Goal: Task Accomplishment & Management: Complete application form

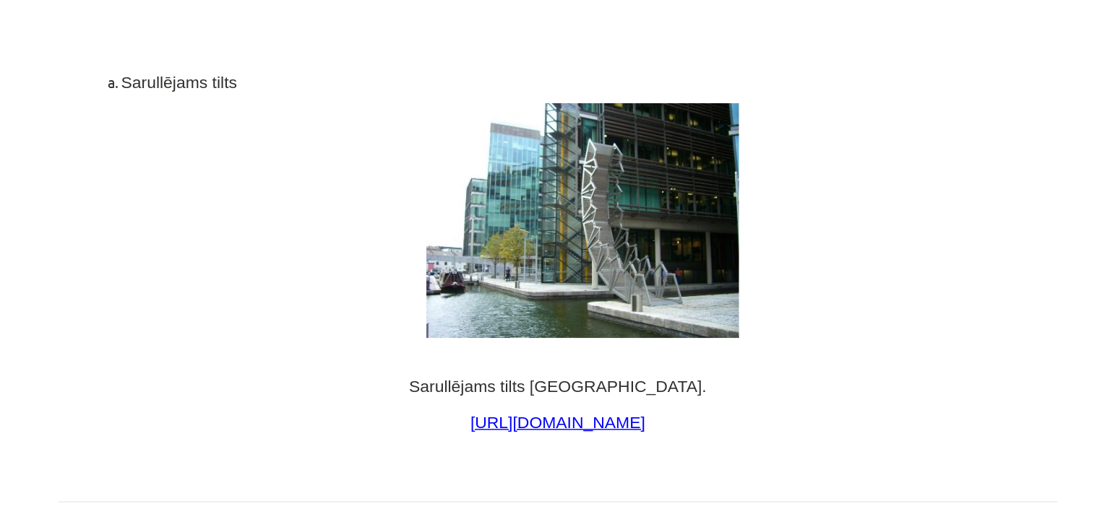
scroll to position [186, 0]
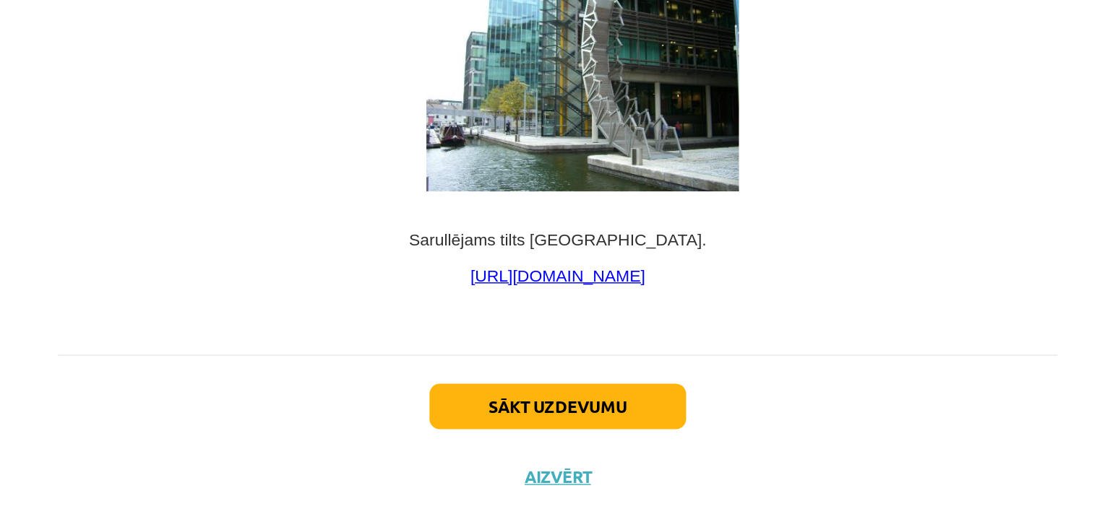
click at [541, 436] on div "Sākt uzdevumu Aizvērt" at bounding box center [555, 457] width 698 height 101
click at [539, 427] on button "Sākt uzdevumu" at bounding box center [554, 443] width 179 height 32
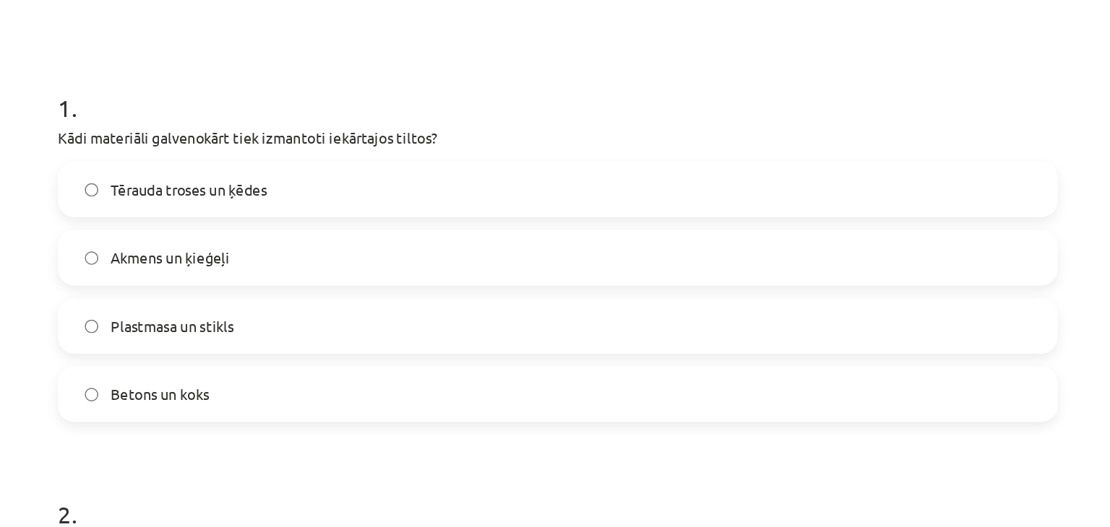
scroll to position [249, 0]
click at [340, 186] on label "Akmens un ķieģeļi" at bounding box center [554, 179] width 695 height 36
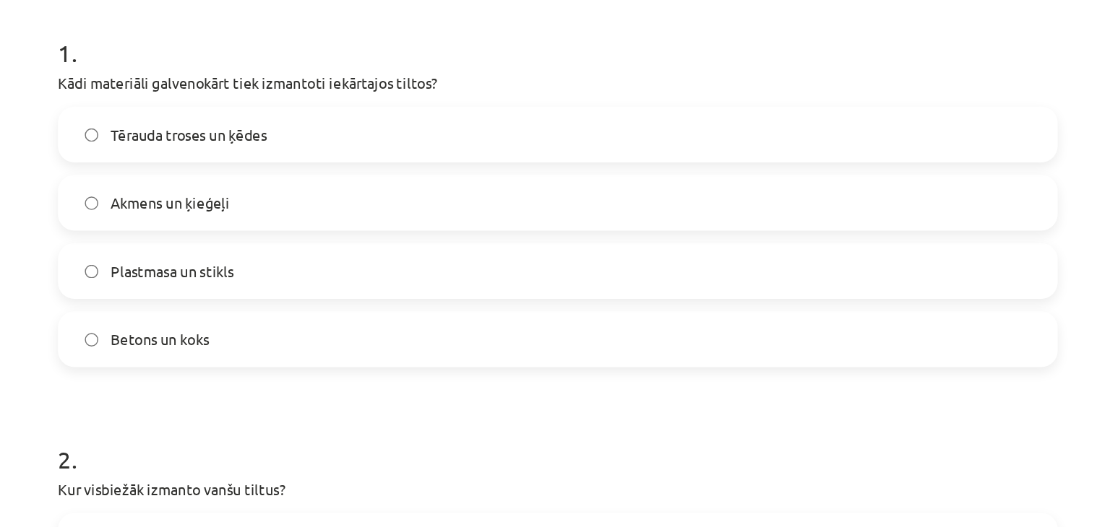
scroll to position [287, 0]
click at [327, 94] on span "Tērauda troses un ķēdes" at bounding box center [297, 93] width 109 height 15
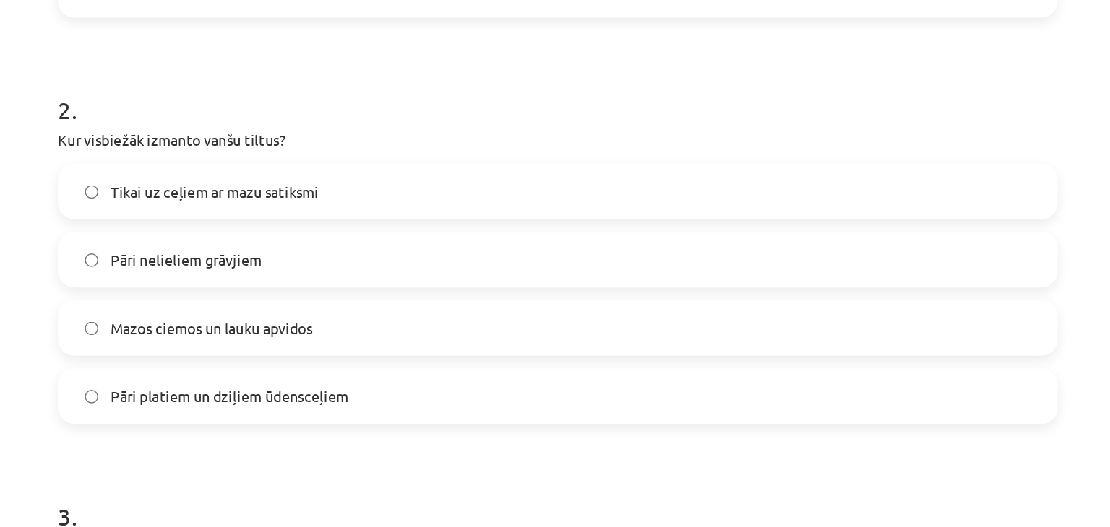
scroll to position [533, 0]
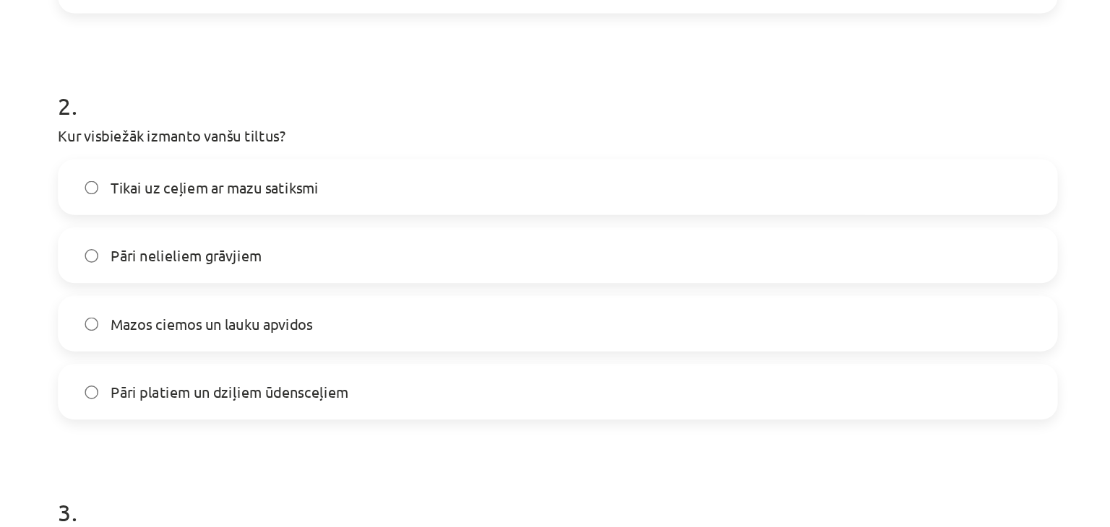
click at [457, 279] on label "Pāri platiem un dziļiem ūdensceļiem" at bounding box center [554, 274] width 695 height 36
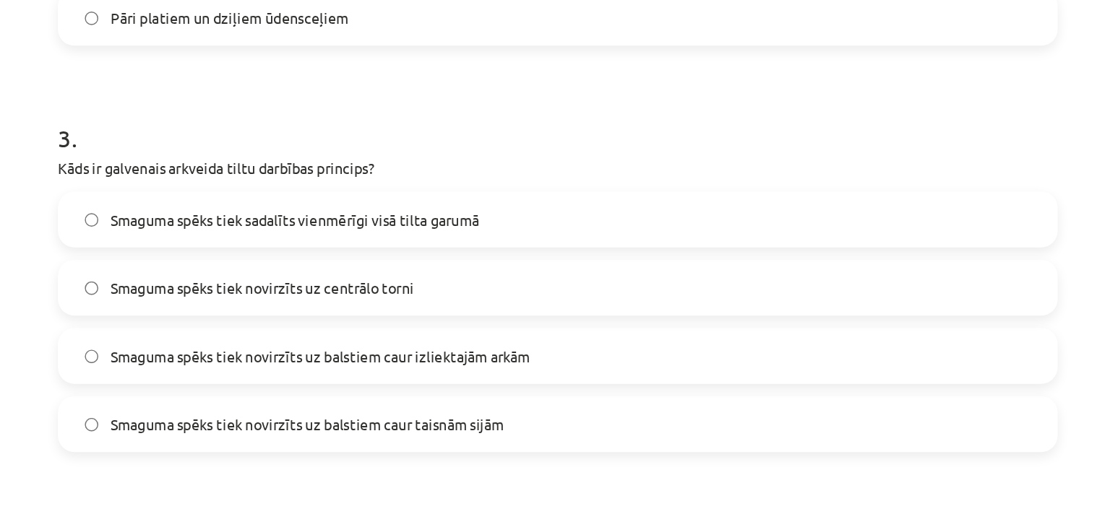
scroll to position [821, 0]
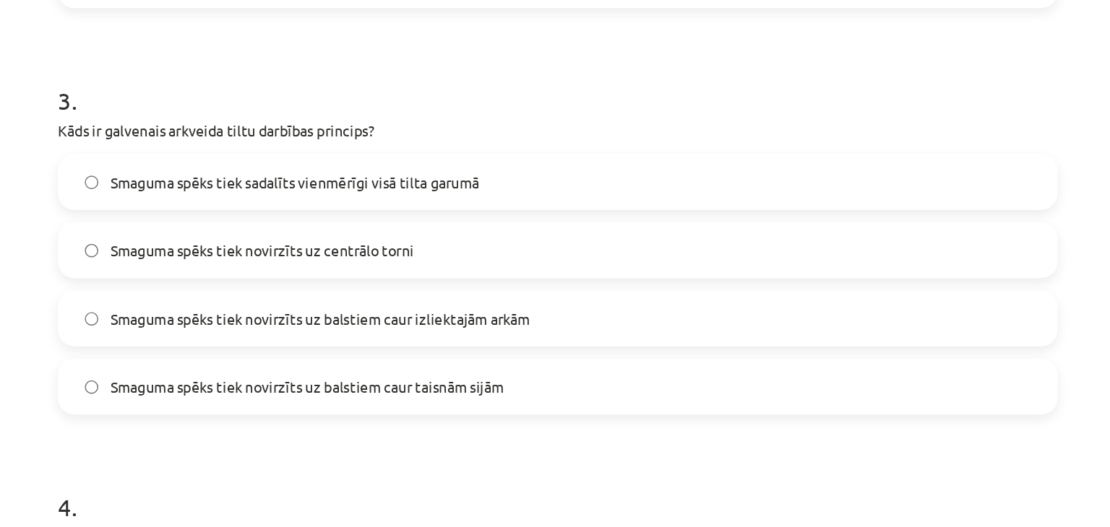
click at [485, 113] on label "Smaguma spēks tiek sadalīts vienmērīgi visā tilta garumā" at bounding box center [554, 127] width 695 height 36
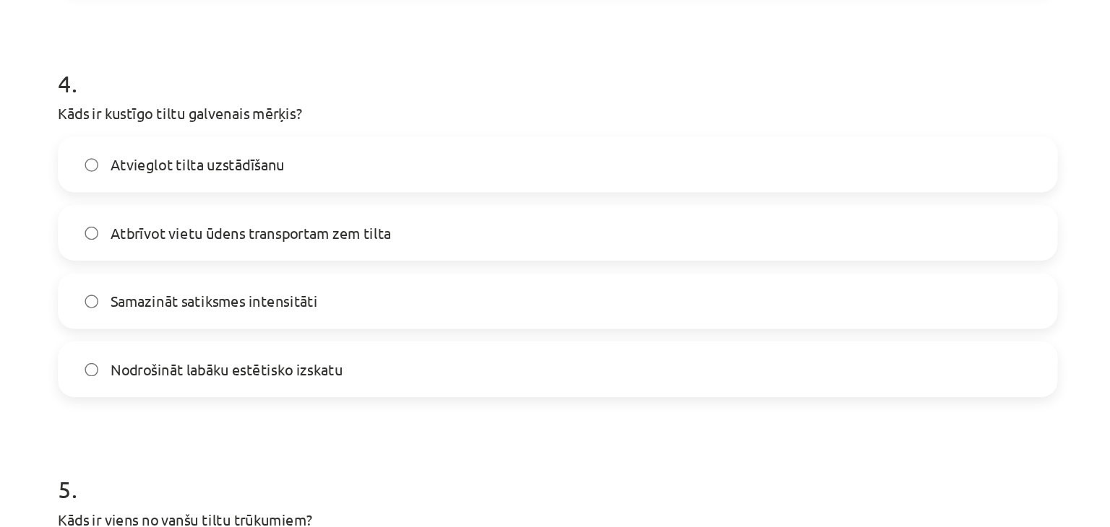
scroll to position [1116, 0]
click at [450, 159] on label "Atbrīvot vietu ūdens transportam zem tilta" at bounding box center [554, 163] width 695 height 36
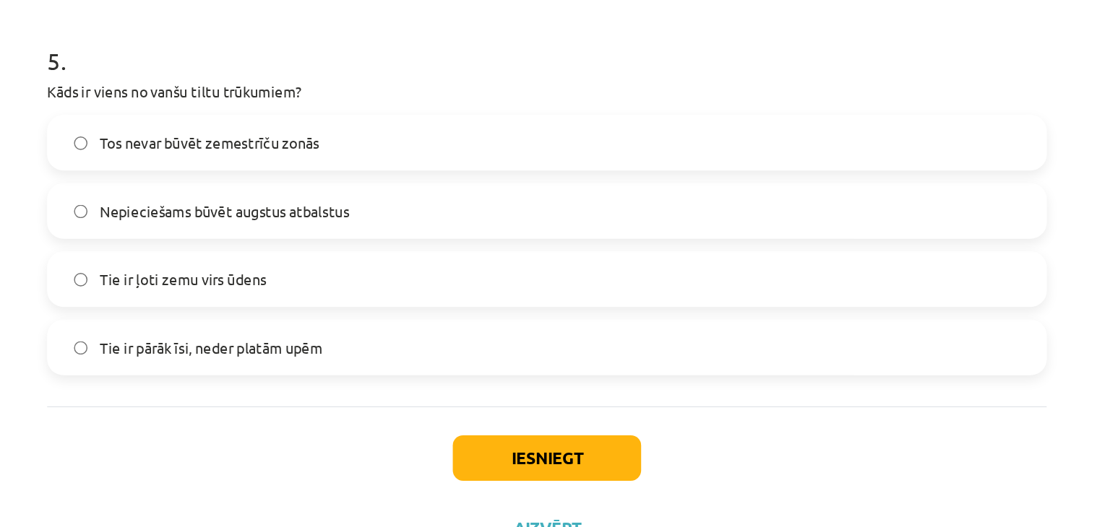
scroll to position [186, 0]
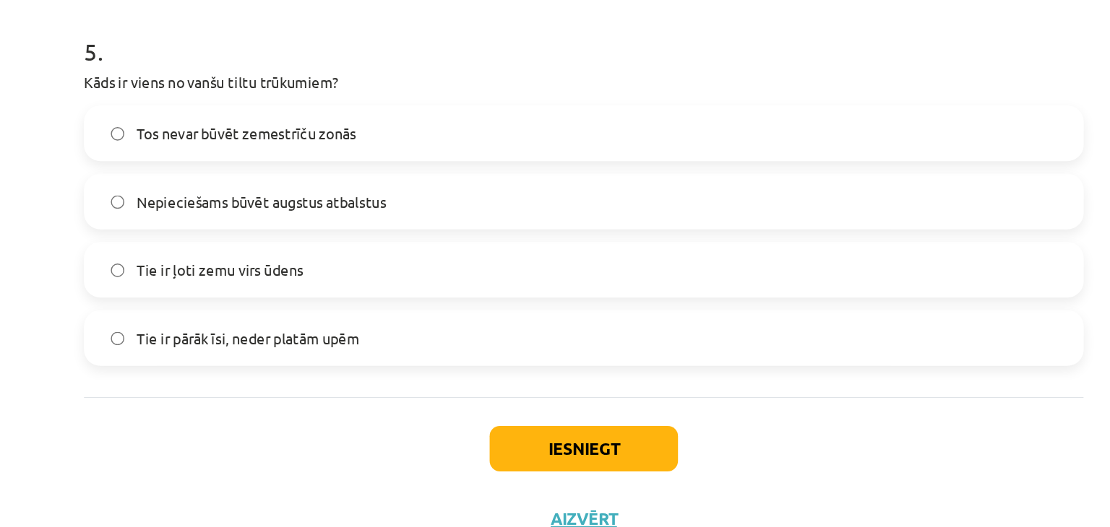
click at [418, 255] on label "Nepieciešams būvēt augstus atbalstus" at bounding box center [554, 246] width 695 height 36
click at [411, 290] on label "Tie ir ļoti zemu virs ūdens" at bounding box center [554, 293] width 695 height 36
click at [406, 267] on div "Tos nevar būvēt zemestrīču zonās Nepieciešams būvēt augstus atbalstus Tie ir ļo…" at bounding box center [555, 269] width 698 height 182
click at [384, 246] on span "Nepieciešams būvēt augstus atbalstus" at bounding box center [330, 245] width 174 height 15
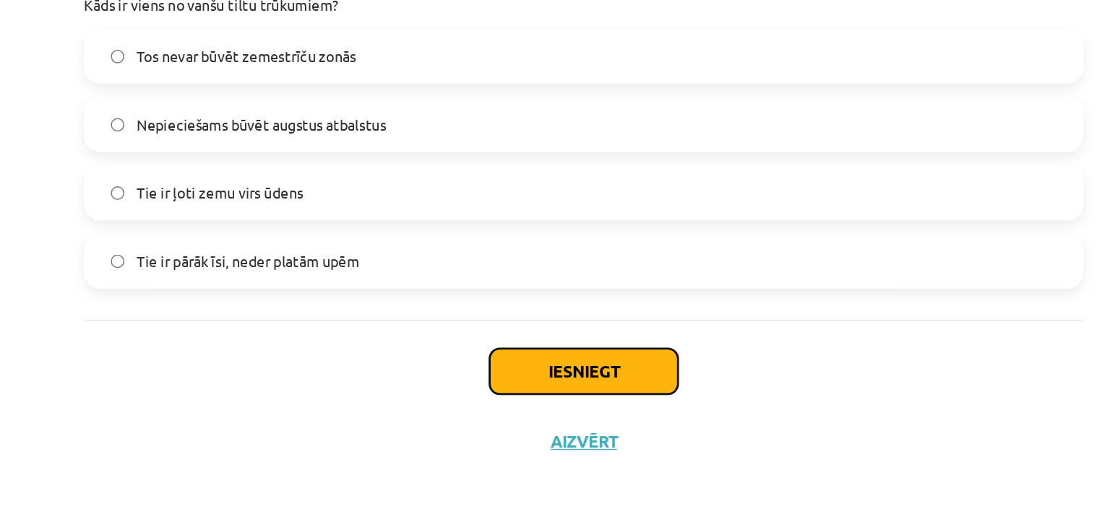
click at [533, 417] on button "Iesniegt" at bounding box center [555, 418] width 132 height 32
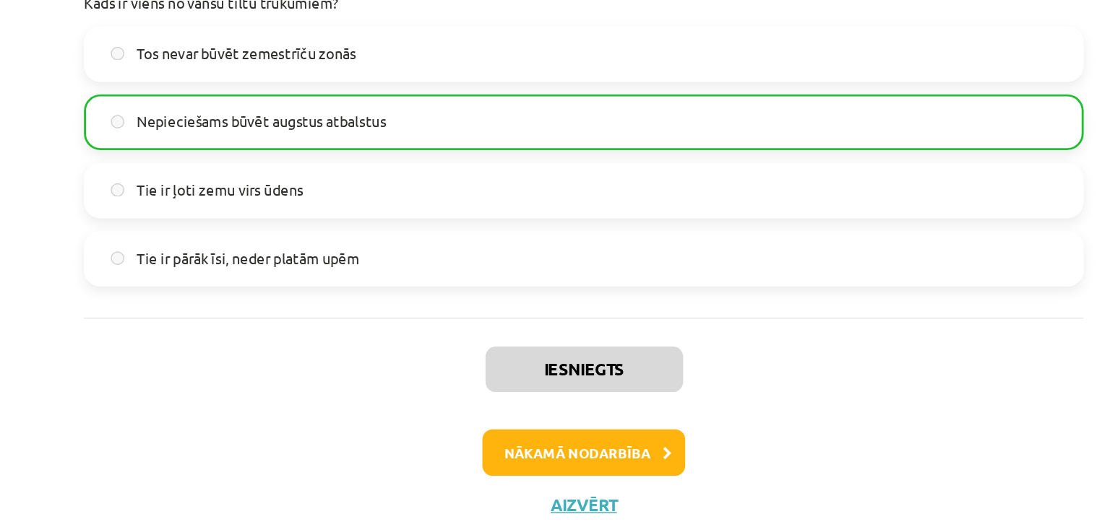
scroll to position [1431, 0]
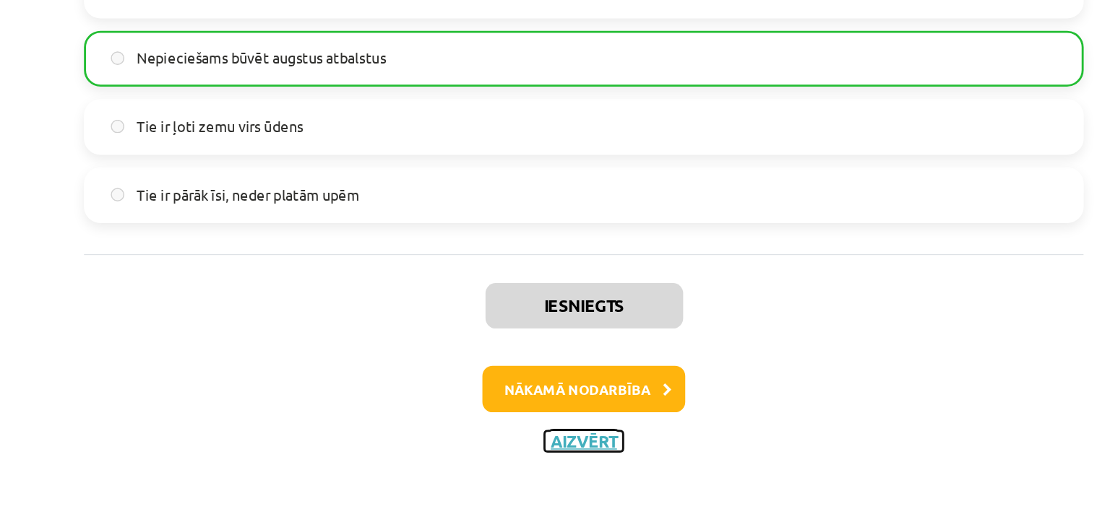
click at [550, 470] on button "Aizvērt" at bounding box center [554, 467] width 55 height 14
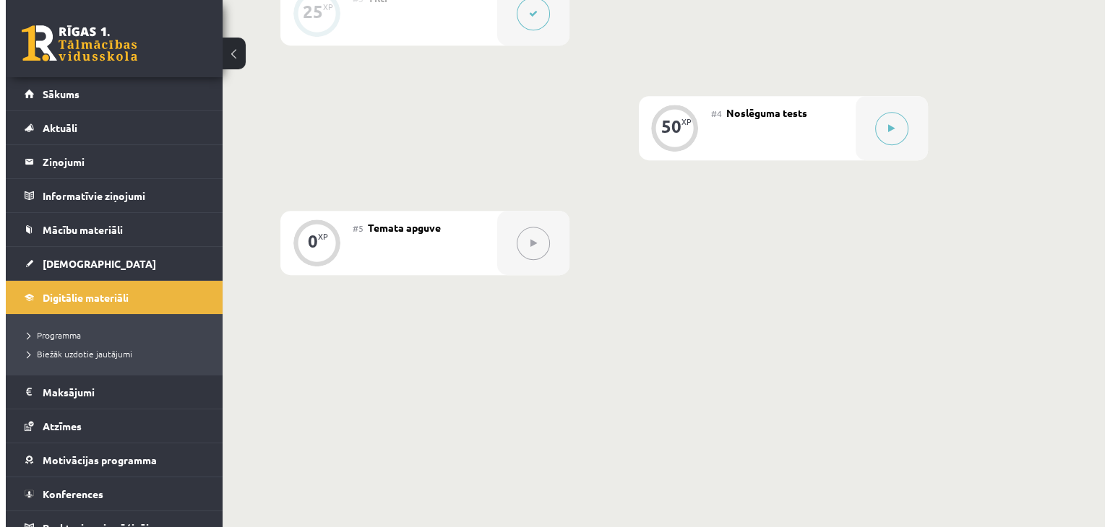
scroll to position [690, 0]
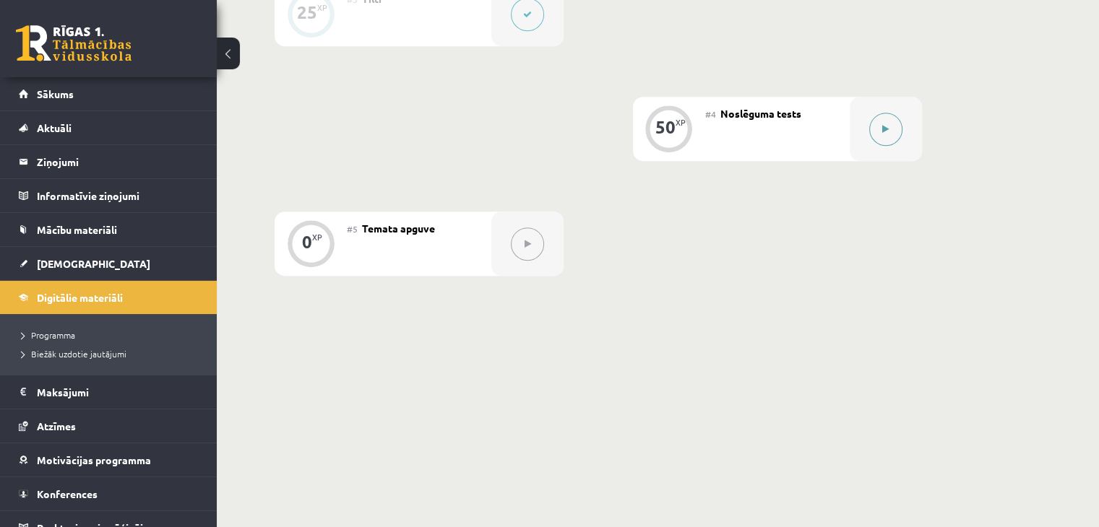
click at [903, 130] on div at bounding box center [886, 129] width 72 height 64
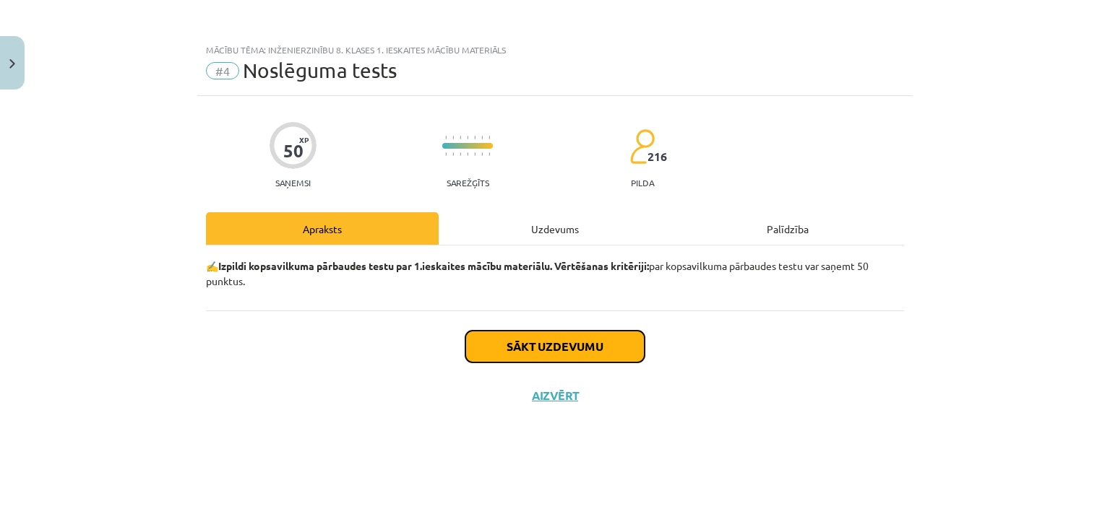
click at [512, 348] on button "Sākt uzdevumu" at bounding box center [554, 347] width 179 height 32
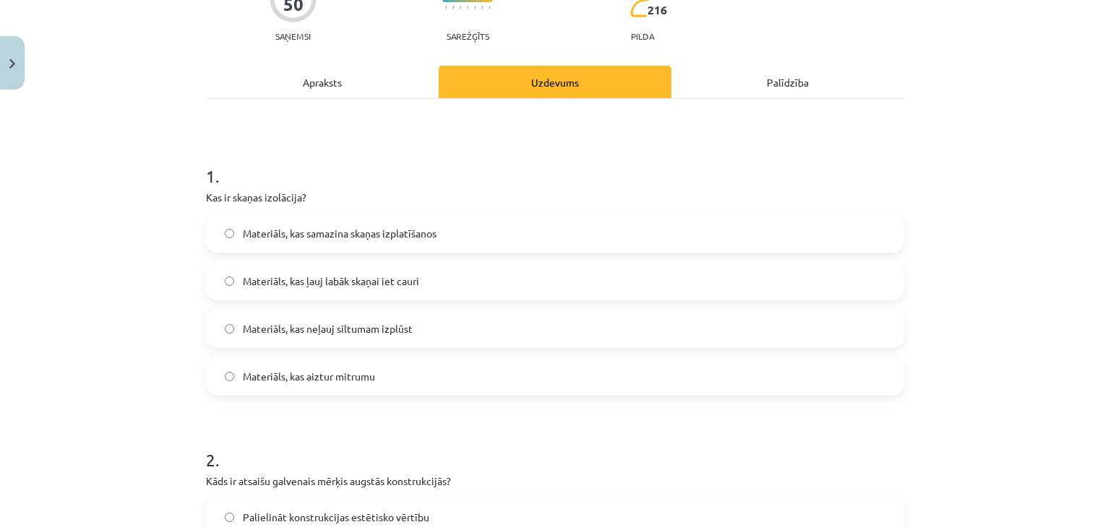
scroll to position [147, 0]
click at [332, 91] on div "Apraksts" at bounding box center [322, 82] width 233 height 33
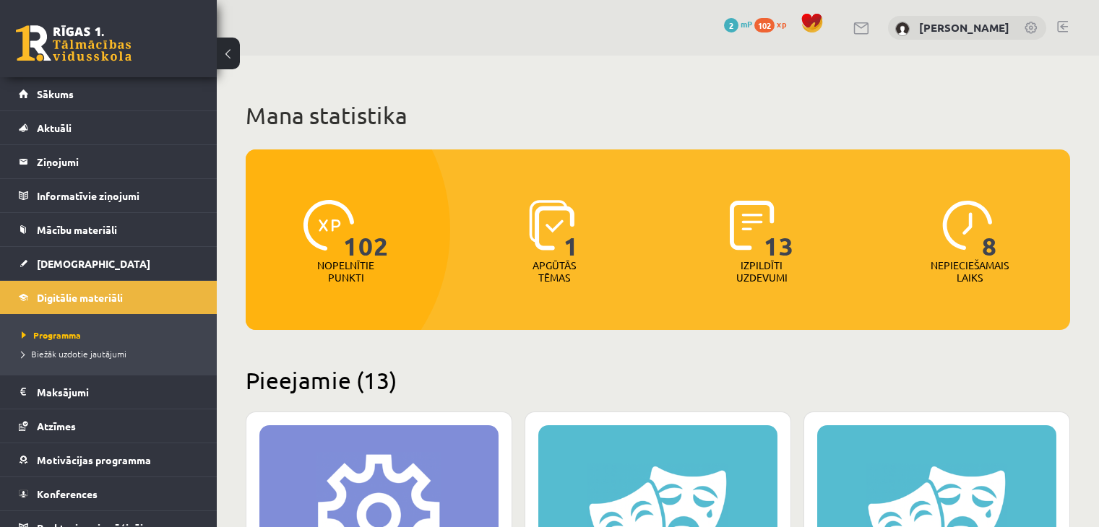
scroll to position [483, 0]
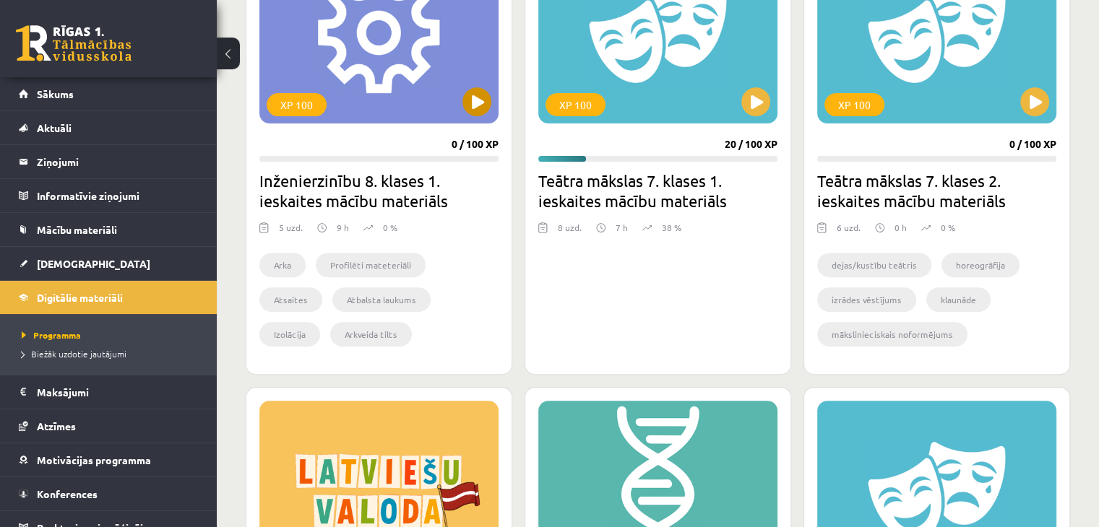
click at [350, 61] on div "XP 100" at bounding box center [378, 33] width 239 height 181
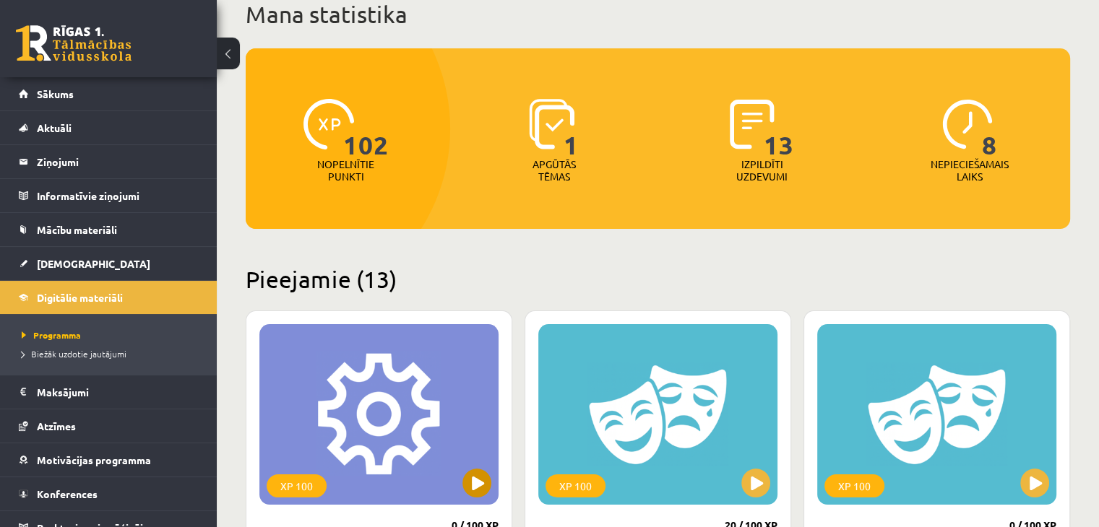
scroll to position [0, 0]
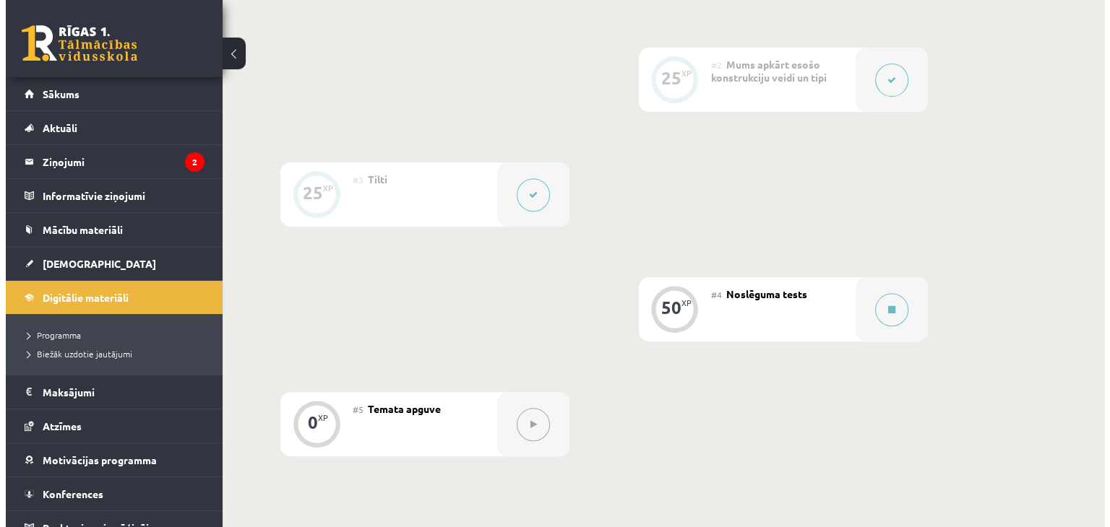
scroll to position [515, 0]
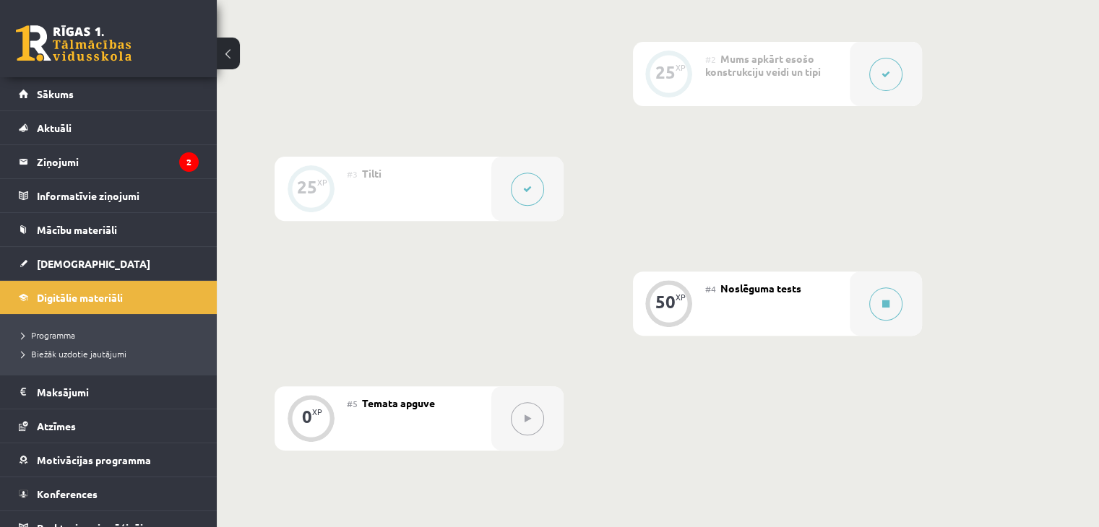
click at [765, 327] on div "#4 Noslēguma tests" at bounding box center [777, 304] width 145 height 64
click at [877, 301] on button at bounding box center [885, 304] width 33 height 33
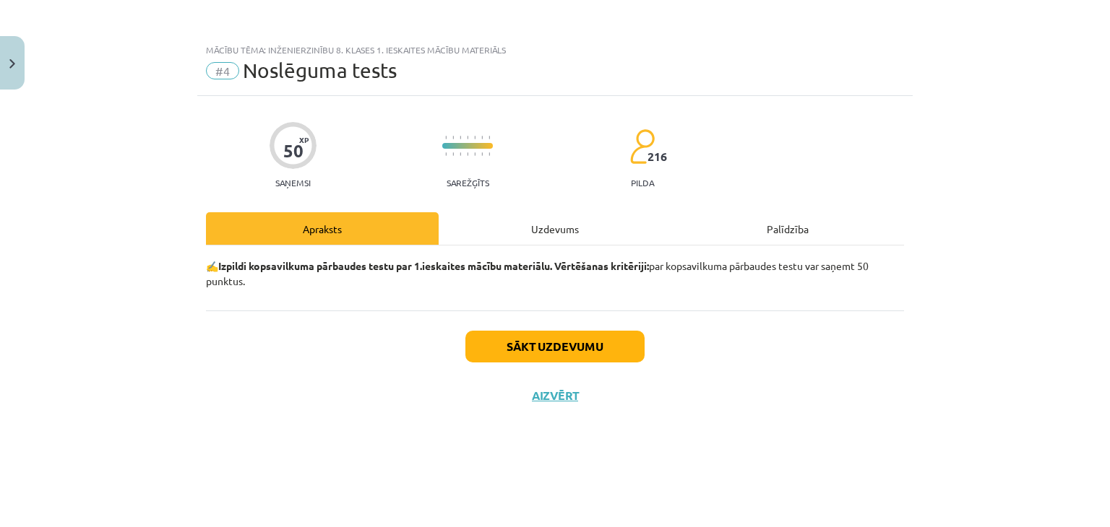
click at [553, 235] on div "Uzdevums" at bounding box center [555, 228] width 233 height 33
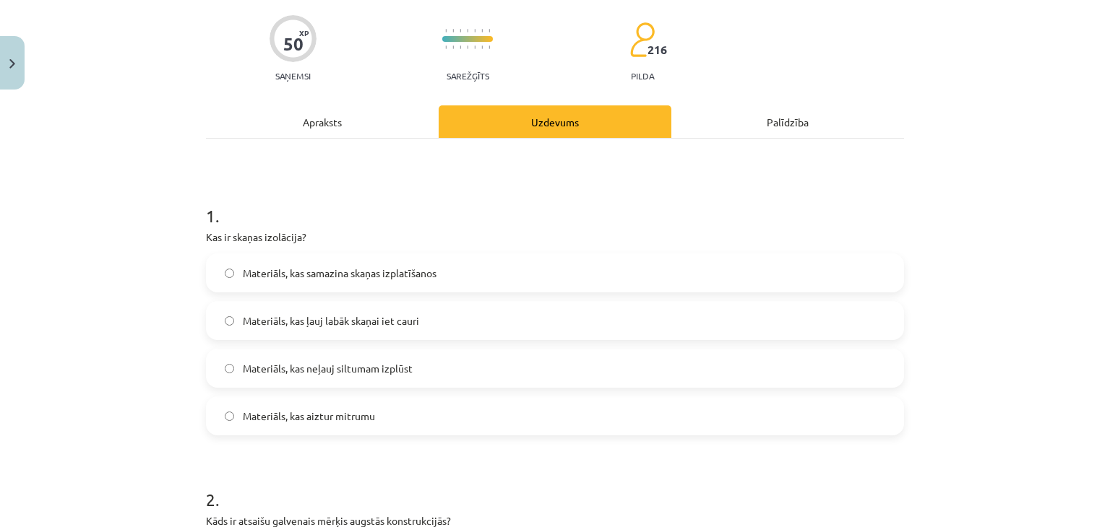
scroll to position [147, 0]
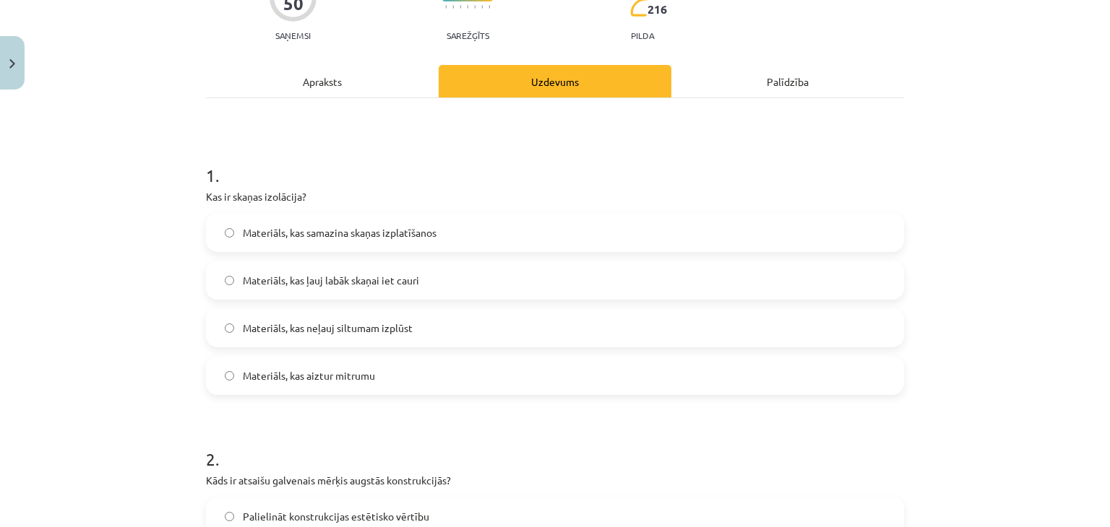
click at [369, 85] on div "Apraksts" at bounding box center [322, 81] width 233 height 33
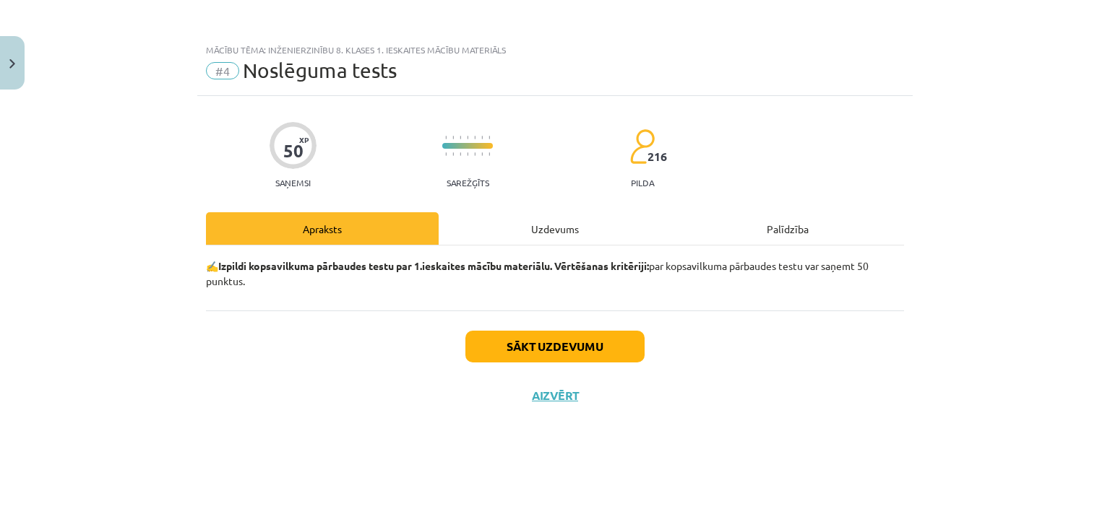
scroll to position [0, 0]
click at [576, 339] on button "Sākt uzdevumu" at bounding box center [554, 347] width 179 height 32
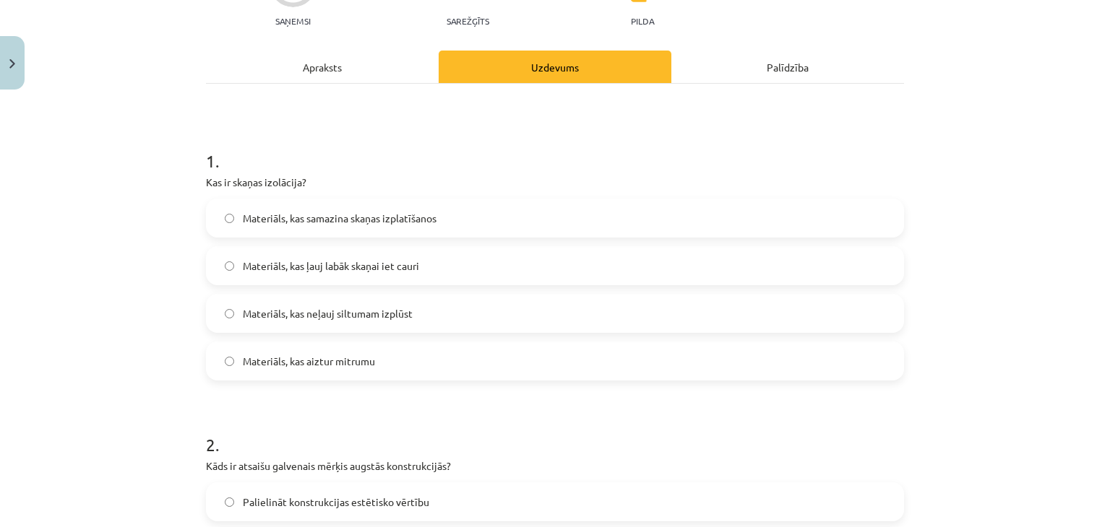
scroll to position [184, 0]
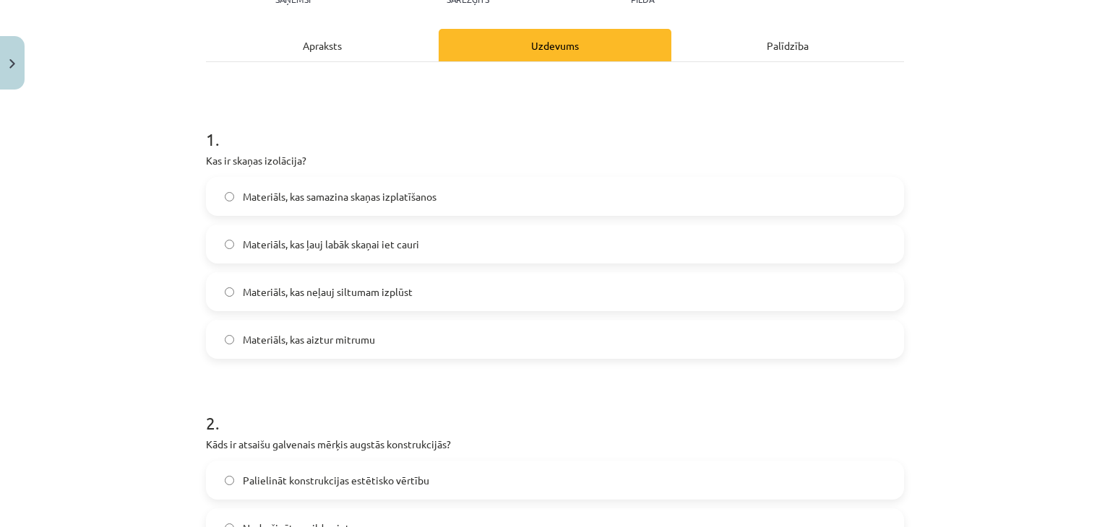
click at [484, 187] on label "Materiāls, kas samazina skaņas izplatīšanos" at bounding box center [554, 196] width 695 height 36
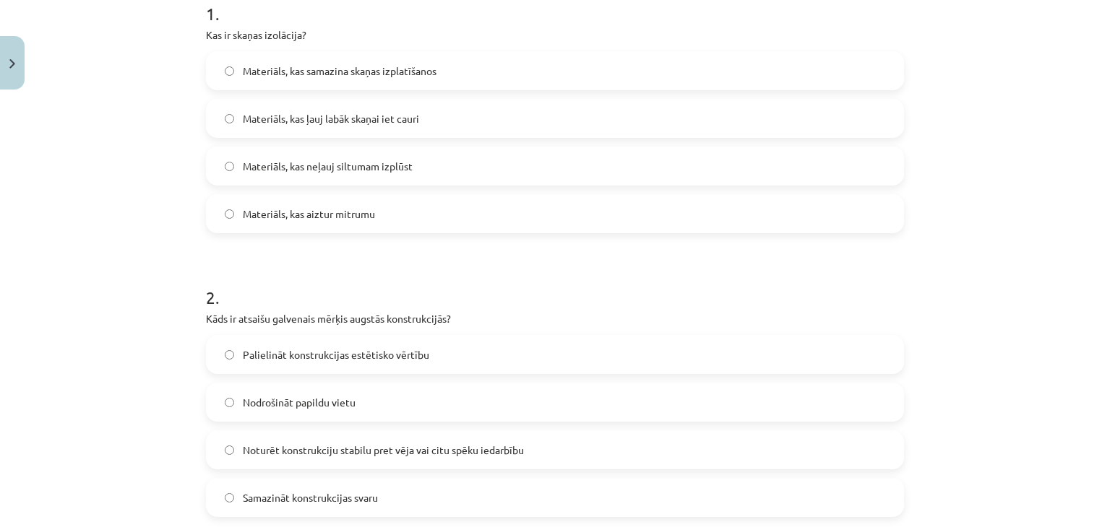
scroll to position [311, 0]
click at [279, 443] on span "Noturēt konstrukciju stabilu pret vēja vai citu spēku iedarbību" at bounding box center [383, 448] width 281 height 15
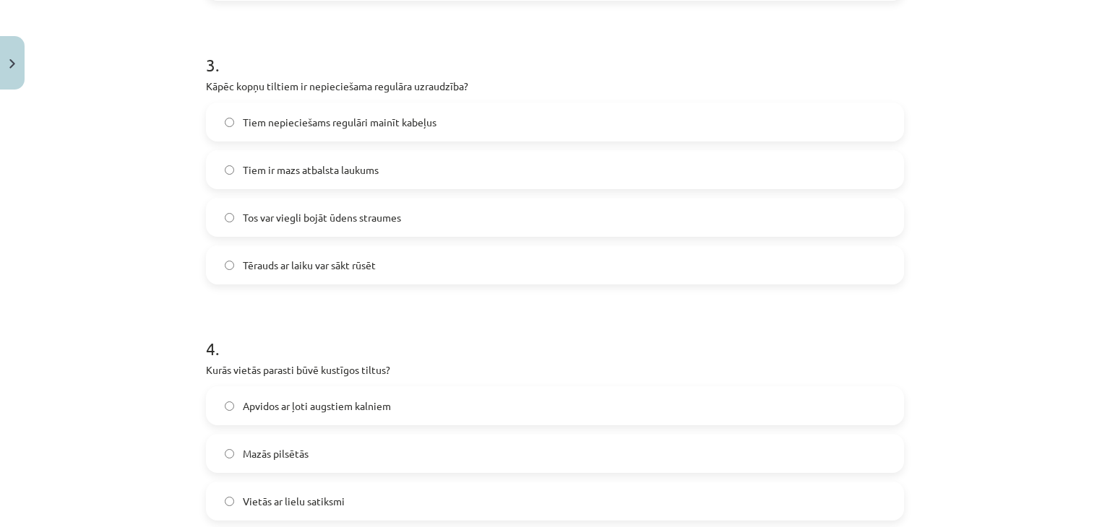
scroll to position [829, 0]
click at [301, 260] on span "Tērauds ar laiku var sākt rūsēt" at bounding box center [309, 262] width 133 height 15
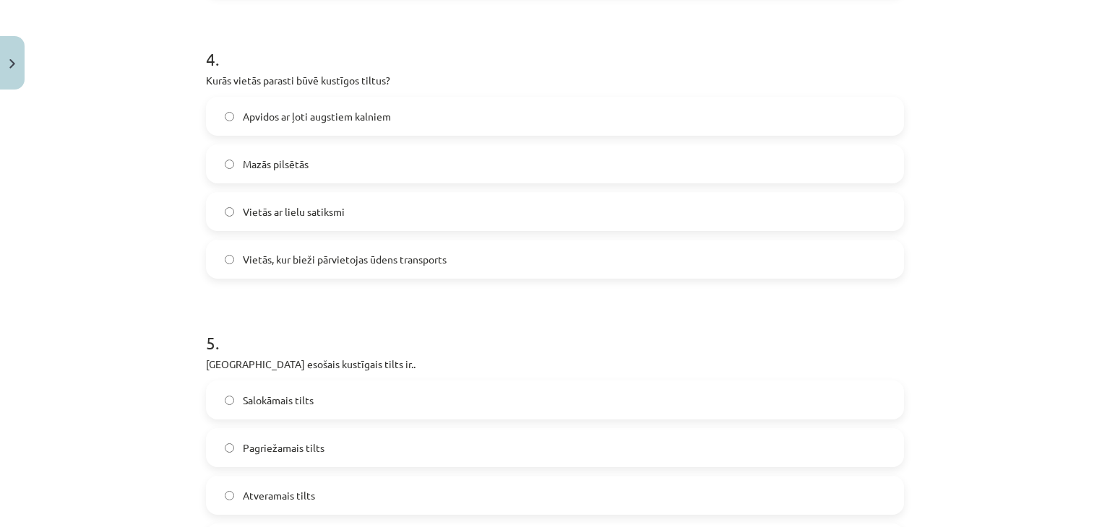
scroll to position [1118, 0]
click at [439, 254] on span "Vietās, kur bieži pārvietojas ūdens transports" at bounding box center [345, 256] width 204 height 15
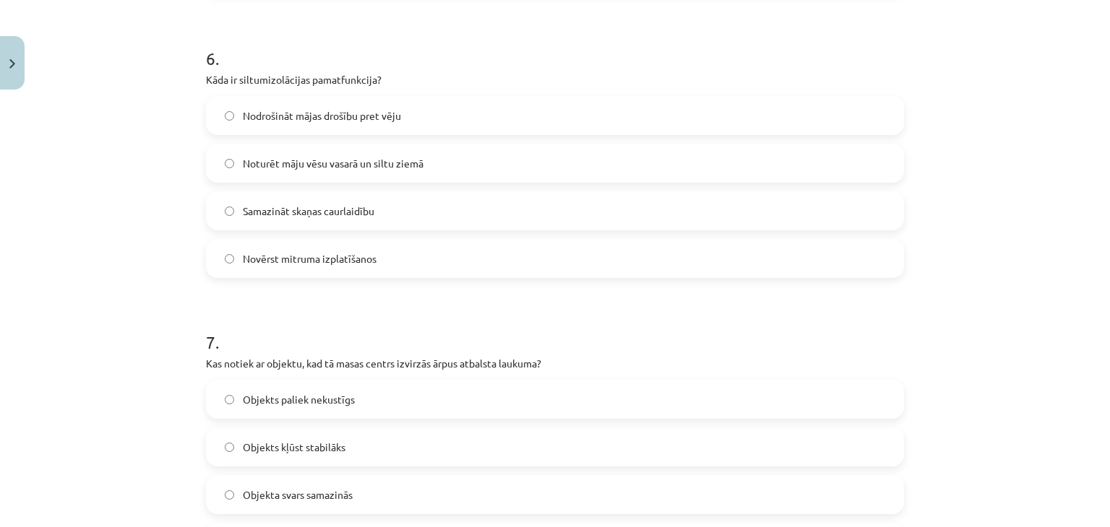
scroll to position [1684, 0]
click at [212, 163] on label "Noturēt māju vēsu vasarā un siltu ziemā" at bounding box center [554, 164] width 695 height 36
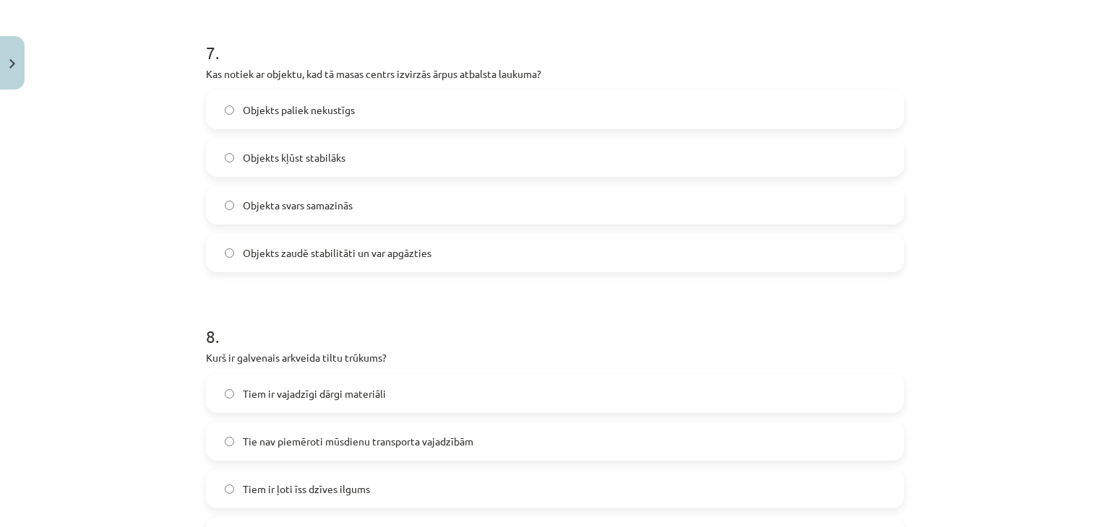
scroll to position [1973, 0]
click at [223, 265] on label "Objekts zaudē stabilitāti un var apgāzties" at bounding box center [554, 254] width 695 height 36
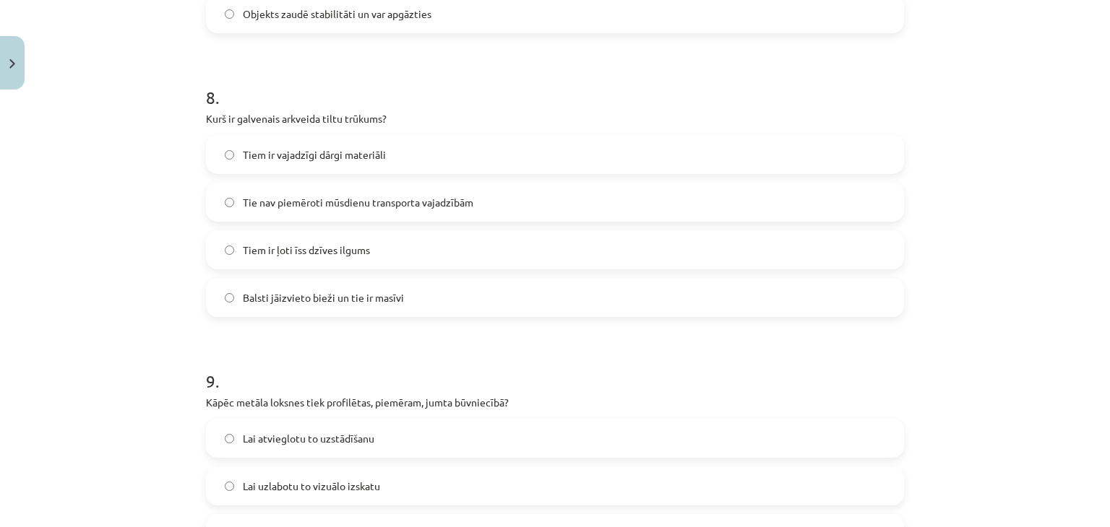
scroll to position [2239, 0]
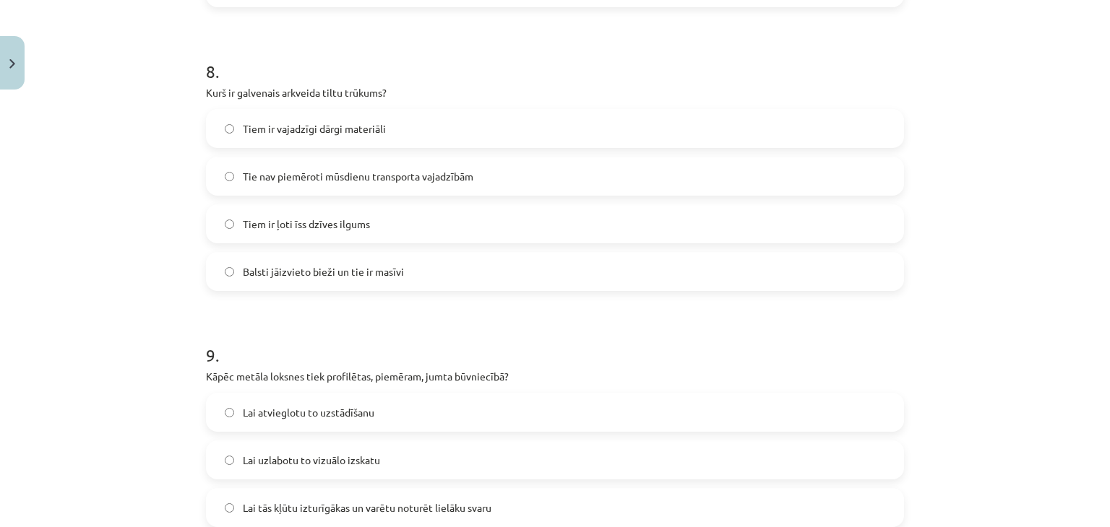
click at [279, 134] on span "Tiem ir vajadzīgi dārgi materiāli" at bounding box center [314, 128] width 143 height 15
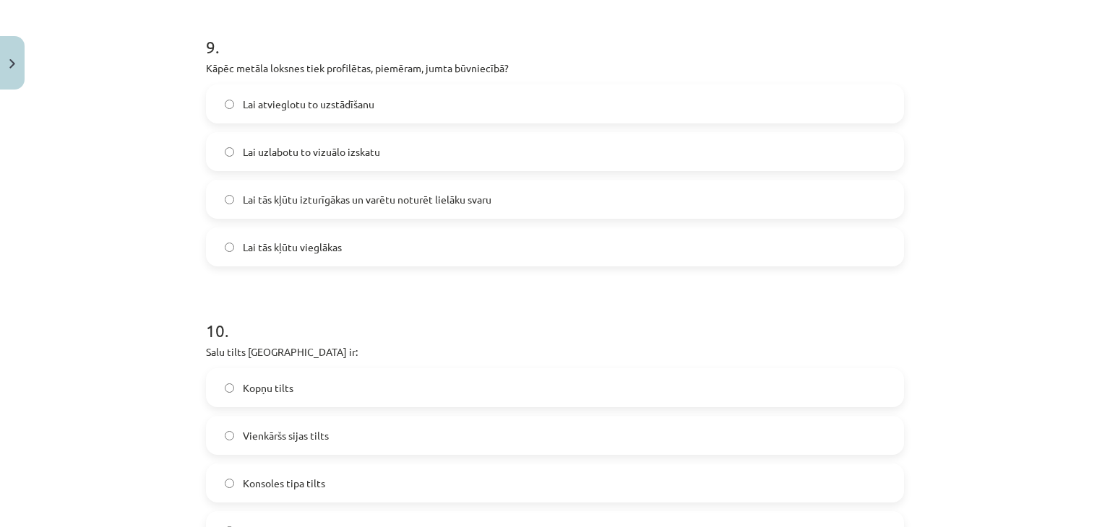
scroll to position [2549, 0]
click at [254, 202] on span "Lai tās kļūtu izturīgākas un varētu noturēt lielāku svaru" at bounding box center [367, 198] width 249 height 15
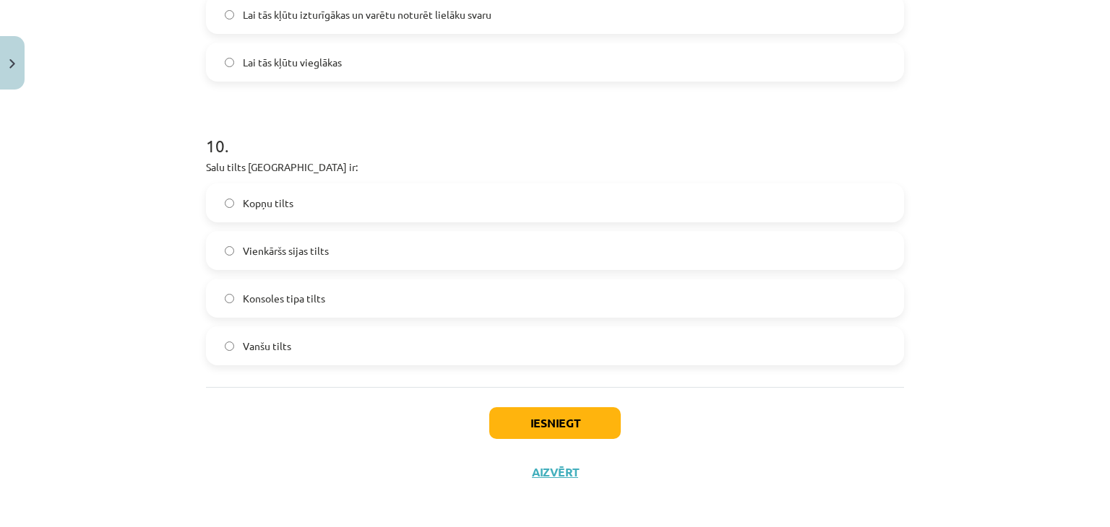
scroll to position [2738, 0]
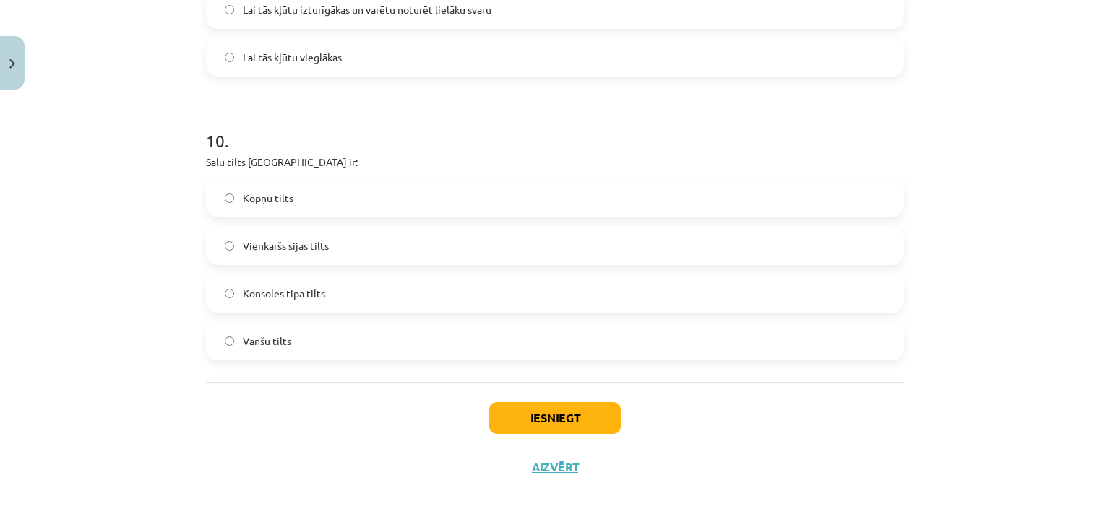
click at [236, 254] on label "Vienkāršs sijas tilts" at bounding box center [554, 246] width 695 height 36
click at [512, 408] on button "Iesniegt" at bounding box center [555, 418] width 132 height 32
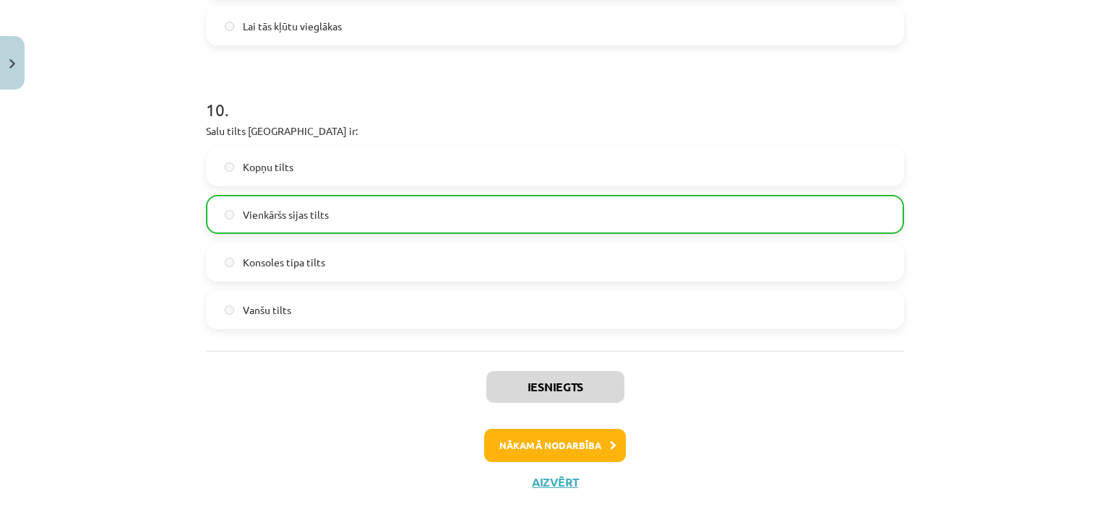
scroll to position [2783, 0]
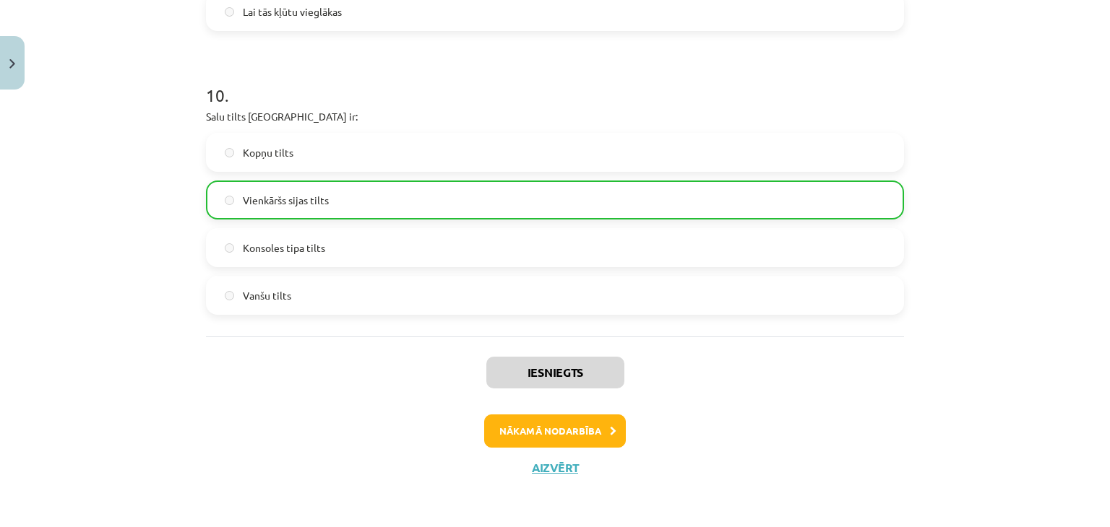
click at [512, 408] on div "Iesniegts Nākamā nodarbība Aizvērt" at bounding box center [555, 410] width 698 height 147
drag, startPoint x: 587, startPoint y: 436, endPoint x: 702, endPoint y: 441, distance: 115.7
click at [702, 441] on div "Nākamā nodarbība" at bounding box center [555, 431] width 681 height 33
click at [526, 440] on button "Nākamā nodarbība" at bounding box center [555, 431] width 142 height 33
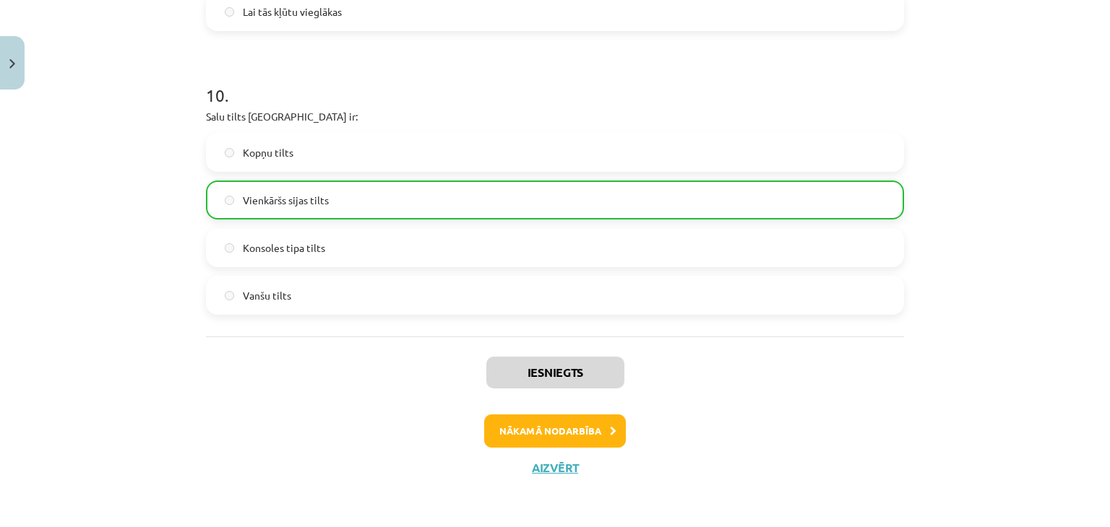
scroll to position [0, 0]
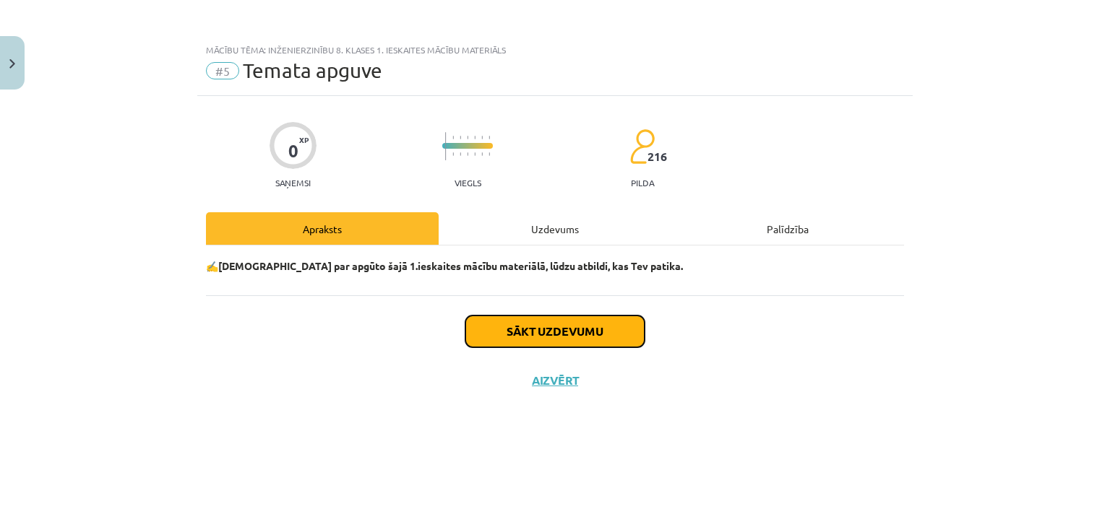
click at [518, 335] on button "Sākt uzdevumu" at bounding box center [554, 332] width 179 height 32
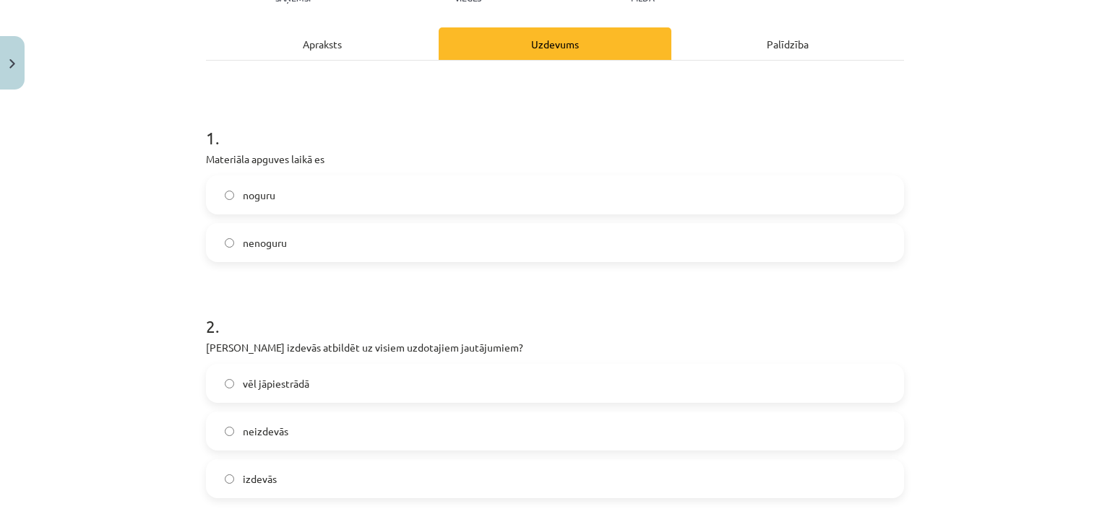
scroll to position [185, 0]
click at [319, 186] on label "noguru" at bounding box center [554, 195] width 695 height 36
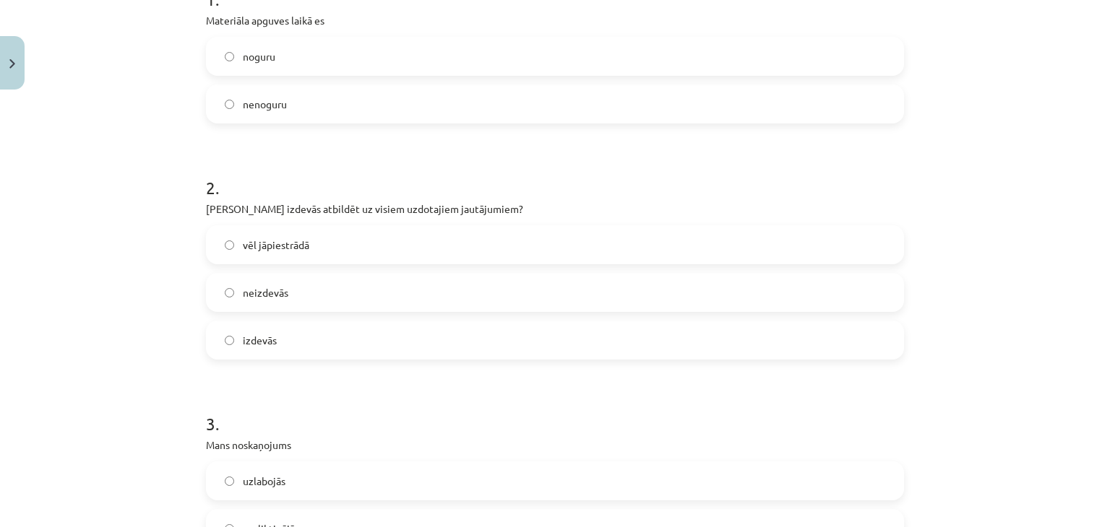
scroll to position [328, 0]
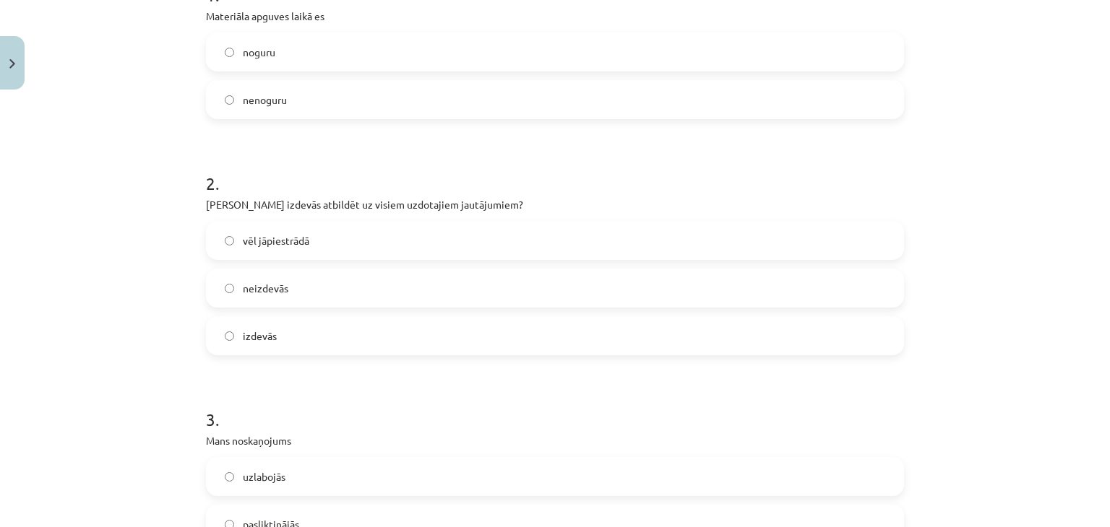
click at [288, 314] on div "vēl jāpiestrādā neizdevās izdevās" at bounding box center [555, 288] width 698 height 134
click at [293, 324] on label "izdevās" at bounding box center [554, 336] width 695 height 36
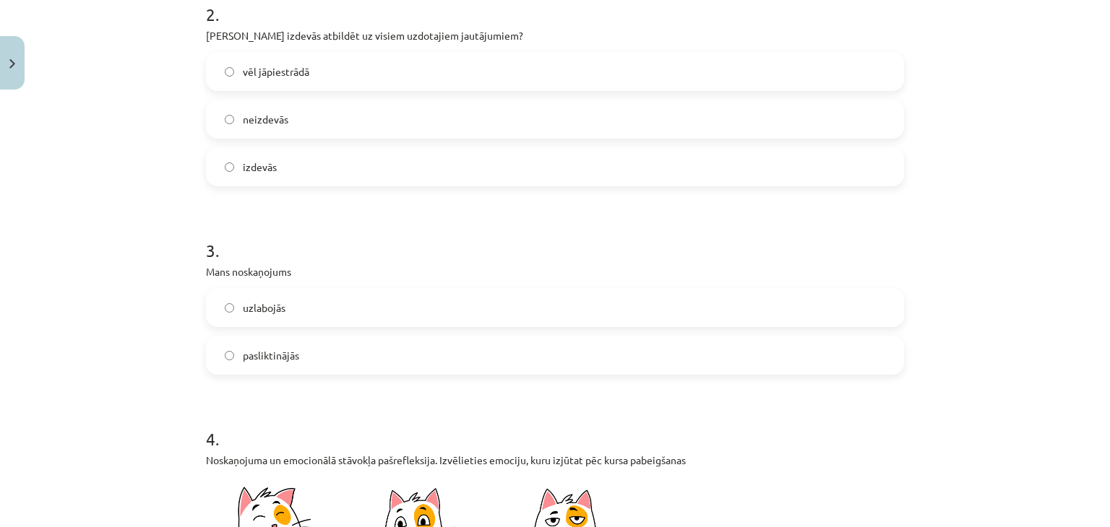
scroll to position [610, 0]
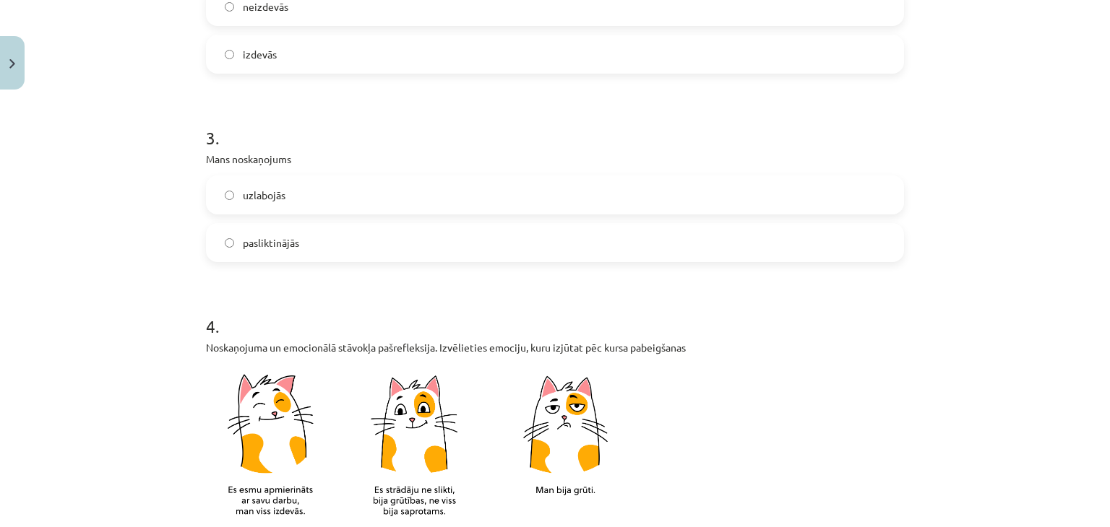
click at [250, 188] on span "uzlabojās" at bounding box center [264, 195] width 43 height 15
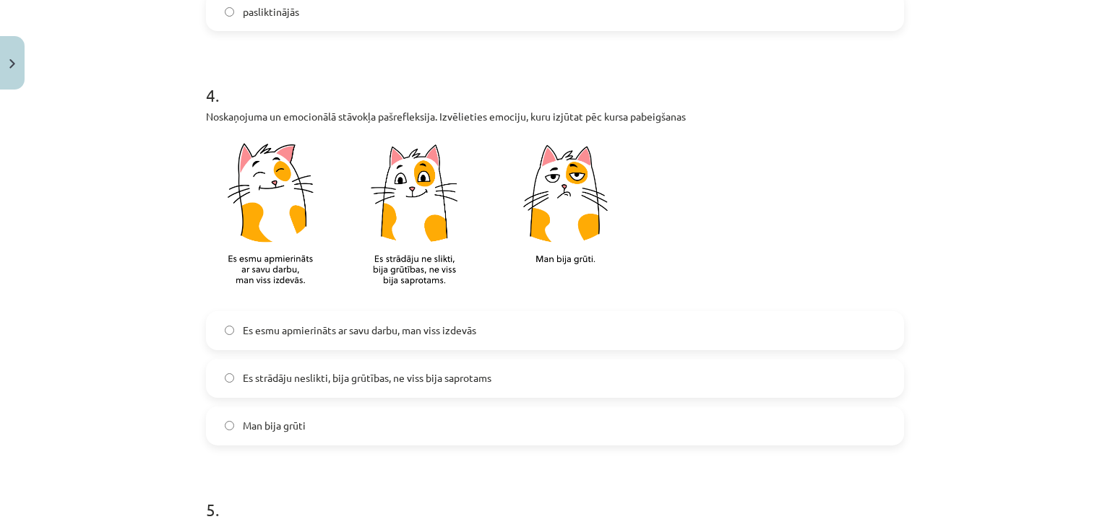
scroll to position [846, 0]
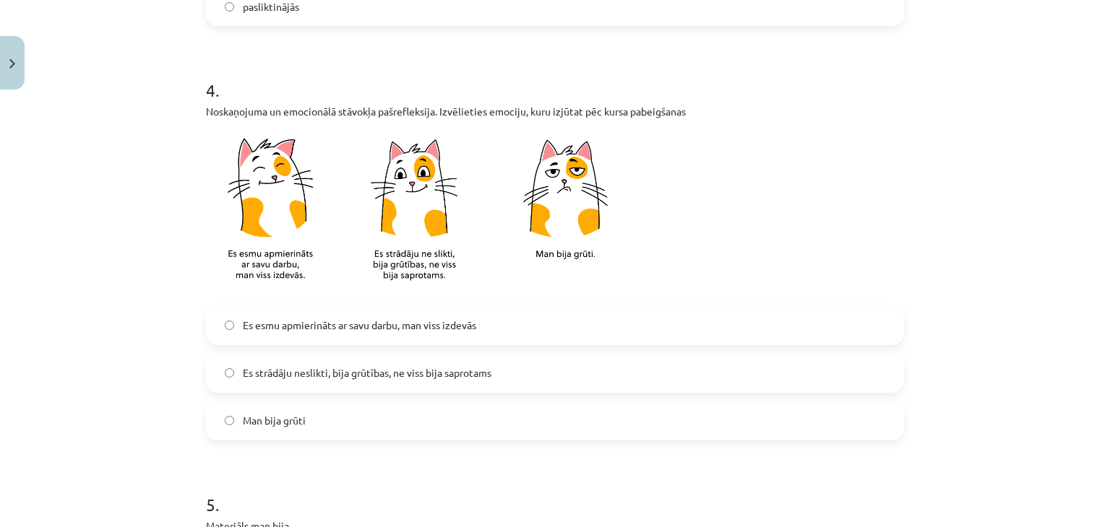
click at [228, 376] on label "Es strādāju neslikti, bija grūtības, ne viss bija saprotams" at bounding box center [554, 373] width 695 height 36
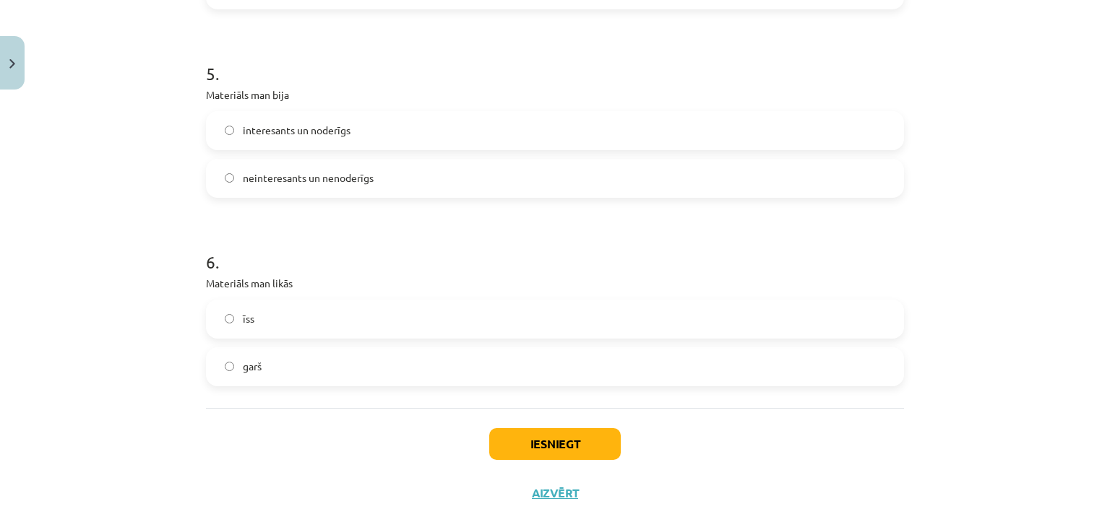
scroll to position [1303, 0]
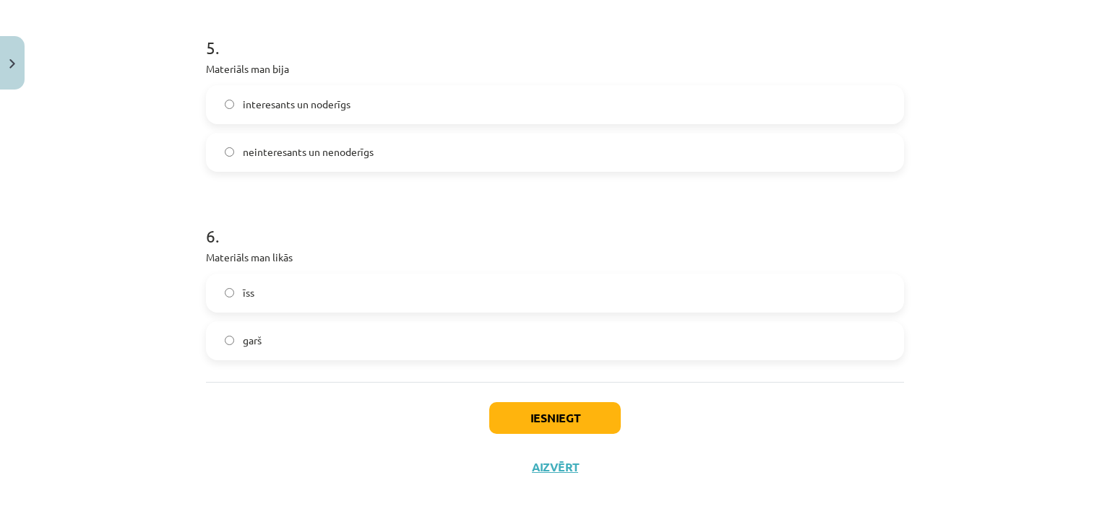
click at [258, 296] on label "īss" at bounding box center [554, 293] width 695 height 36
click at [498, 409] on button "Iesniegt" at bounding box center [555, 418] width 132 height 32
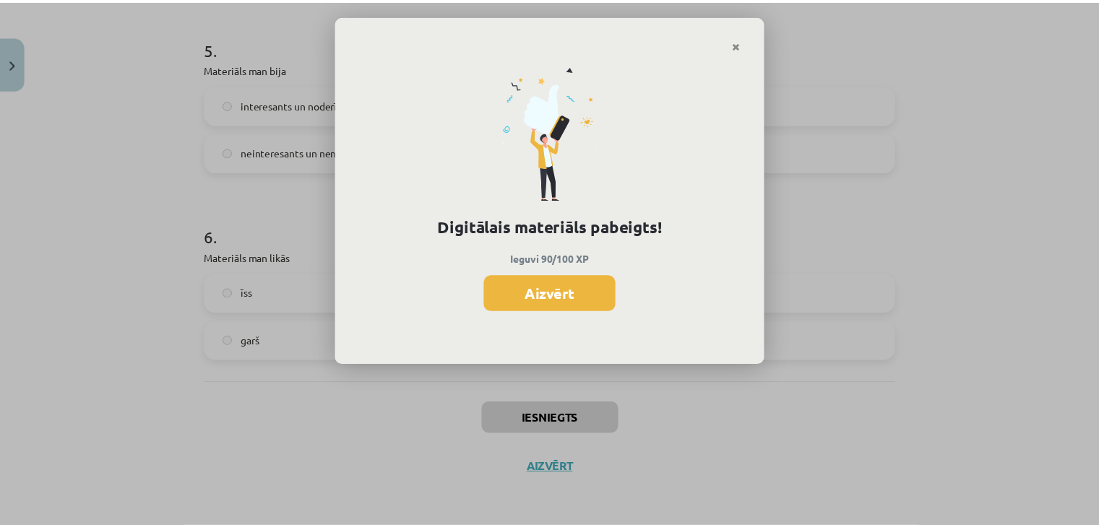
scroll to position [514, 0]
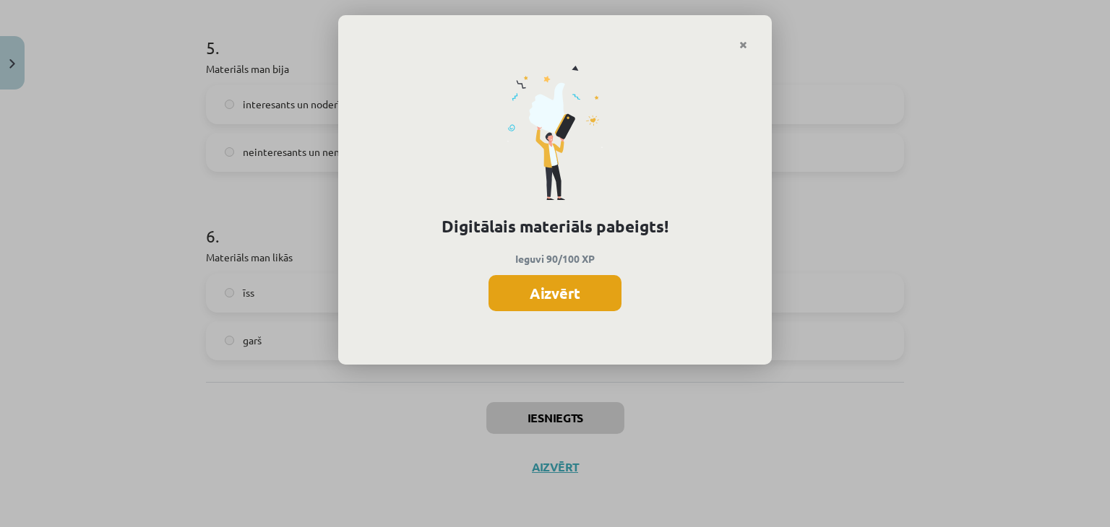
click at [541, 301] on button "Aizvērt" at bounding box center [554, 293] width 133 height 36
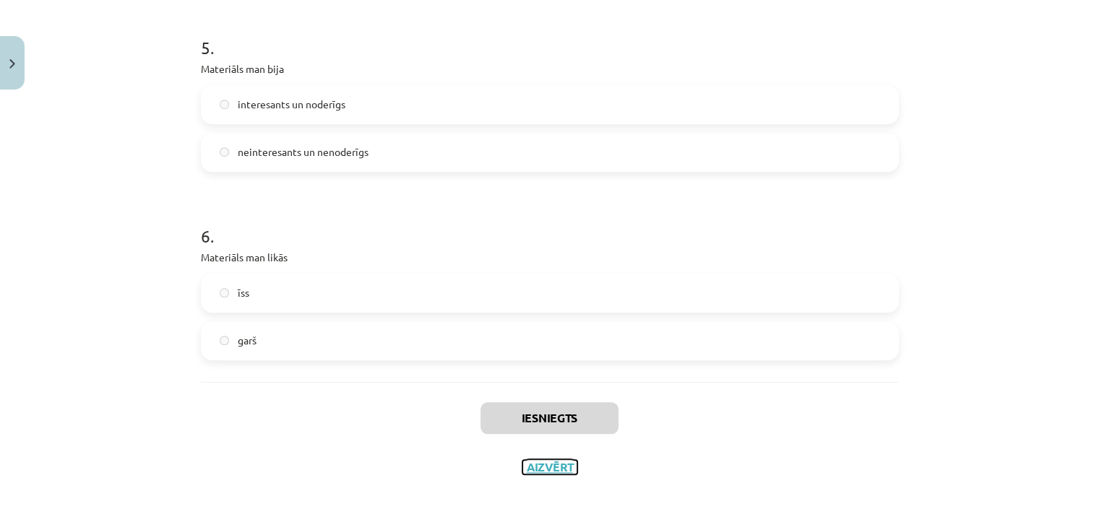
click at [553, 460] on button "Aizvērt" at bounding box center [549, 467] width 55 height 14
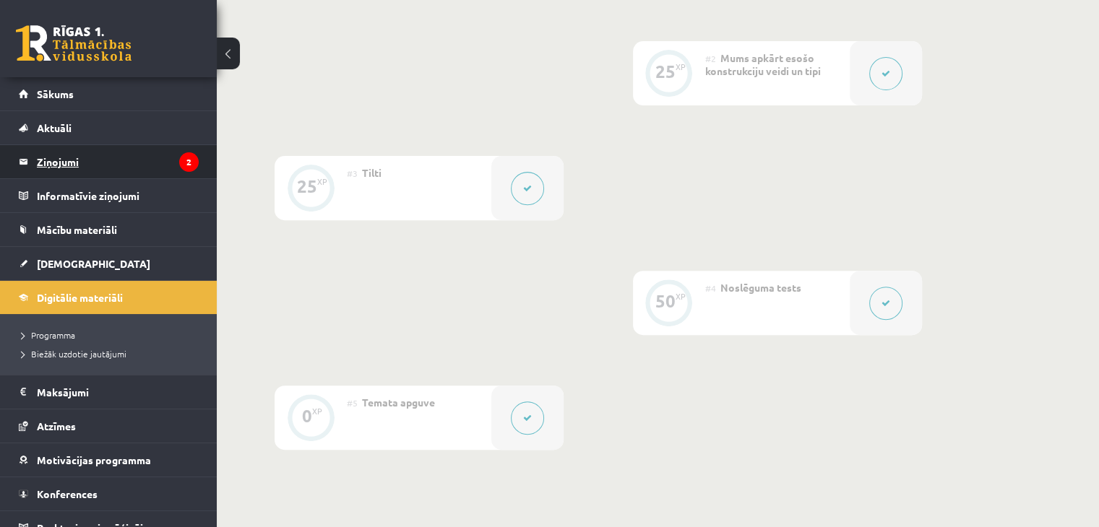
click at [83, 160] on legend "Ziņojumi 2" at bounding box center [118, 161] width 162 height 33
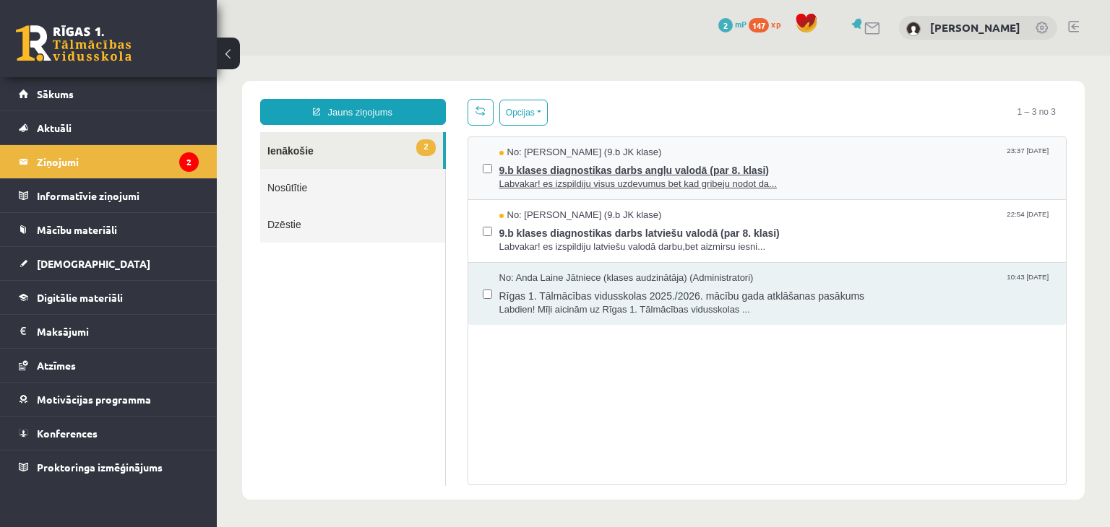
click at [566, 186] on span "Labvakar! es izspildiju visus uzdevumus bet kad gribeju nodot da..." at bounding box center [775, 185] width 553 height 14
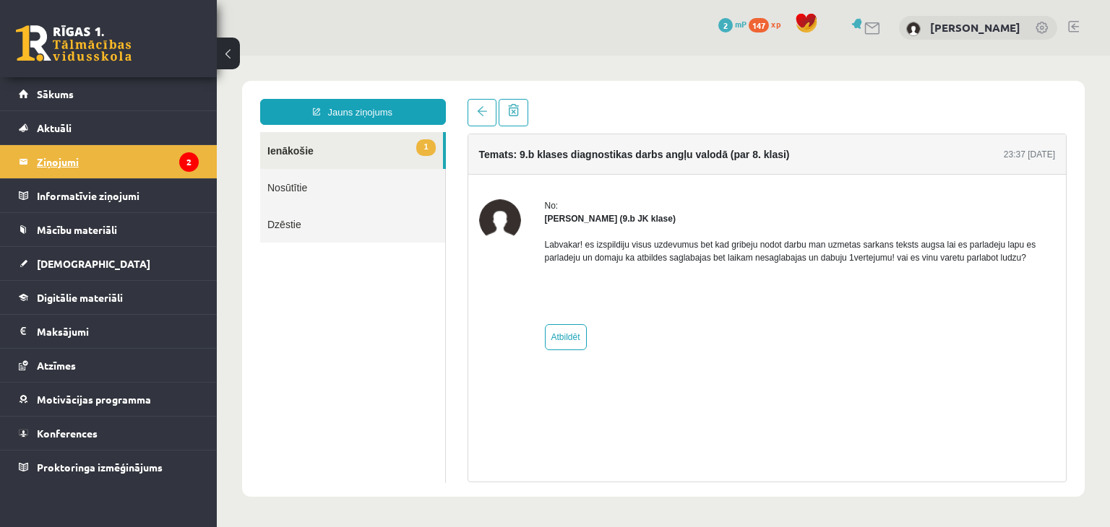
click at [182, 157] on icon "2" at bounding box center [189, 162] width 20 height 20
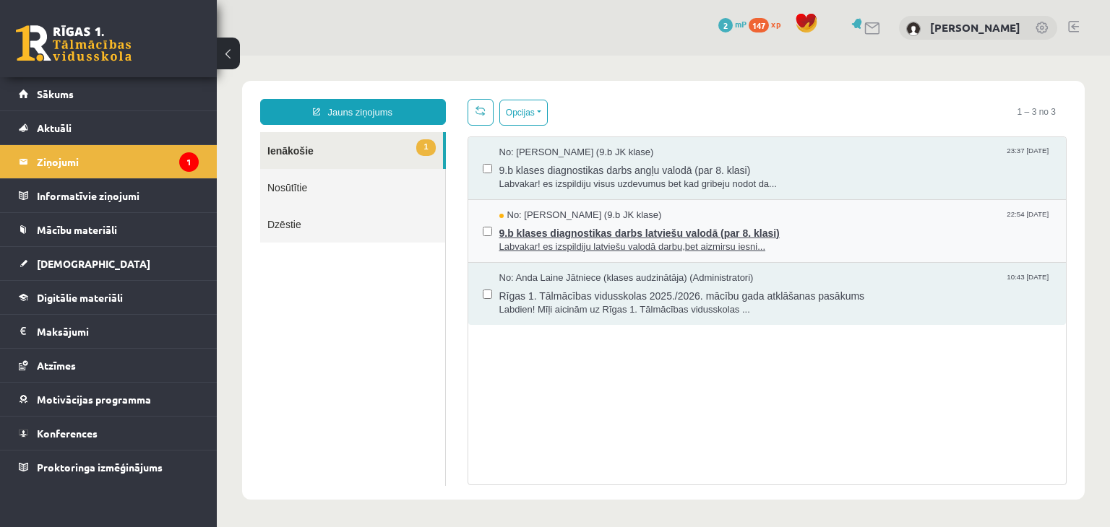
click at [824, 229] on span "9.b klases diagnostikas darbs latviešu valodā (par 8. klasi)" at bounding box center [775, 232] width 553 height 18
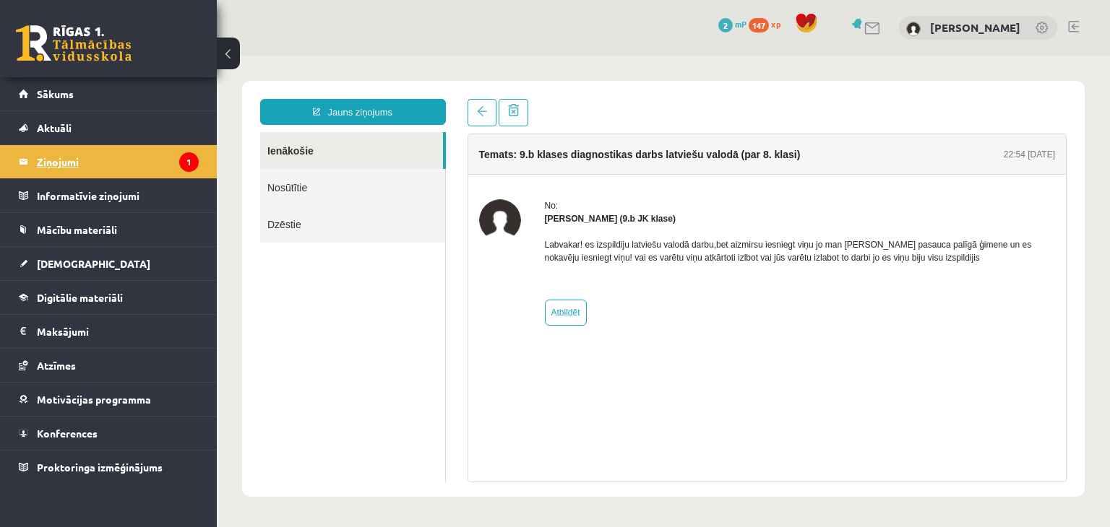
click at [109, 157] on legend "Ziņojumi 1" at bounding box center [118, 161] width 162 height 33
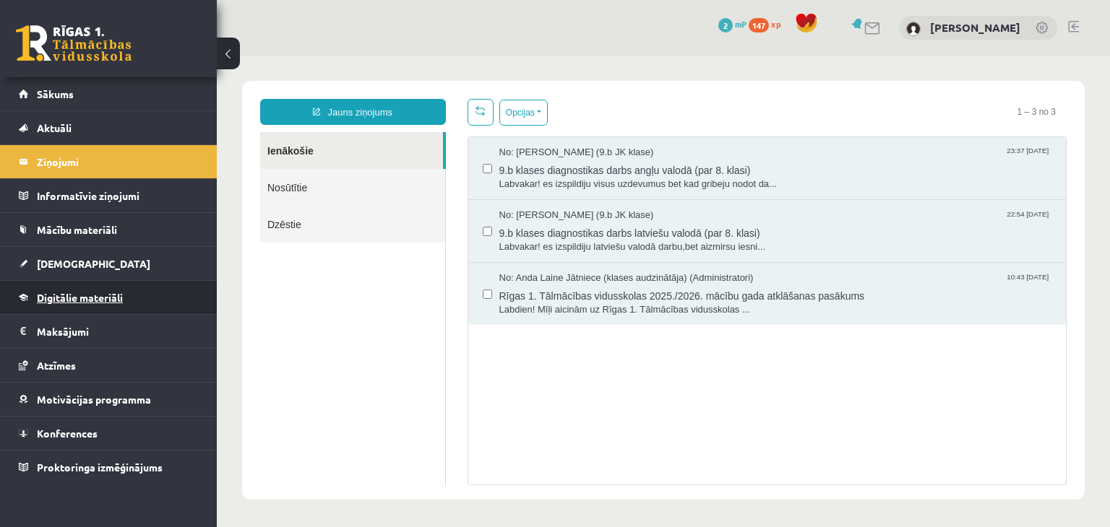
click at [113, 304] on link "Digitālie materiāli" at bounding box center [109, 297] width 180 height 33
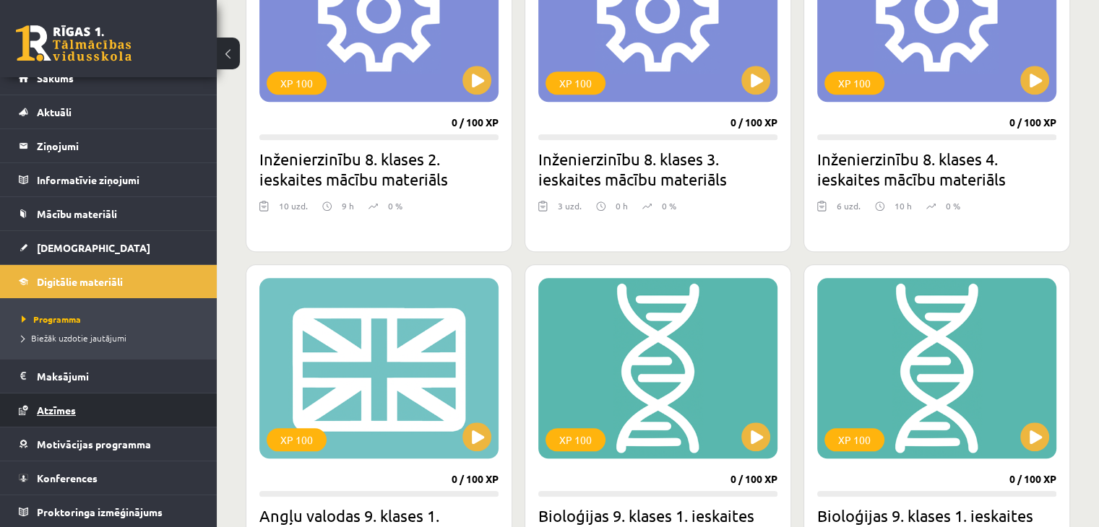
scroll to position [1421, 0]
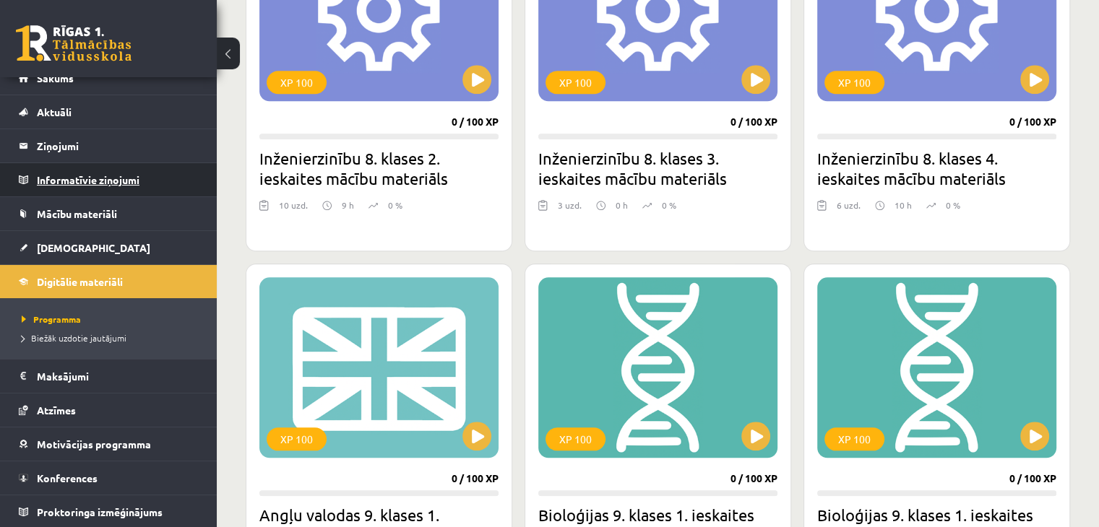
click at [95, 181] on legend "Informatīvie ziņojumi 0" at bounding box center [118, 179] width 162 height 33
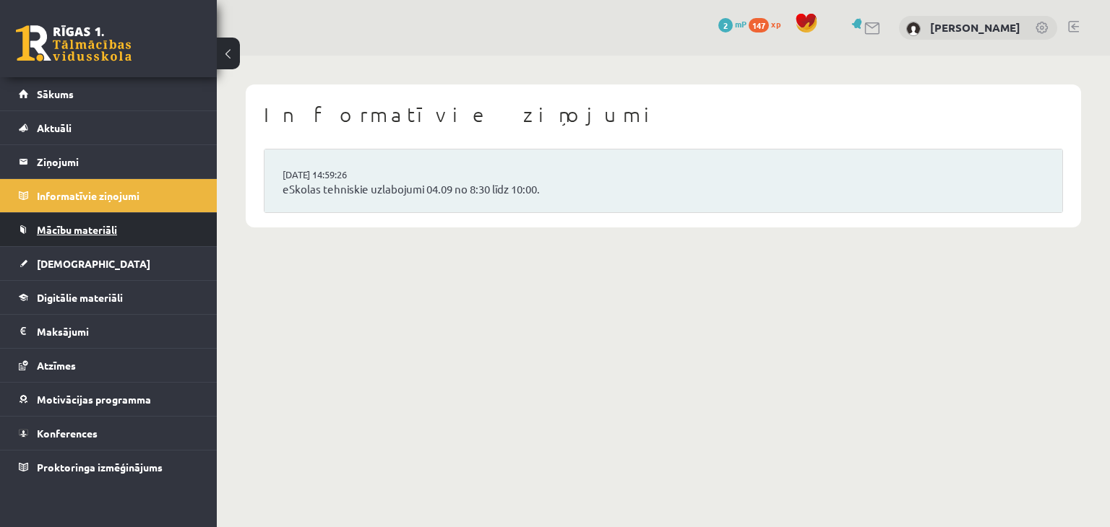
click at [99, 220] on link "Mācību materiāli" at bounding box center [109, 229] width 180 height 33
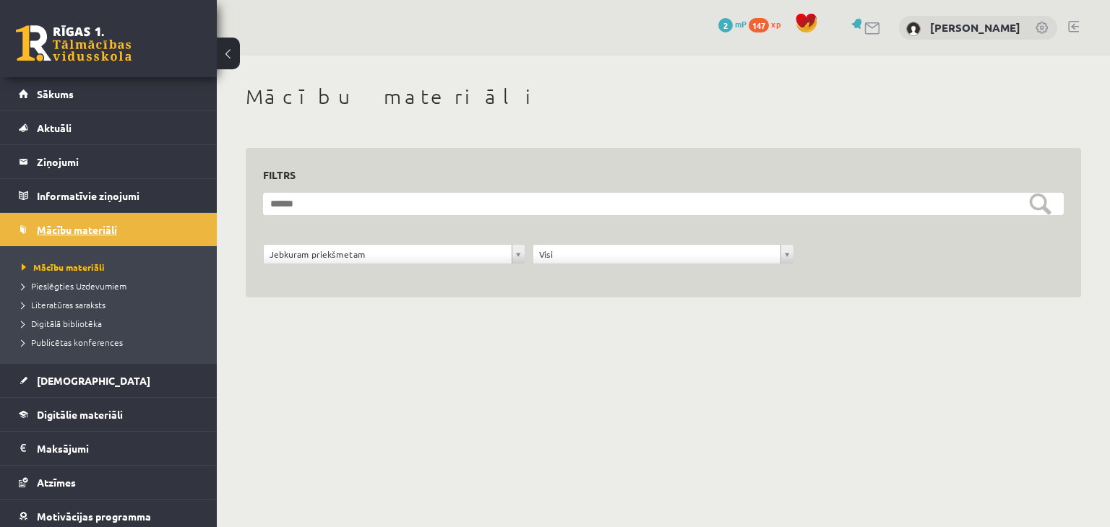
scroll to position [72, 0]
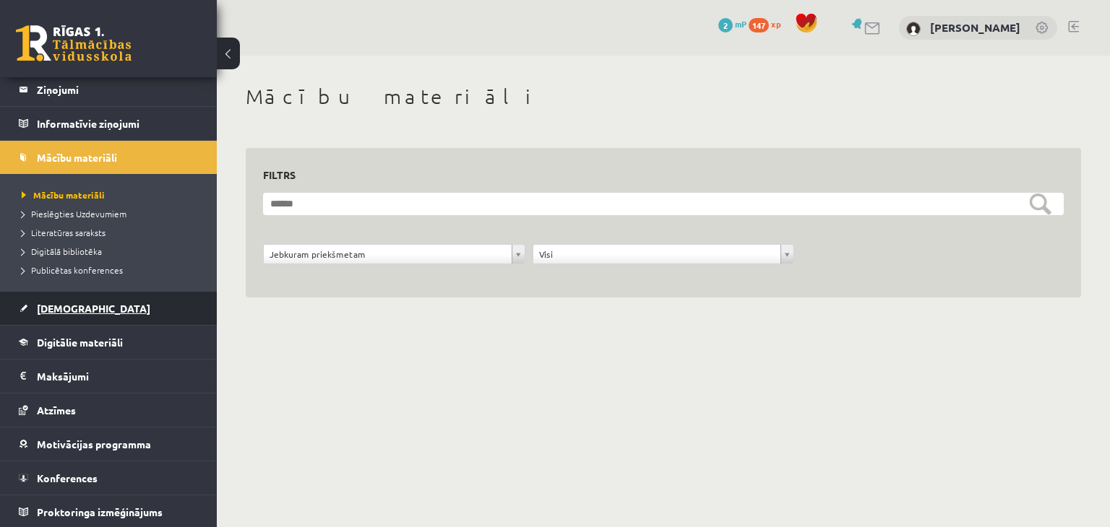
click at [59, 313] on link "[DEMOGRAPHIC_DATA]" at bounding box center [109, 308] width 180 height 33
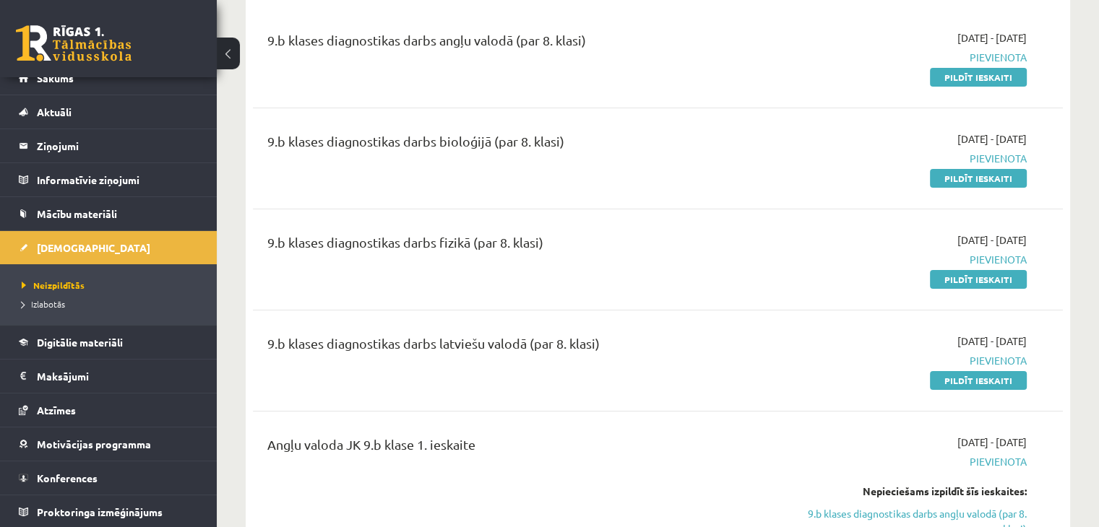
scroll to position [176, 0]
drag, startPoint x: 966, startPoint y: 178, endPoint x: 675, endPoint y: 76, distance: 308.5
click at [966, 178] on link "Pildīt ieskaiti" at bounding box center [978, 178] width 97 height 19
click at [941, 183] on link "Pildīt ieskaiti" at bounding box center [978, 178] width 97 height 19
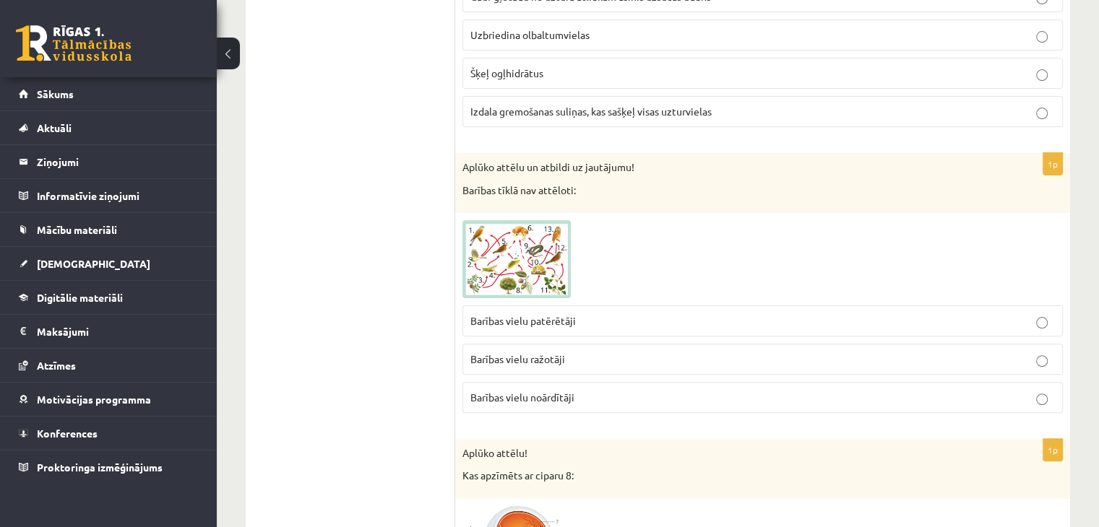
scroll to position [361, 0]
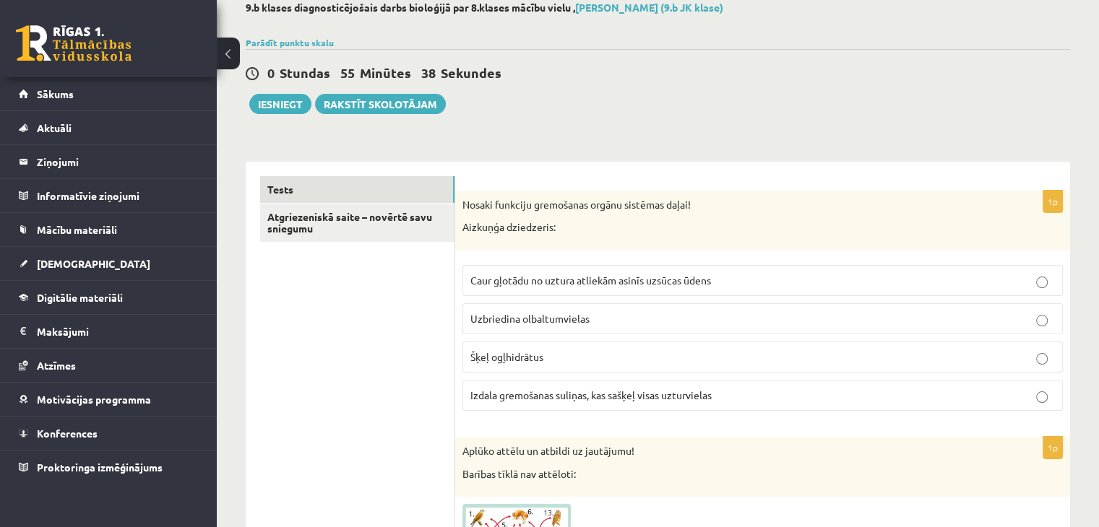
scroll to position [84, 0]
click at [793, 383] on label "Izdala gremošanas suliņas, kas sašķeļ visas uzturvielas" at bounding box center [762, 394] width 600 height 31
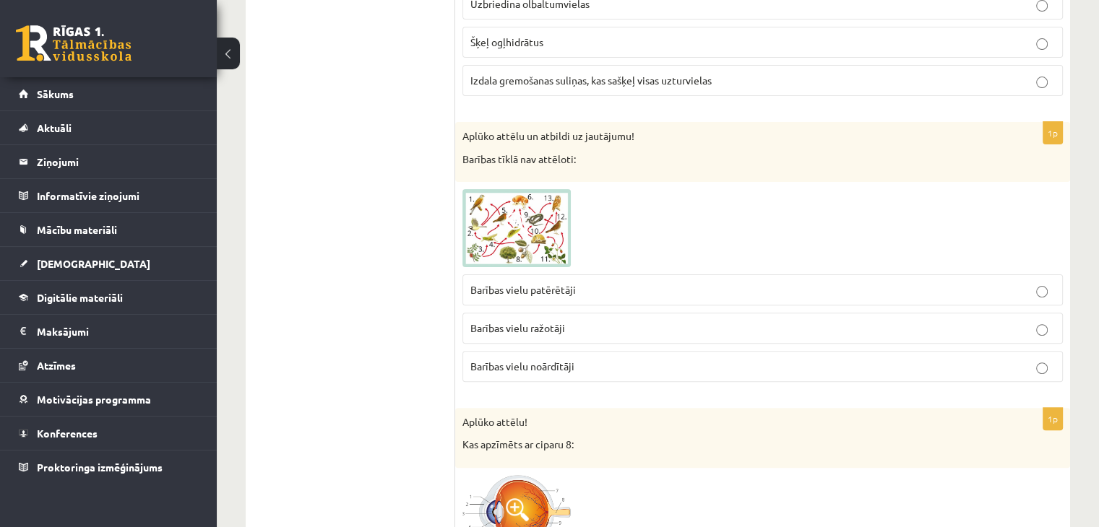
scroll to position [396, 0]
click at [555, 233] on img at bounding box center [516, 230] width 108 height 78
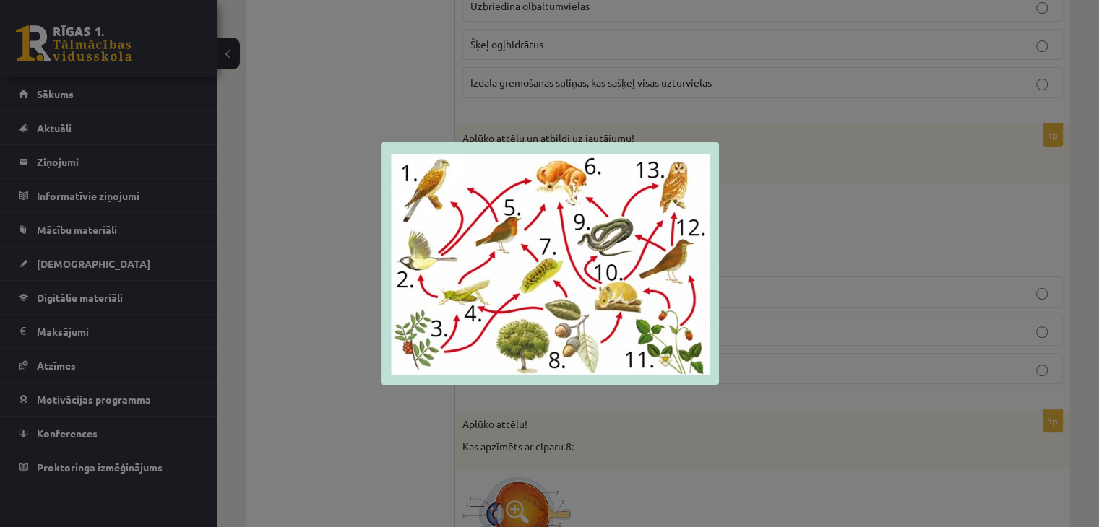
click at [277, 134] on div at bounding box center [549, 263] width 1099 height 527
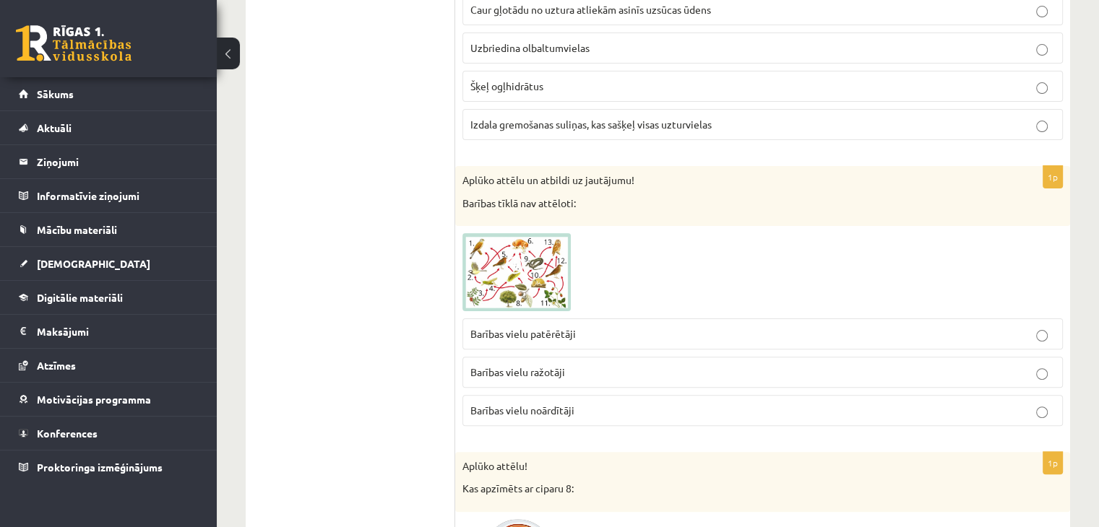
scroll to position [360, 0]
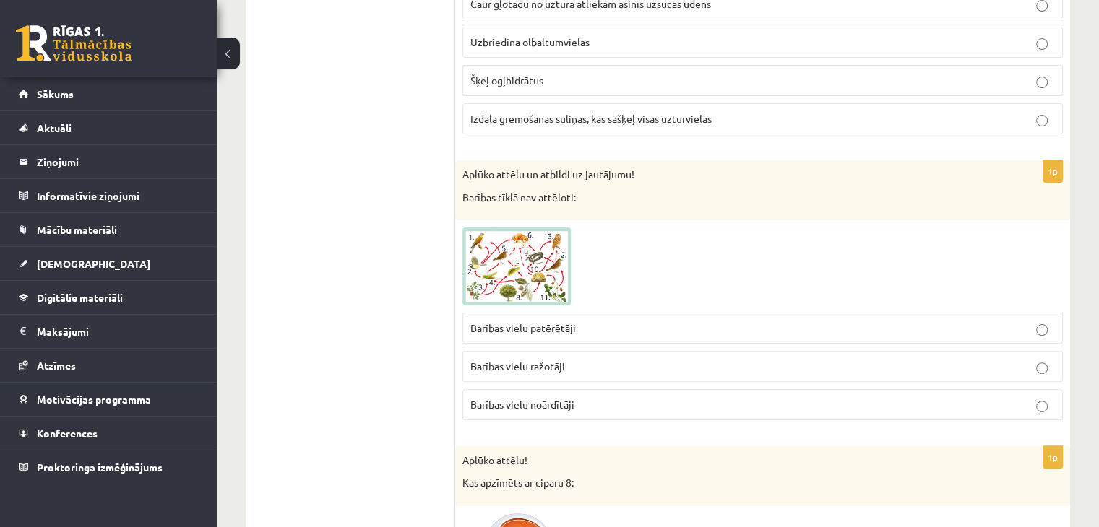
click at [762, 404] on p "Barības vielu noārdītāji" at bounding box center [762, 404] width 585 height 15
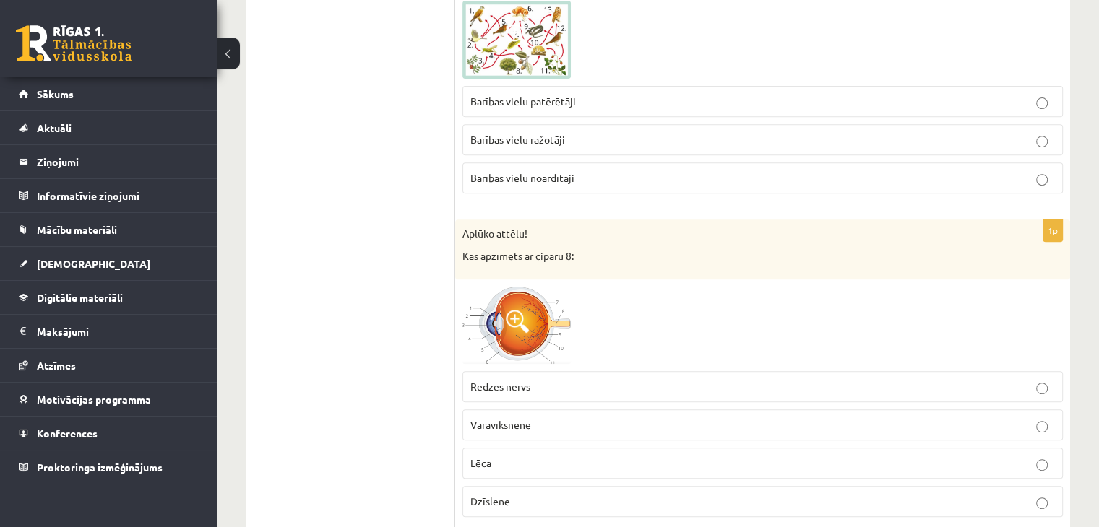
scroll to position [607, 0]
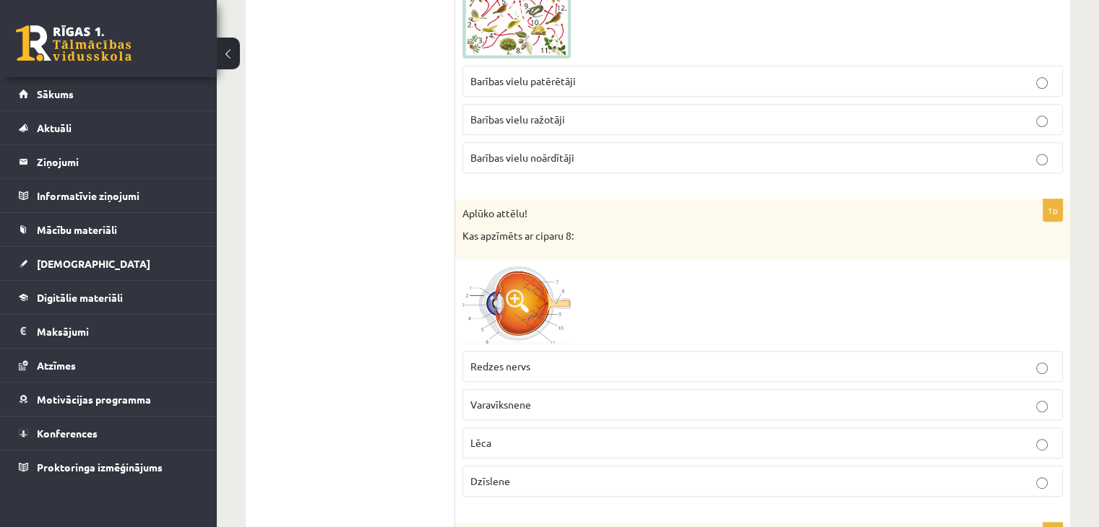
click at [712, 351] on label "Redzes nervs" at bounding box center [762, 366] width 600 height 31
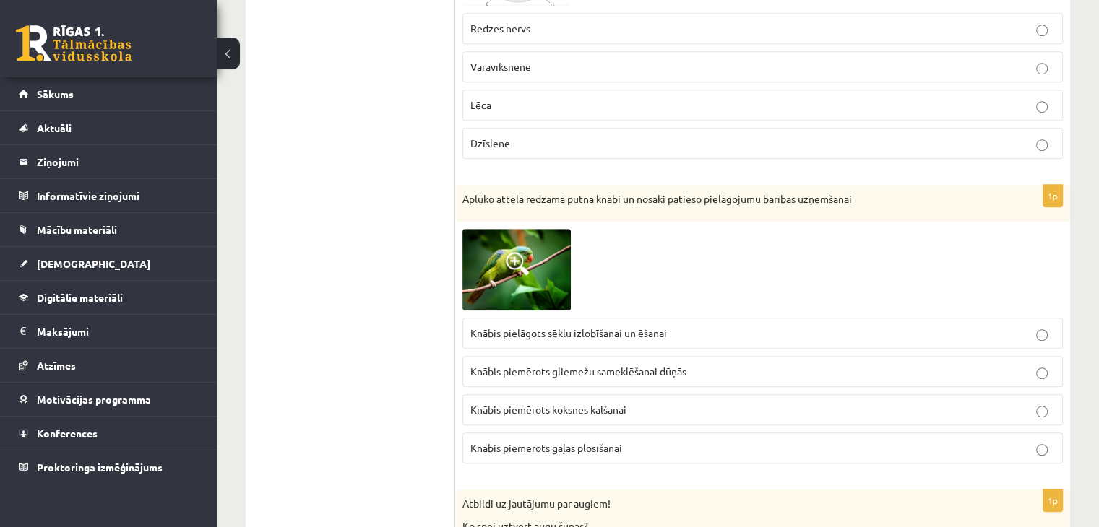
scroll to position [950, 0]
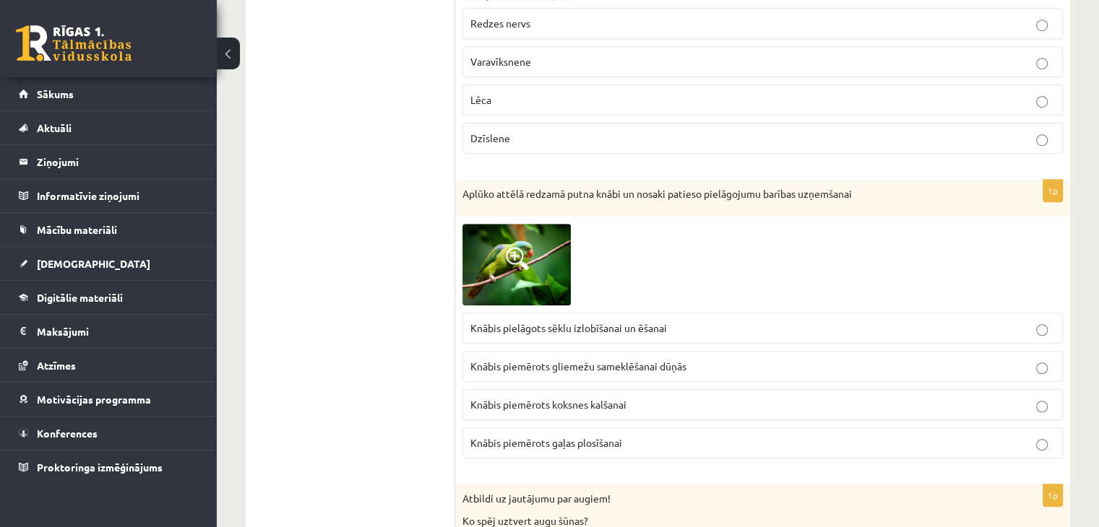
click at [687, 337] on label "Knābis pielāgots sēklu izlobīšanai un ēšanai" at bounding box center [762, 328] width 600 height 31
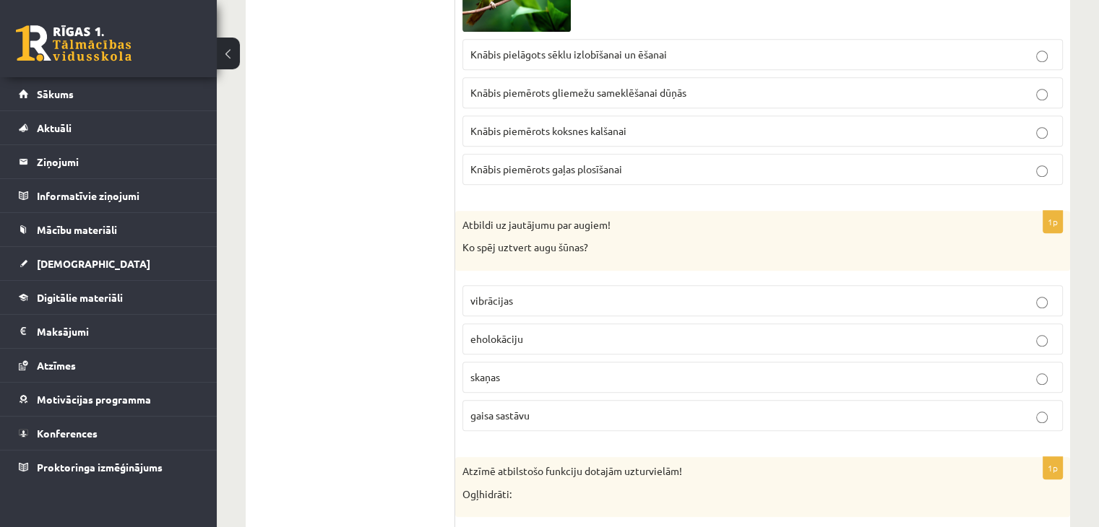
scroll to position [1223, 0]
click at [546, 421] on label "gaisa sastāvu" at bounding box center [762, 417] width 600 height 31
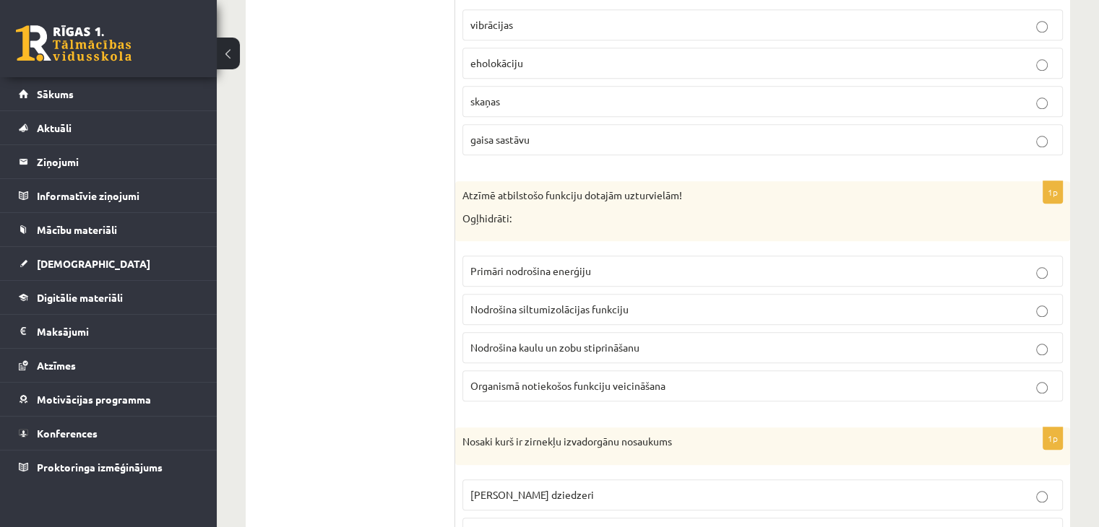
scroll to position [1509, 0]
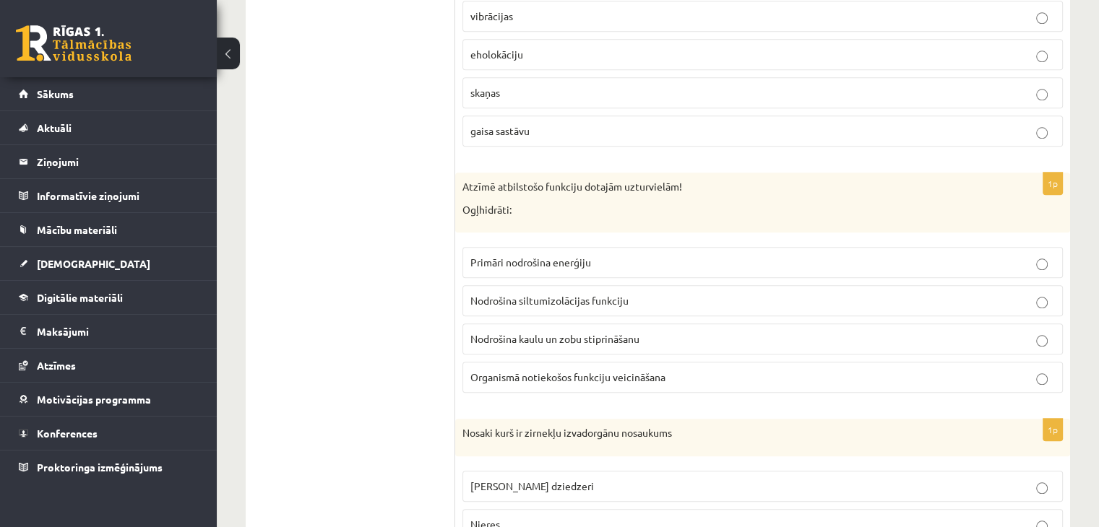
click at [549, 262] on p "Primāri nodrošina enerģiju" at bounding box center [762, 262] width 585 height 15
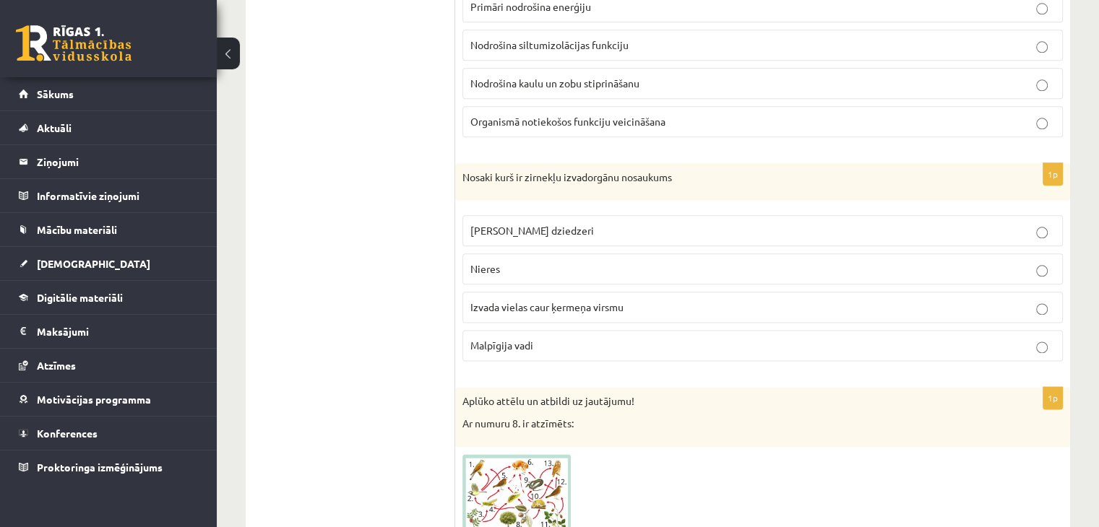
scroll to position [1766, 0]
click at [629, 337] on p "Malpīgija vadi" at bounding box center [762, 344] width 585 height 15
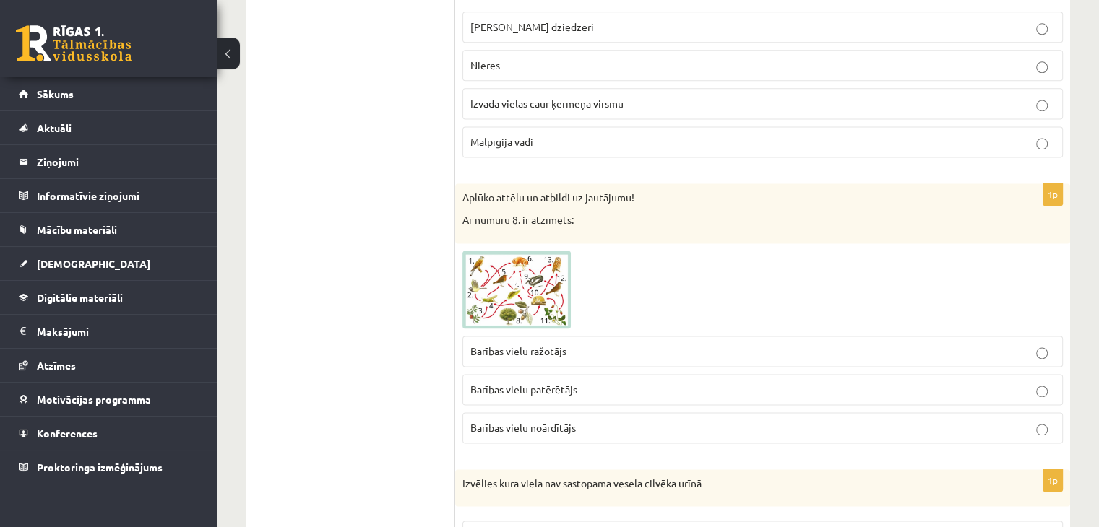
scroll to position [1971, 0]
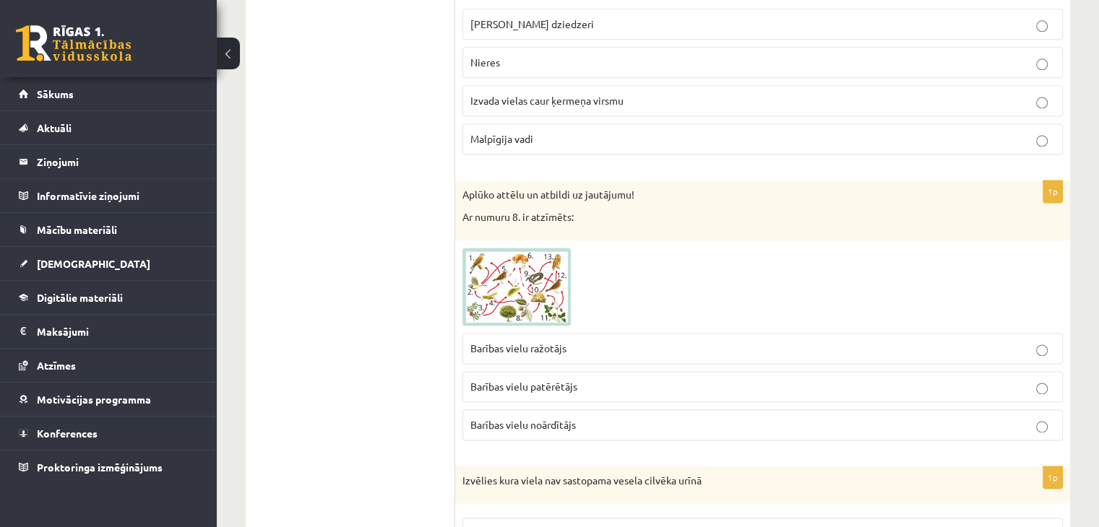
click at [535, 264] on img at bounding box center [516, 287] width 108 height 78
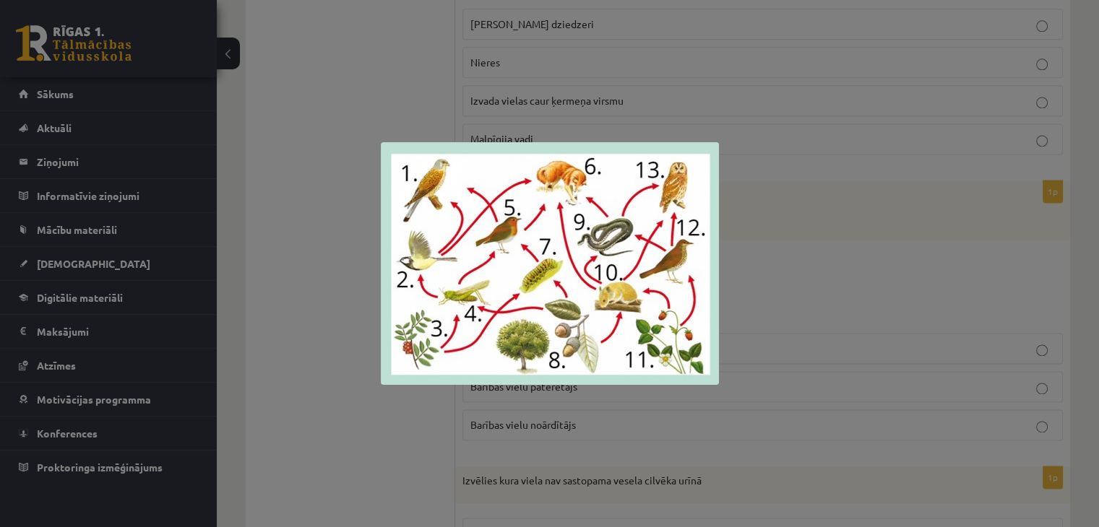
click at [340, 241] on div at bounding box center [549, 263] width 1099 height 527
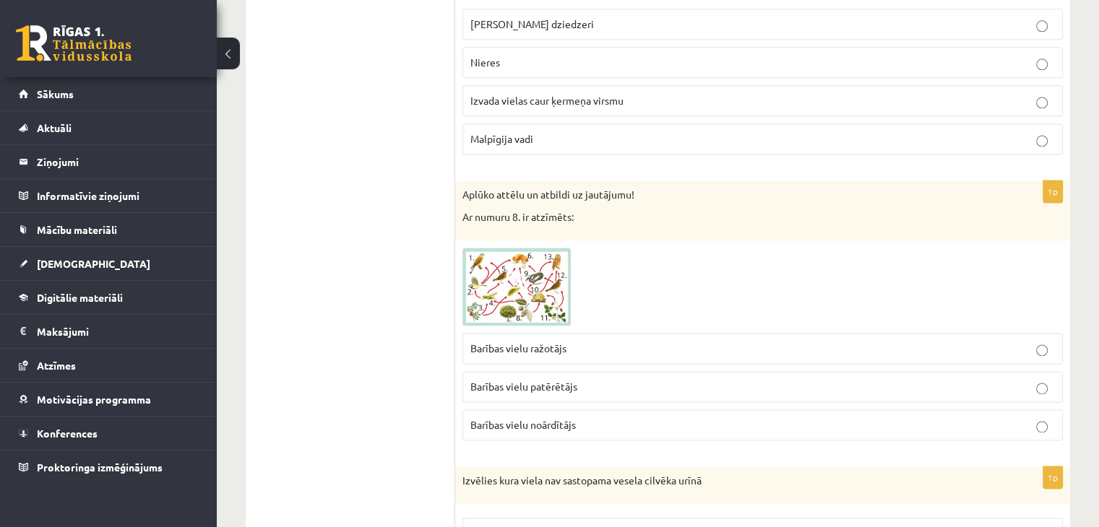
click at [509, 261] on img at bounding box center [516, 287] width 108 height 78
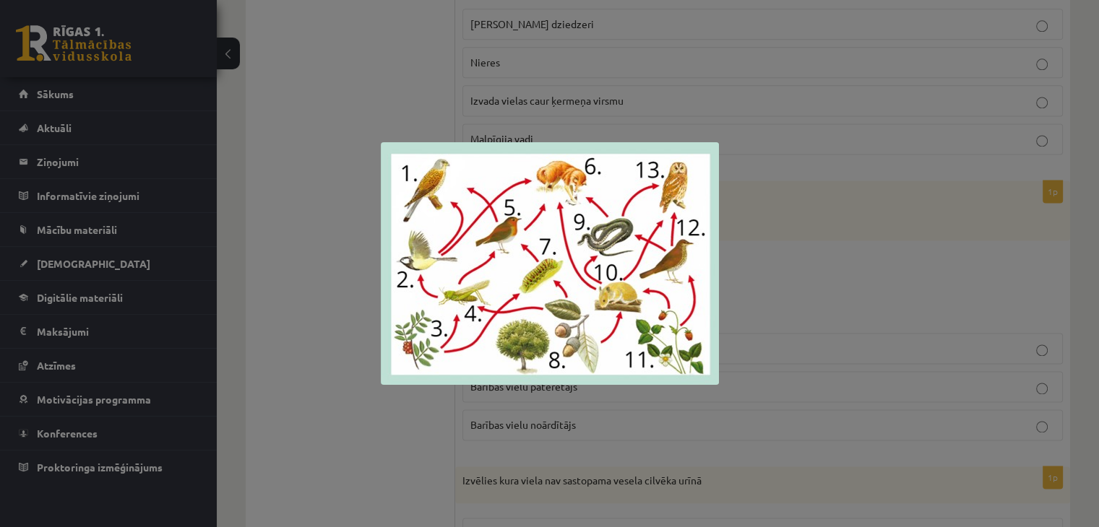
click at [238, 259] on div at bounding box center [549, 263] width 1099 height 527
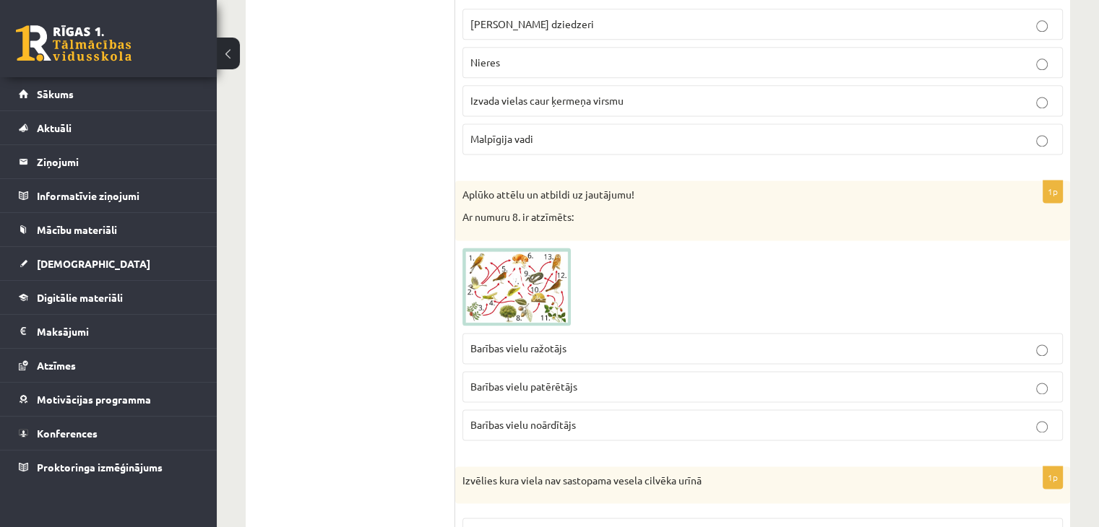
click at [560, 342] on span "Barības vielu ražotājs" at bounding box center [518, 348] width 96 height 13
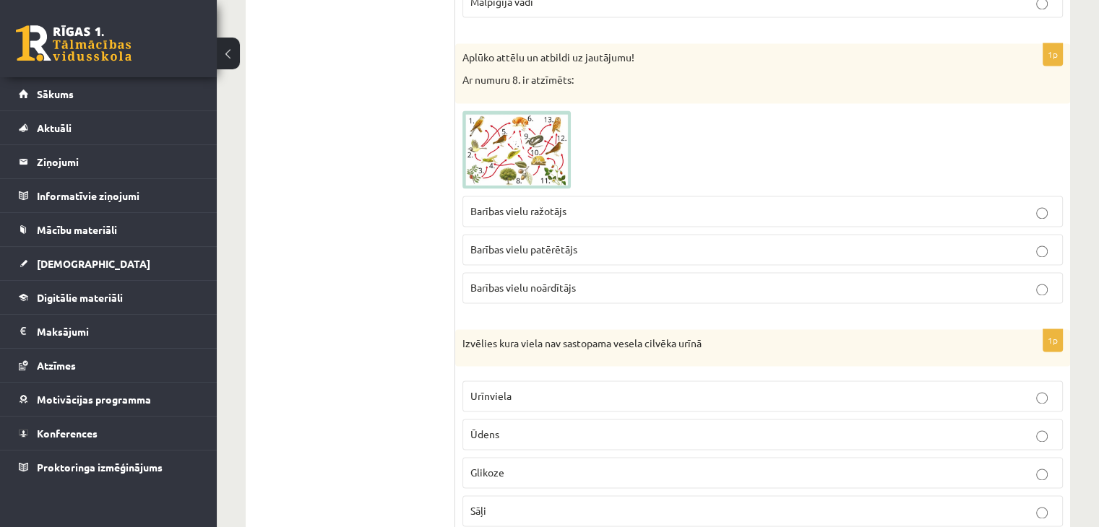
scroll to position [2110, 0]
click at [499, 418] on label "Ūdens" at bounding box center [762, 433] width 600 height 31
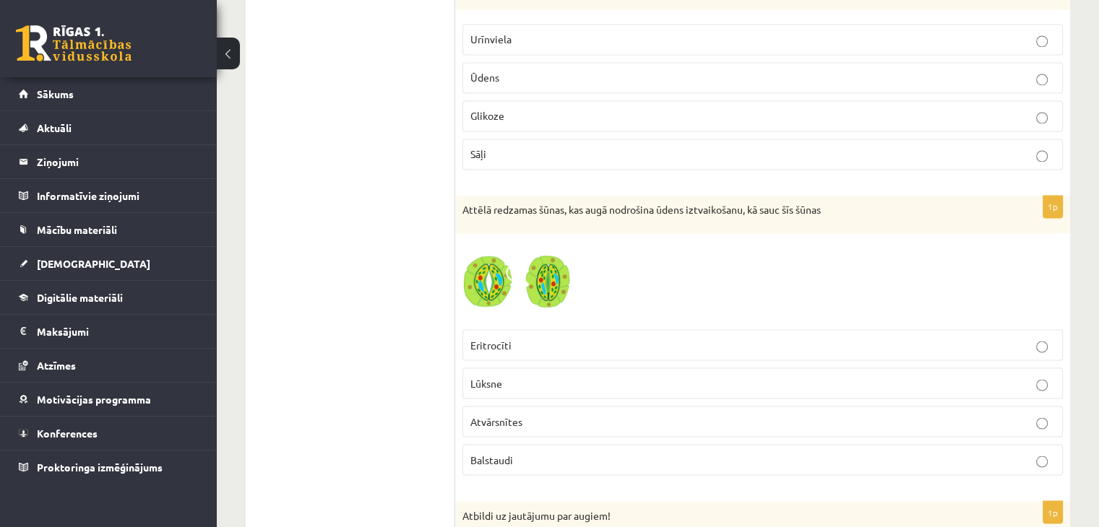
scroll to position [2466, 0]
click at [499, 414] on span "Atvārsnītes" at bounding box center [496, 420] width 52 height 13
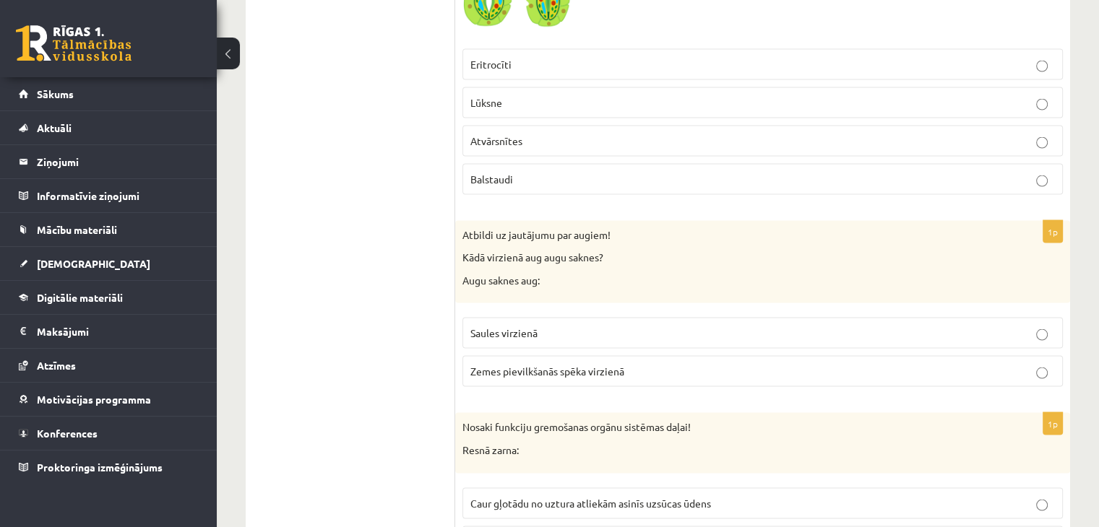
scroll to position [2747, 0]
click at [665, 355] on label "Zemes pievilkšanās spēka virzienā" at bounding box center [762, 370] width 600 height 31
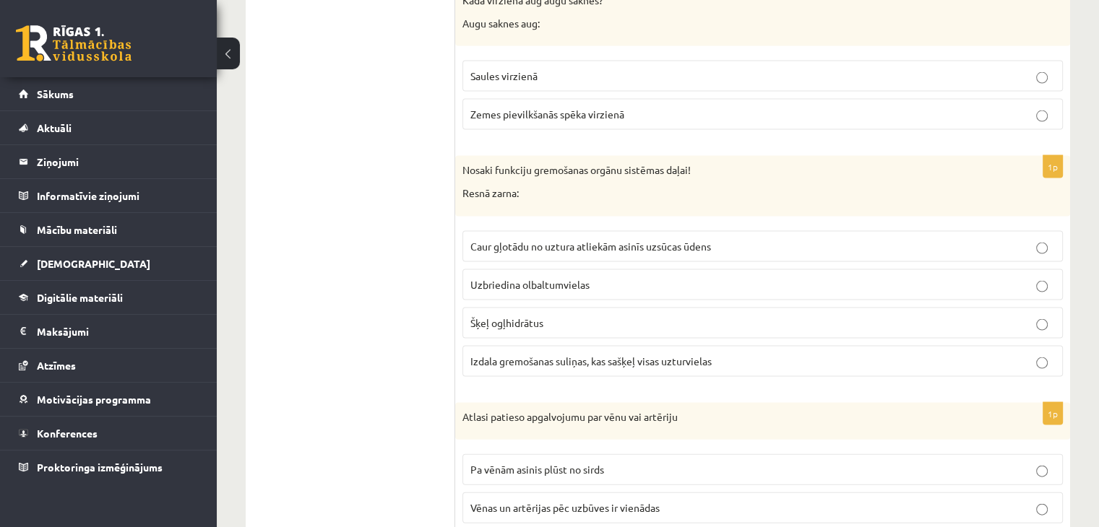
scroll to position [3004, 0]
click at [534, 354] on span "Izdala gremošanas suliņas, kas sašķeļ visas uzturvielas" at bounding box center [590, 360] width 241 height 13
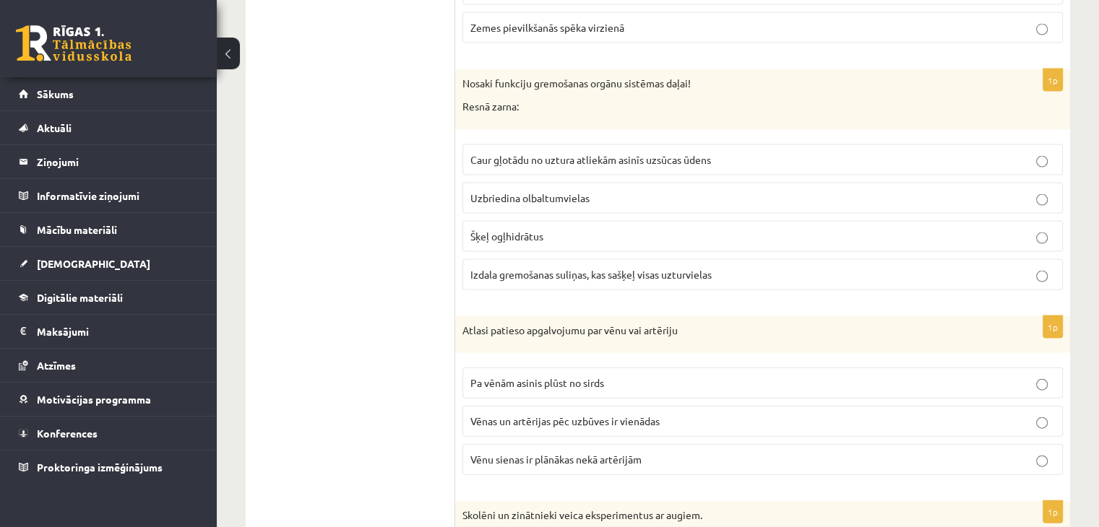
scroll to position [3090, 0]
click at [504, 152] on span "Caur gļotādu no uztura atliekām asinīs uzsūcas ūdens" at bounding box center [590, 158] width 241 height 13
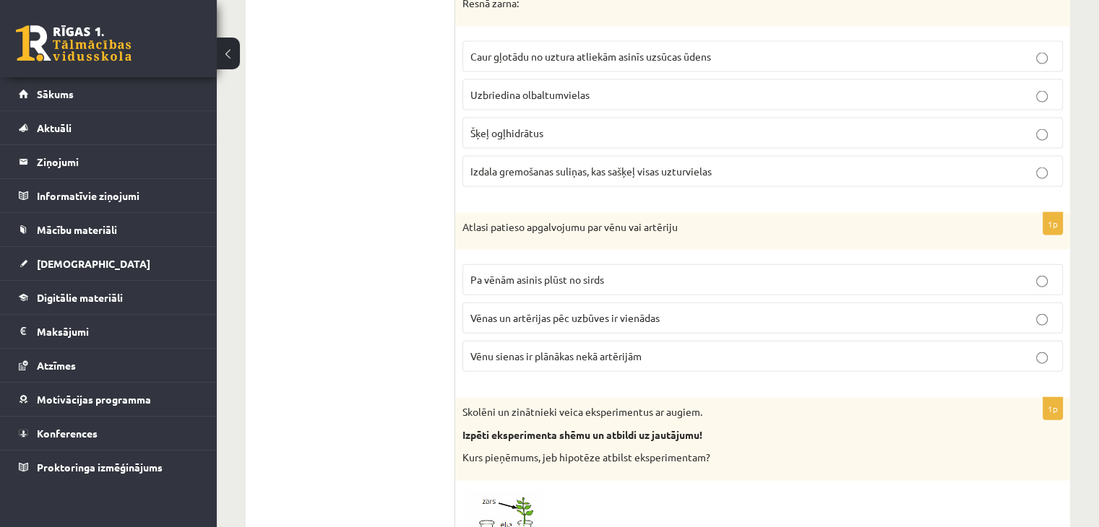
scroll to position [3182, 0]
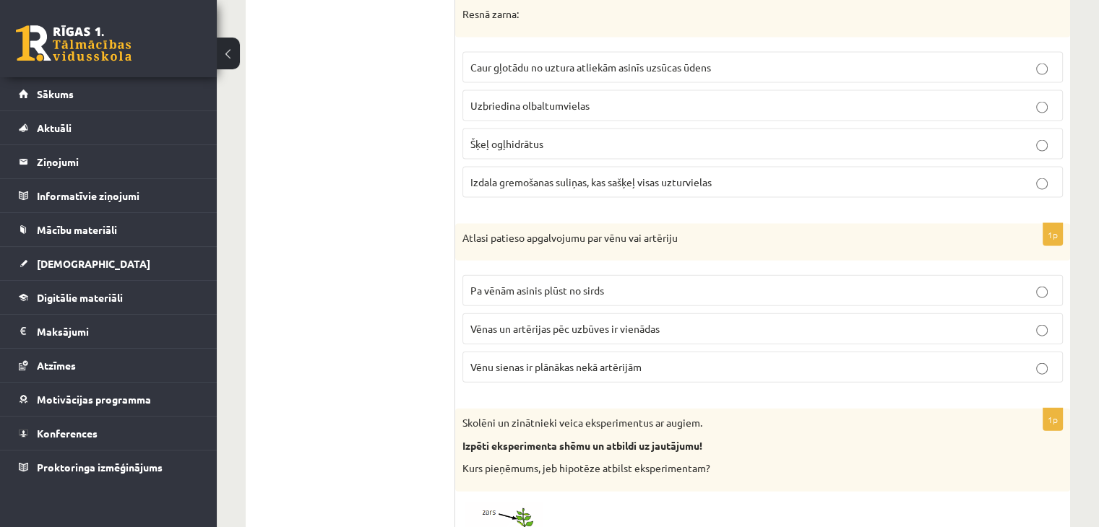
click at [593, 361] on span "Vēnu sienas ir plānākas nekā artērijām" at bounding box center [555, 367] width 171 height 13
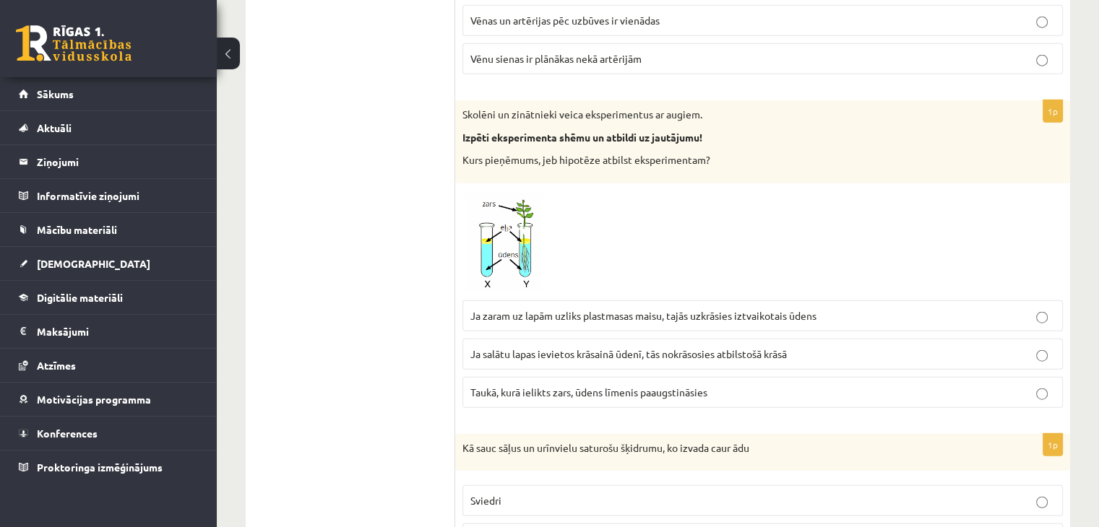
scroll to position [3491, 0]
click at [506, 385] on span "Taukā, kurā ielikts zars, ūdens līmenis paaugstināsies" at bounding box center [588, 391] width 237 height 13
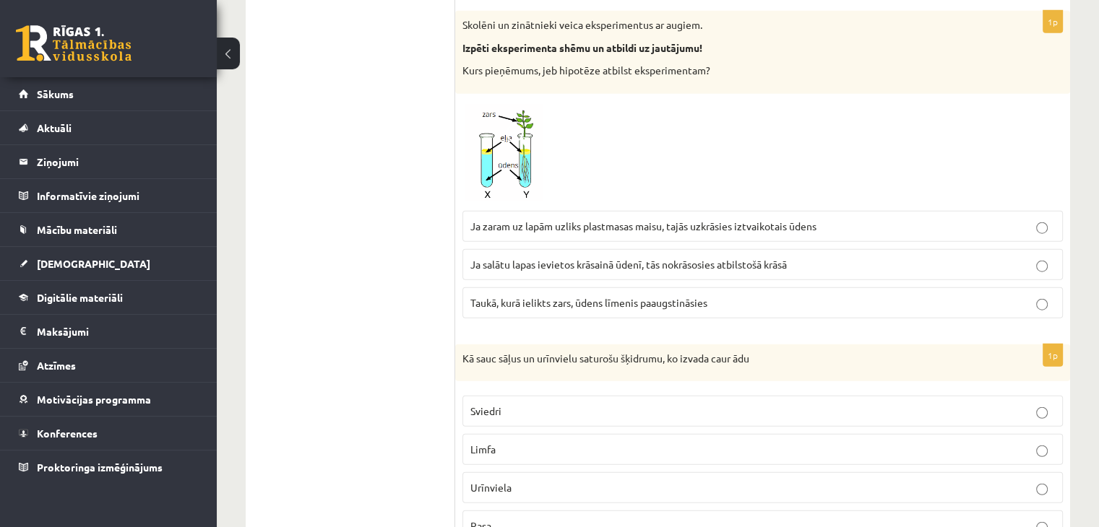
scroll to position [3689, 0]
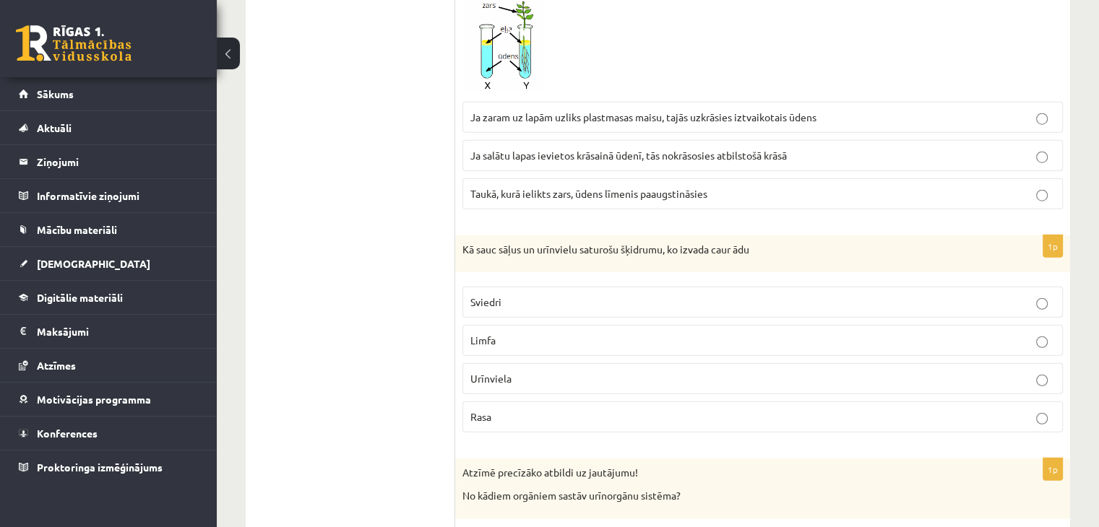
click at [543, 295] on p "Sviedri" at bounding box center [762, 302] width 585 height 15
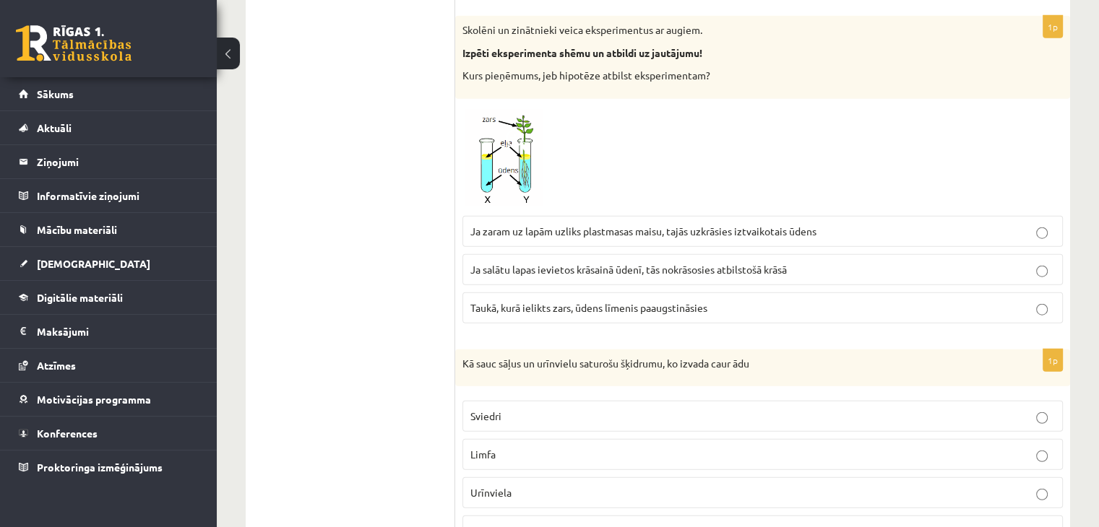
scroll to position [3572, 0]
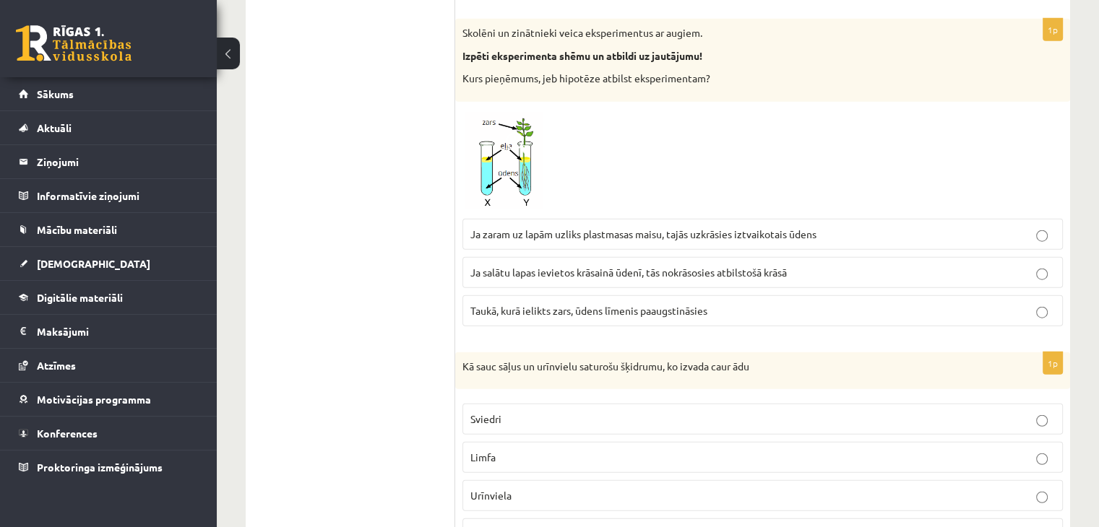
click at [647, 228] on p "Ja zaram uz lapām uzliks plastmasas maisu, tajās uzkrāsies iztvaikotais ūdens" at bounding box center [762, 234] width 585 height 15
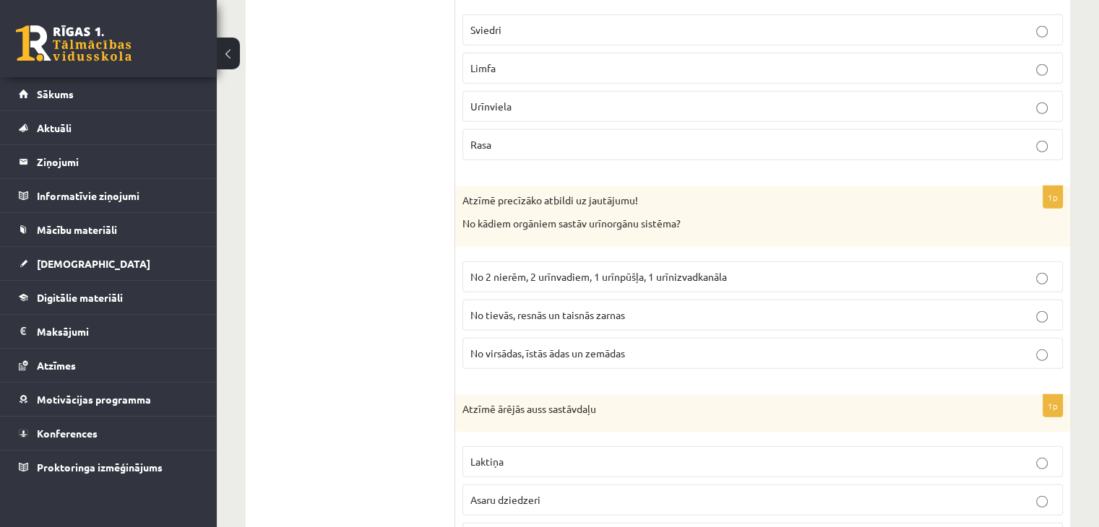
scroll to position [3962, 0]
click at [596, 270] on span "No 2 nierēm, 2 urīnvadiem, 1 urīnpūšļa, 1 urīnizvadkanāla" at bounding box center [598, 276] width 256 height 13
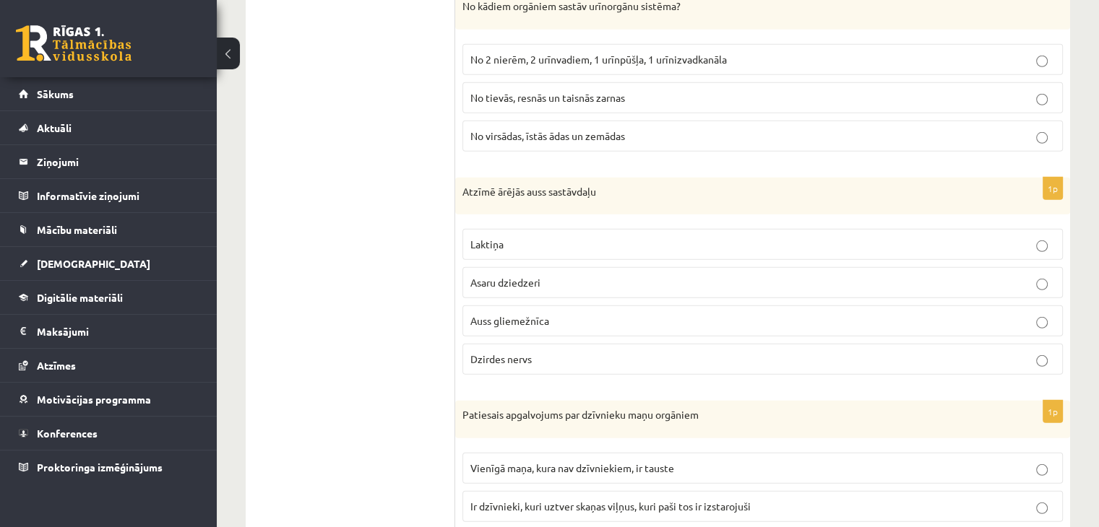
scroll to position [4181, 0]
click at [547, 313] on span "Auss gliemežnīca" at bounding box center [509, 319] width 79 height 13
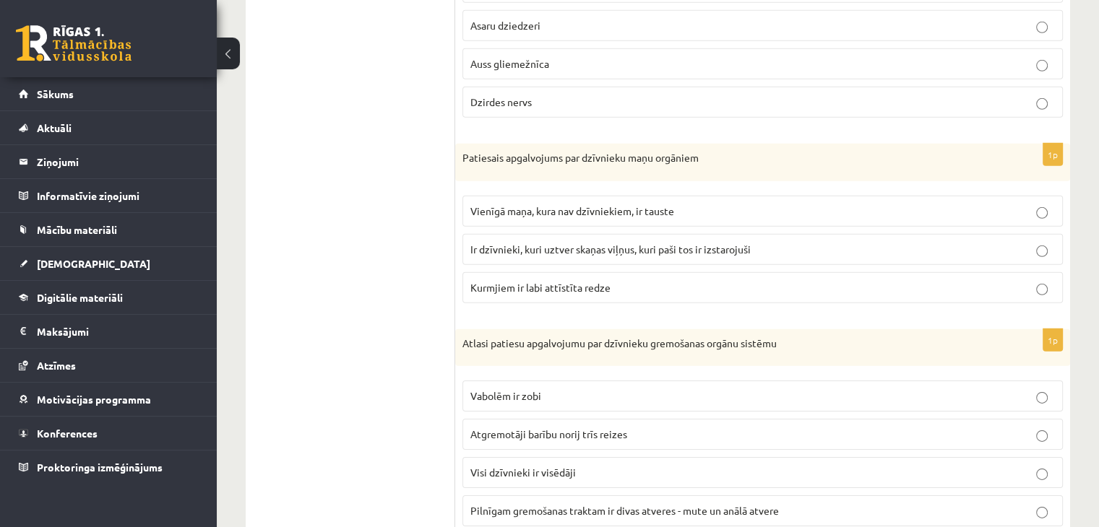
scroll to position [4438, 0]
click at [478, 241] on span "Ir dzīvnieki, kuri uztver skaņas viļņus, kuri paši tos ir izstarojuši" at bounding box center [610, 247] width 280 height 13
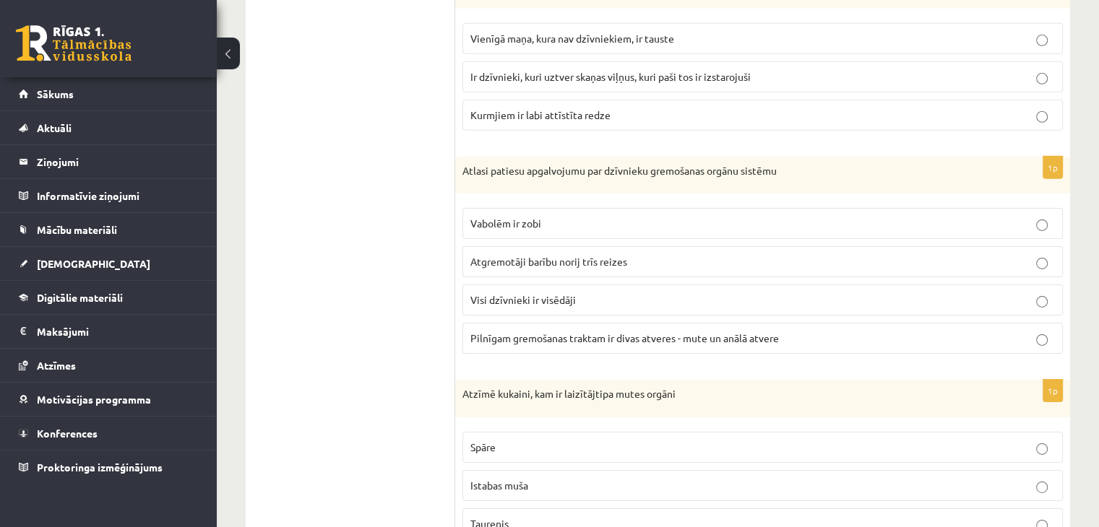
scroll to position [4610, 0]
click at [486, 330] on p "Pilnīgam gremošanas traktam ir divas atveres - mute un anālā atvere" at bounding box center [762, 337] width 585 height 15
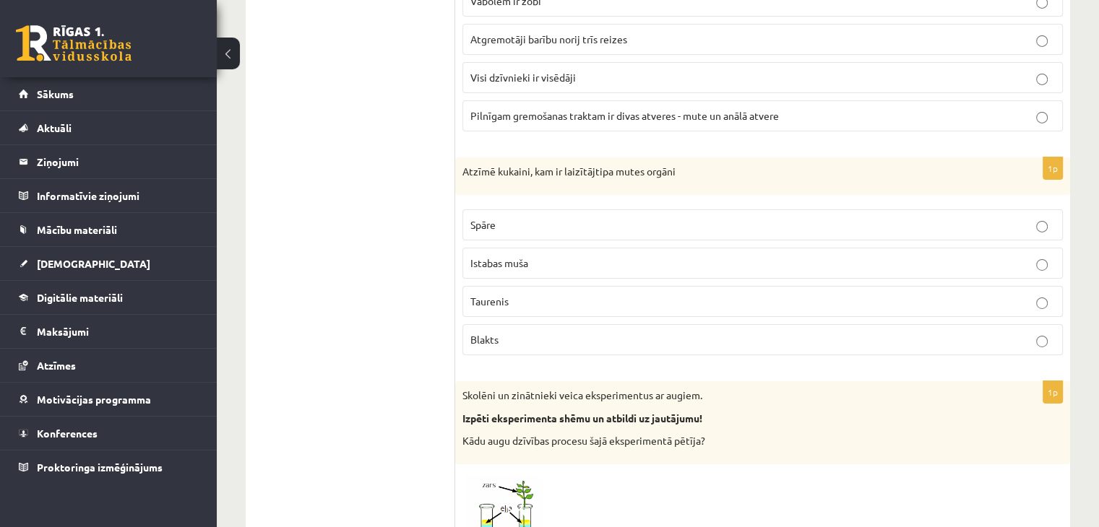
scroll to position [4832, 0]
click at [514, 255] on p "Istabas muša" at bounding box center [762, 262] width 585 height 15
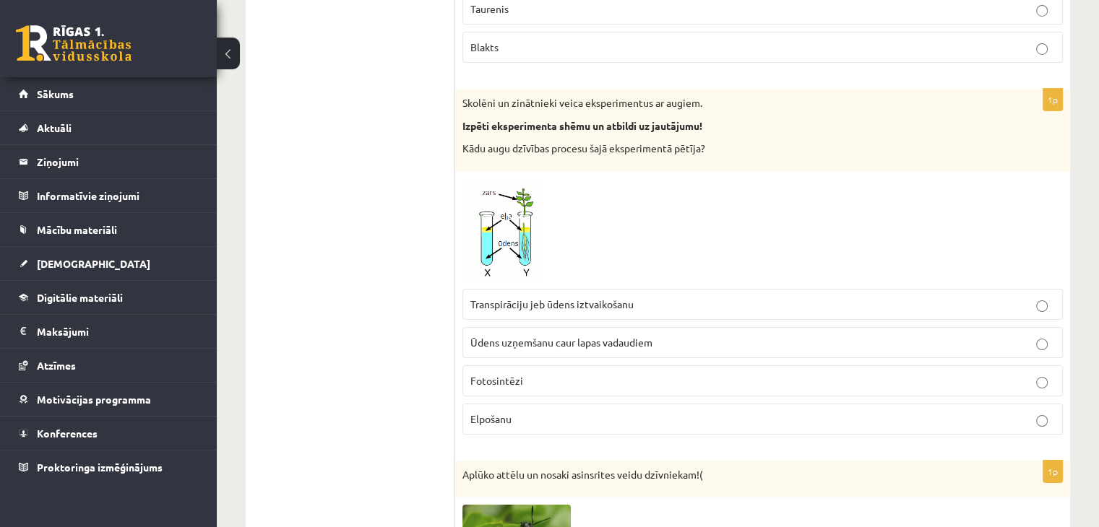
scroll to position [5125, 0]
click at [545, 335] on span "Ūdens uzņemšanu caur lapas vadaudiem" at bounding box center [561, 341] width 182 height 13
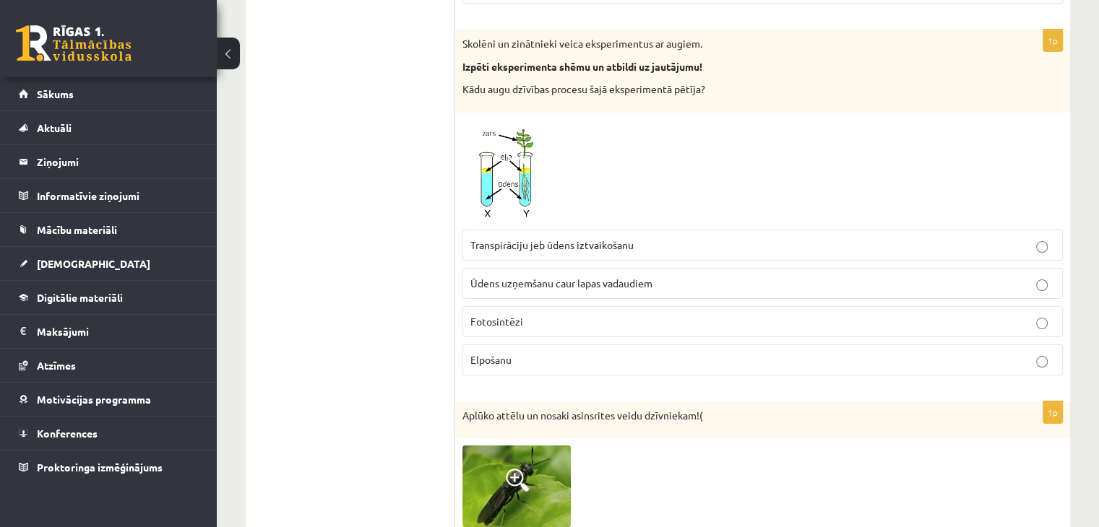
scroll to position [5183, 0]
click at [564, 353] on p "Elpošanu" at bounding box center [762, 360] width 585 height 15
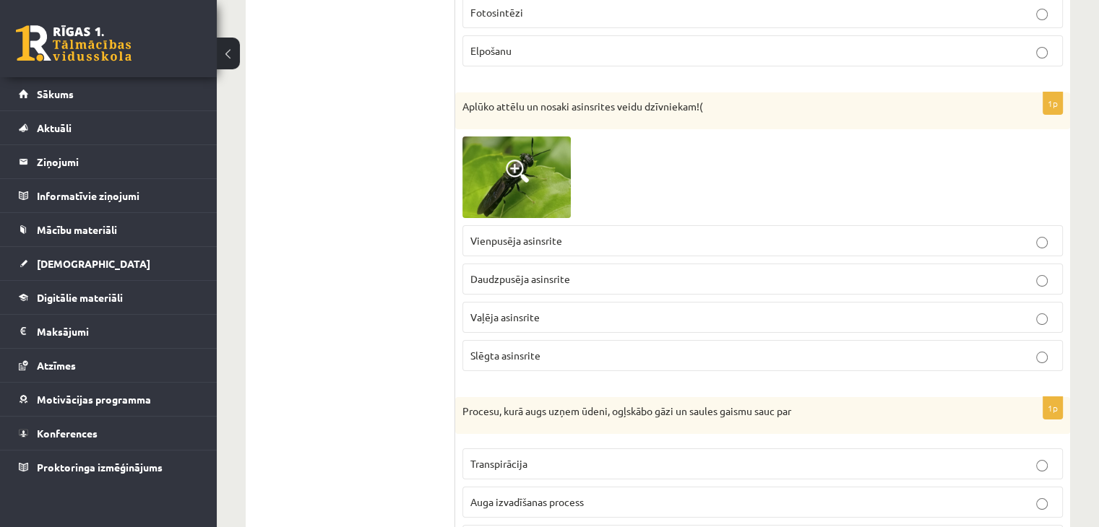
scroll to position [5494, 0]
click at [543, 177] on img at bounding box center [516, 176] width 108 height 82
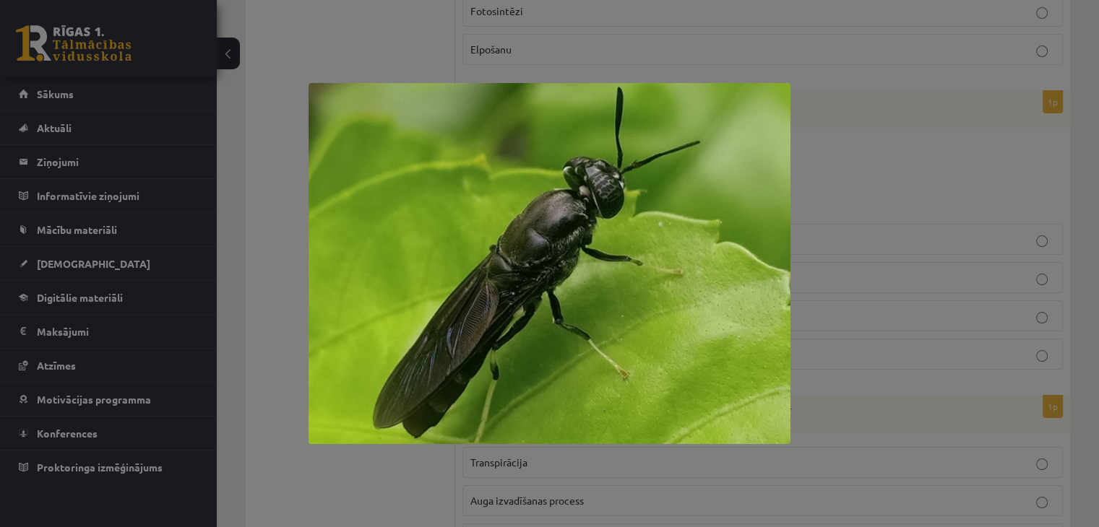
click at [367, 44] on div at bounding box center [549, 263] width 1099 height 527
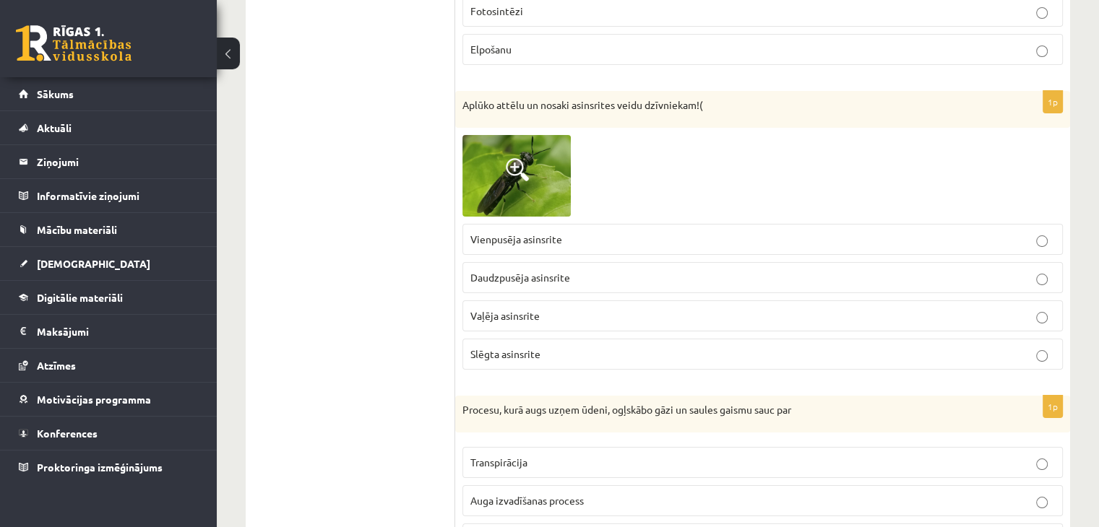
click at [502, 157] on img at bounding box center [516, 176] width 108 height 82
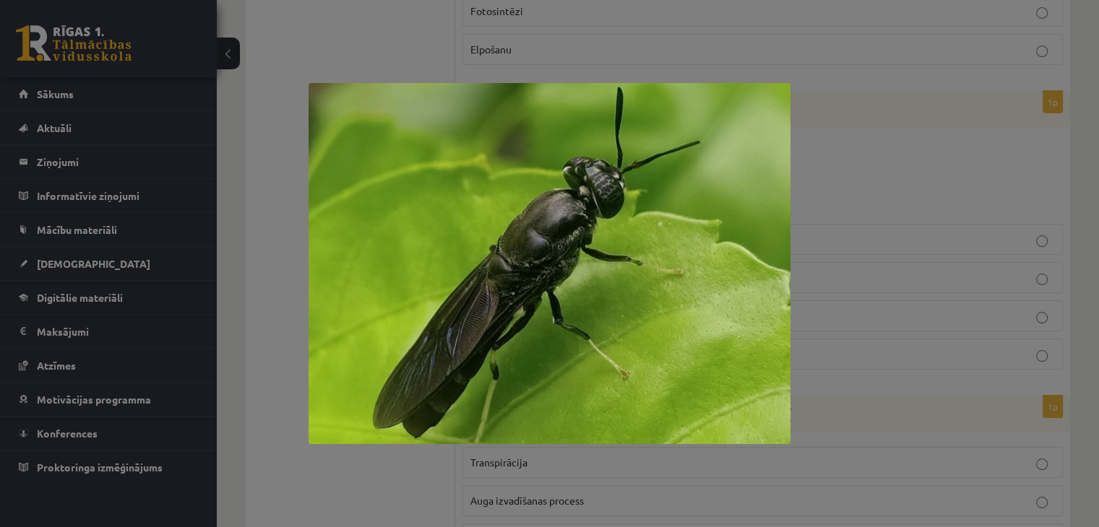
click at [381, 69] on div at bounding box center [549, 263] width 1099 height 527
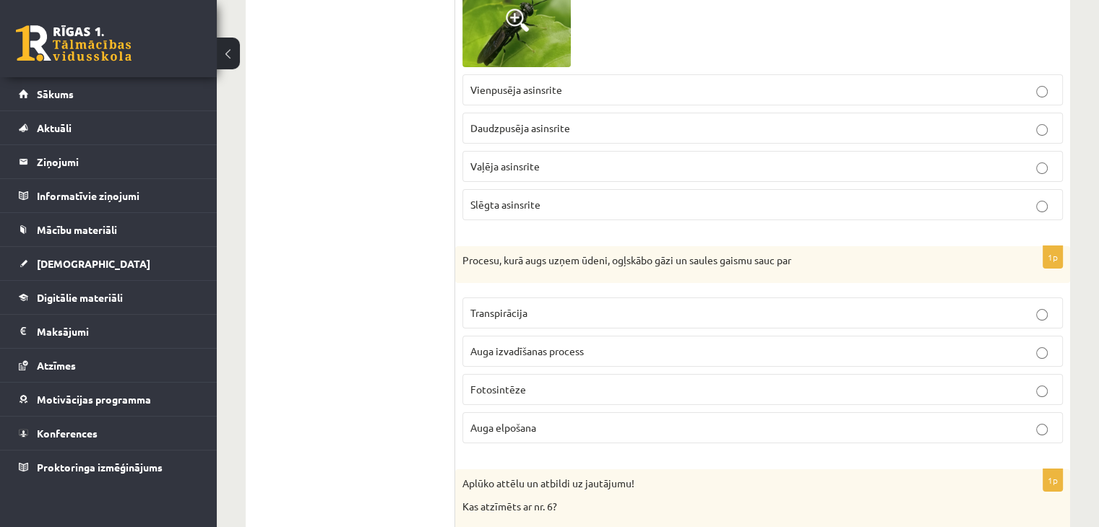
scroll to position [5644, 0]
click at [582, 381] on p "Fotosintēze" at bounding box center [762, 388] width 585 height 15
click at [591, 158] on p "Vaļēja asinsrite" at bounding box center [762, 165] width 585 height 15
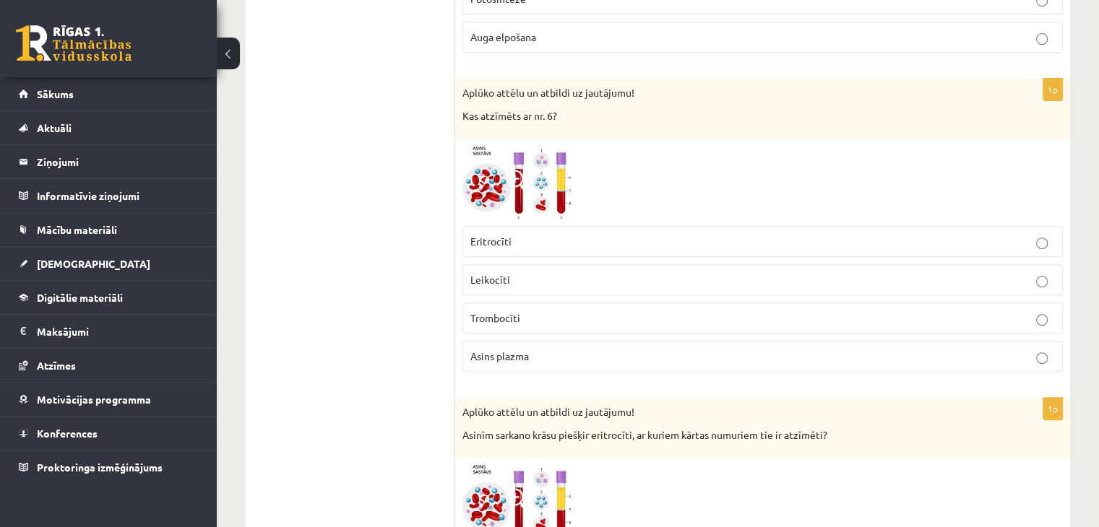
scroll to position [6052, 0]
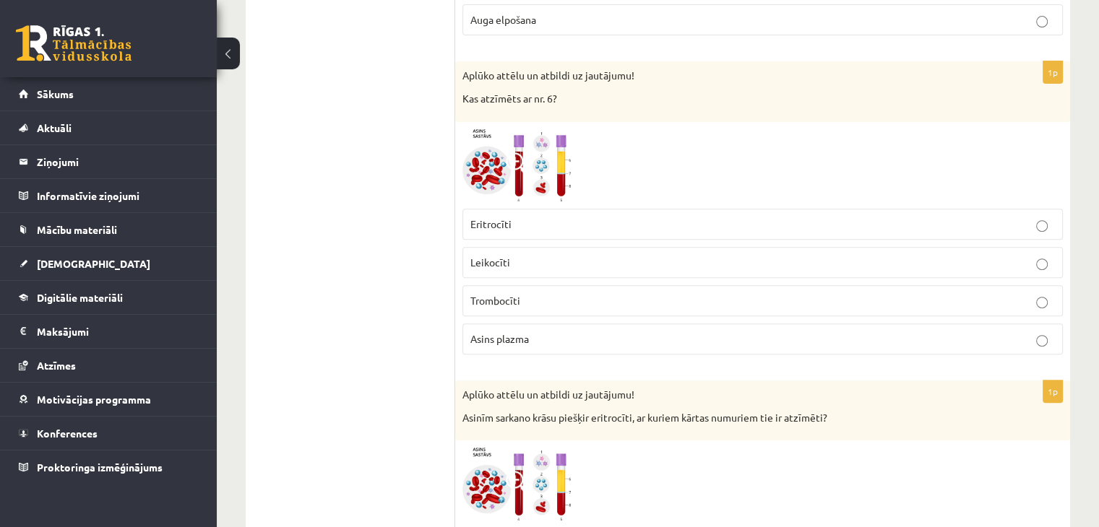
click at [527, 329] on label "Asins plazma" at bounding box center [762, 339] width 600 height 31
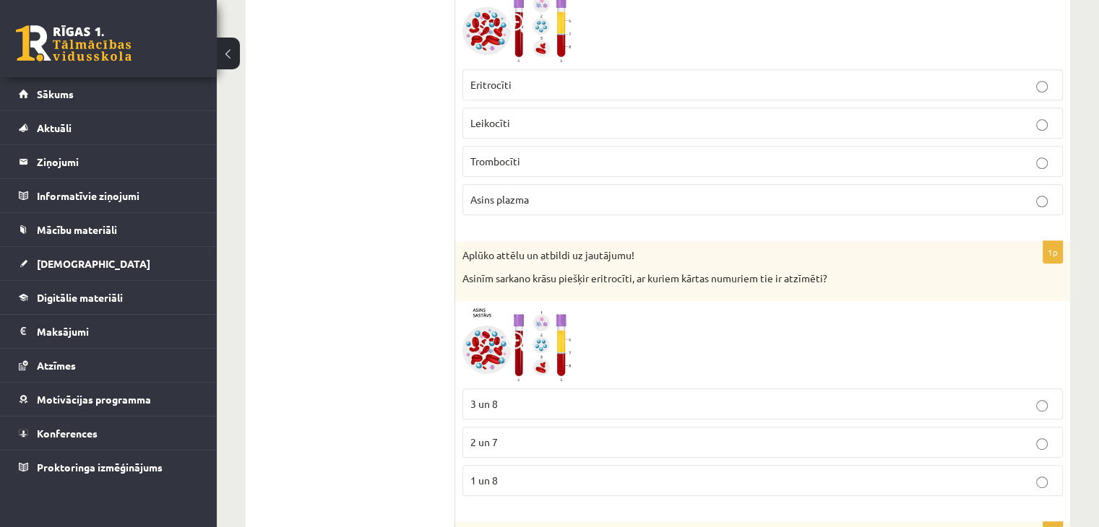
scroll to position [6194, 0]
click at [499, 395] on p "3 un 8" at bounding box center [762, 402] width 585 height 15
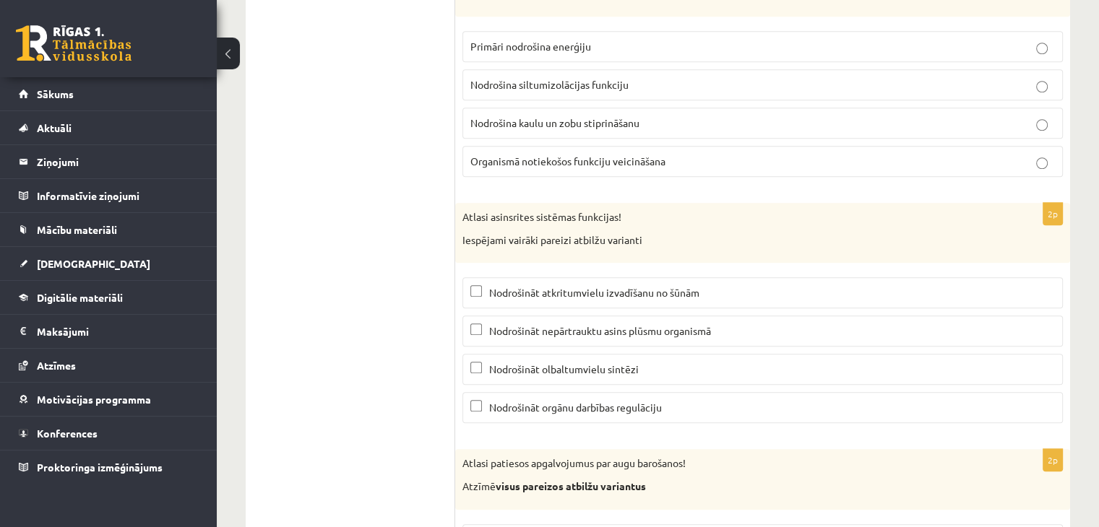
scroll to position [6760, 0]
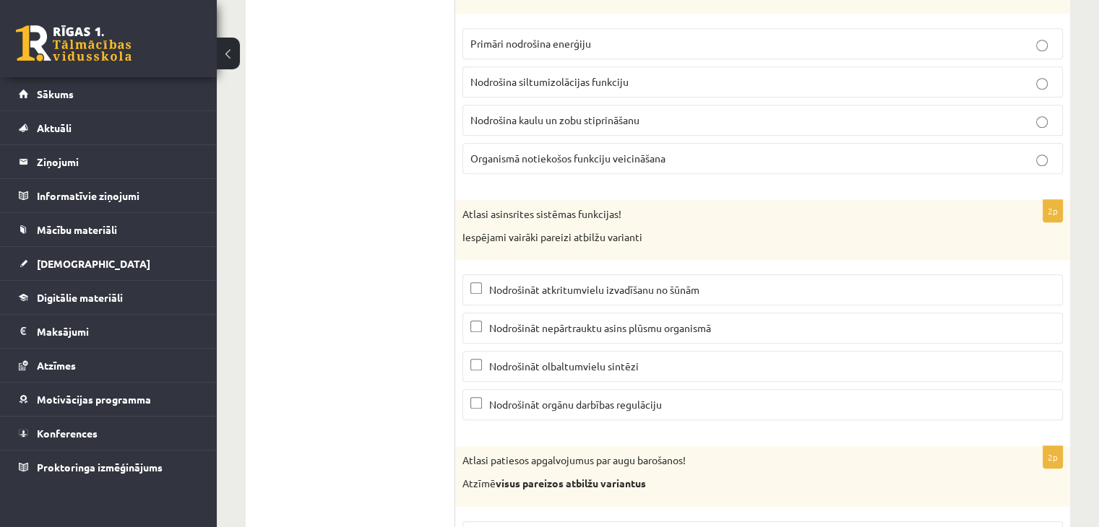
click at [594, 322] on span "Nodrošināt nepārtrauktu asins plūsmu organismā" at bounding box center [600, 328] width 222 height 13
click at [537, 398] on span "Nodrošināt orgānu darbības regulāciju" at bounding box center [575, 404] width 173 height 13
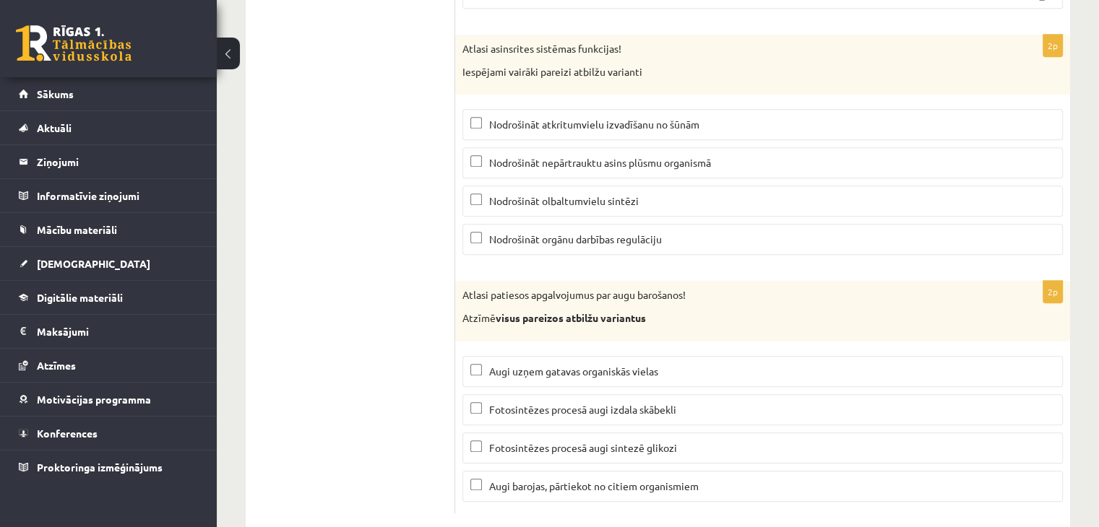
scroll to position [6925, 0]
click at [490, 395] on label "Fotosintēzes procesā augi izdala skābekli" at bounding box center [762, 410] width 600 height 31
click at [498, 441] on p "Fotosintēzes procesā augi sintezē glikozi" at bounding box center [762, 448] width 585 height 15
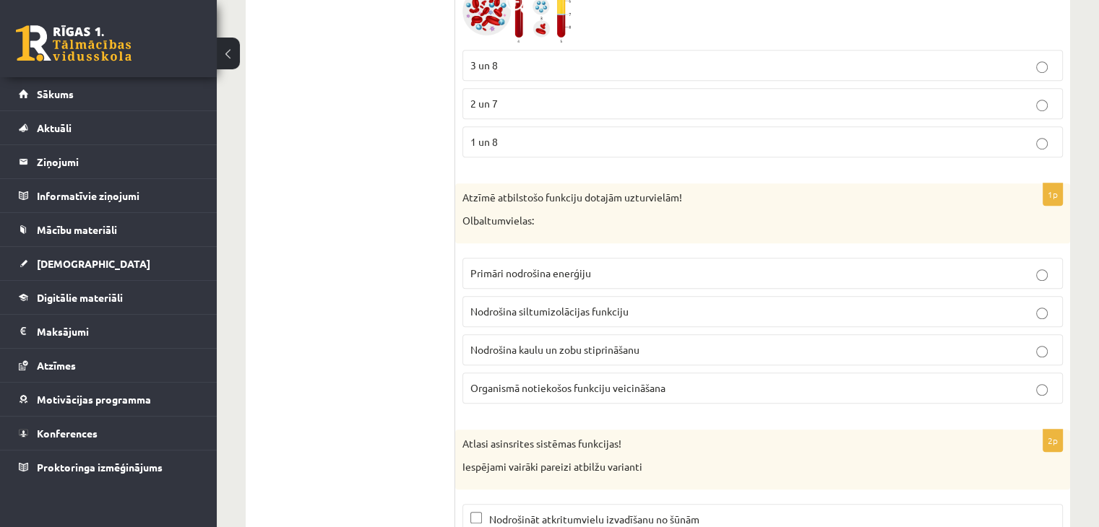
scroll to position [6532, 0]
click at [490, 371] on label "Organismā notiekošos funkciju veicināšana" at bounding box center [762, 386] width 600 height 31
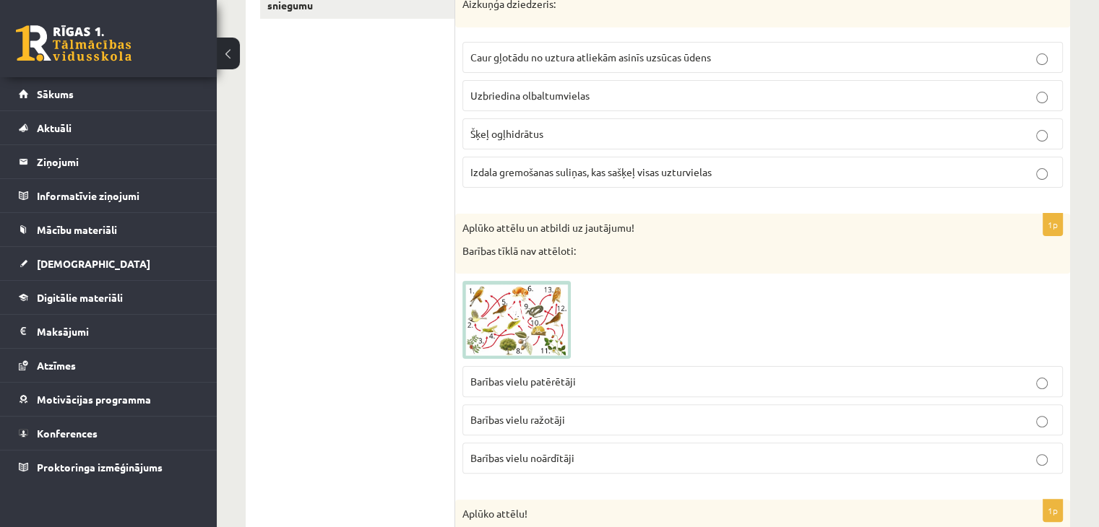
scroll to position [0, 0]
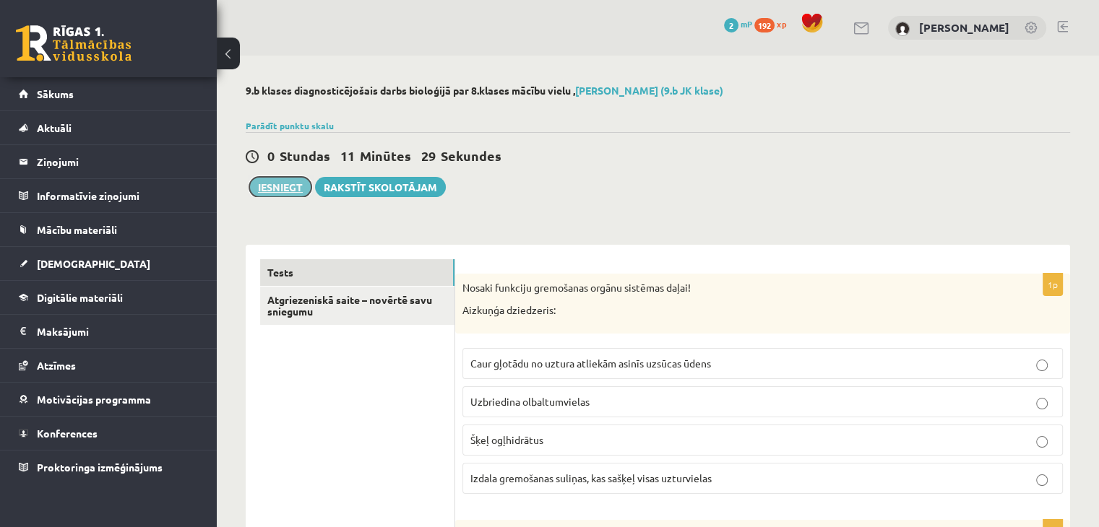
click at [281, 191] on button "Iesniegt" at bounding box center [280, 187] width 62 height 20
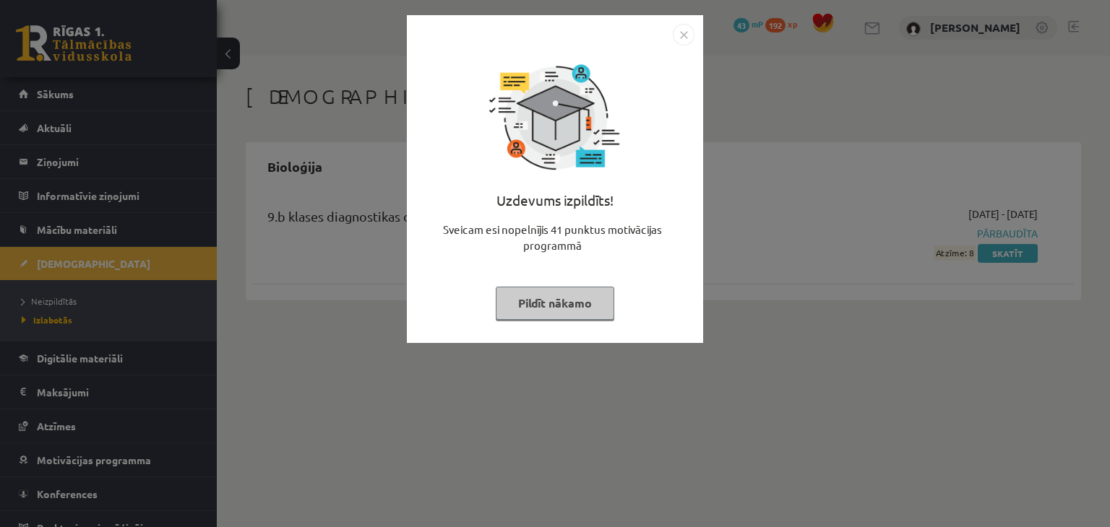
click at [678, 41] on img "Close" at bounding box center [684, 35] width 22 height 22
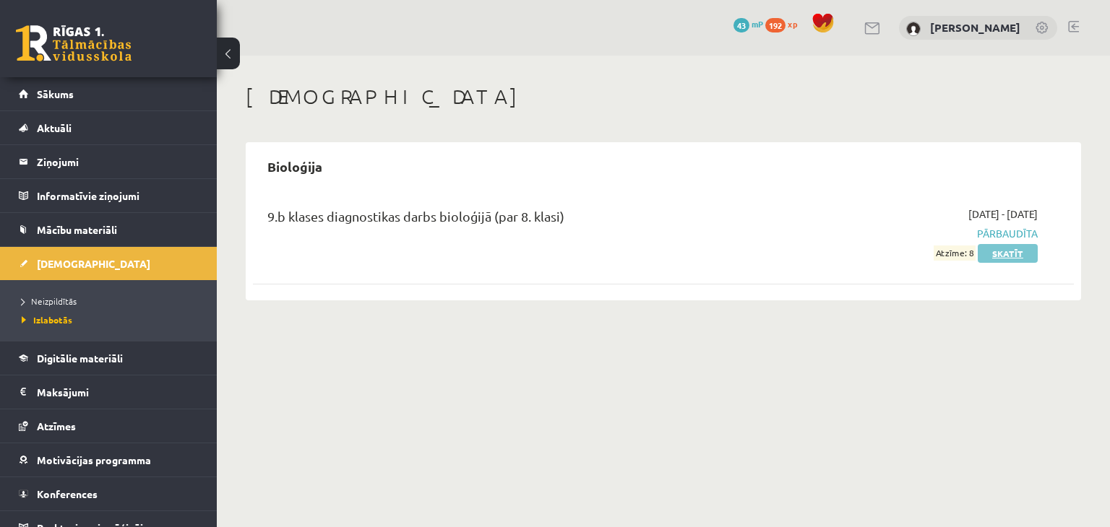
click at [999, 255] on link "Skatīt" at bounding box center [1008, 253] width 60 height 19
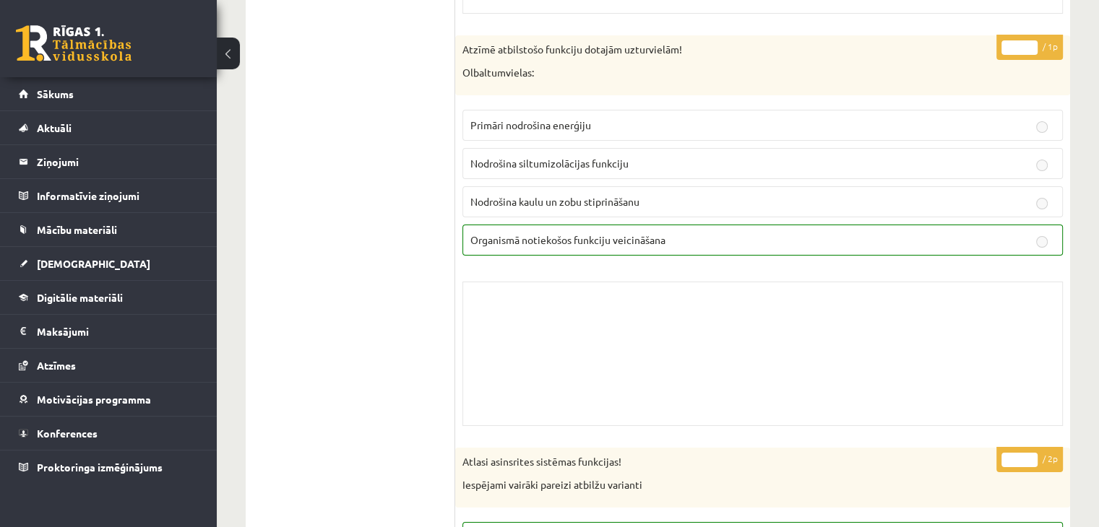
scroll to position [10810, 0]
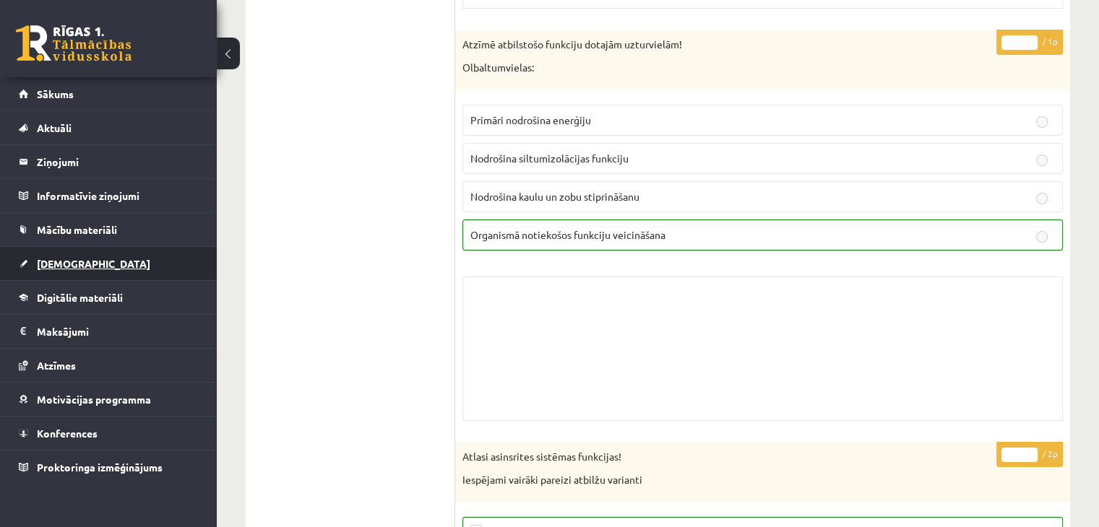
click at [95, 264] on link "[DEMOGRAPHIC_DATA]" at bounding box center [109, 263] width 180 height 33
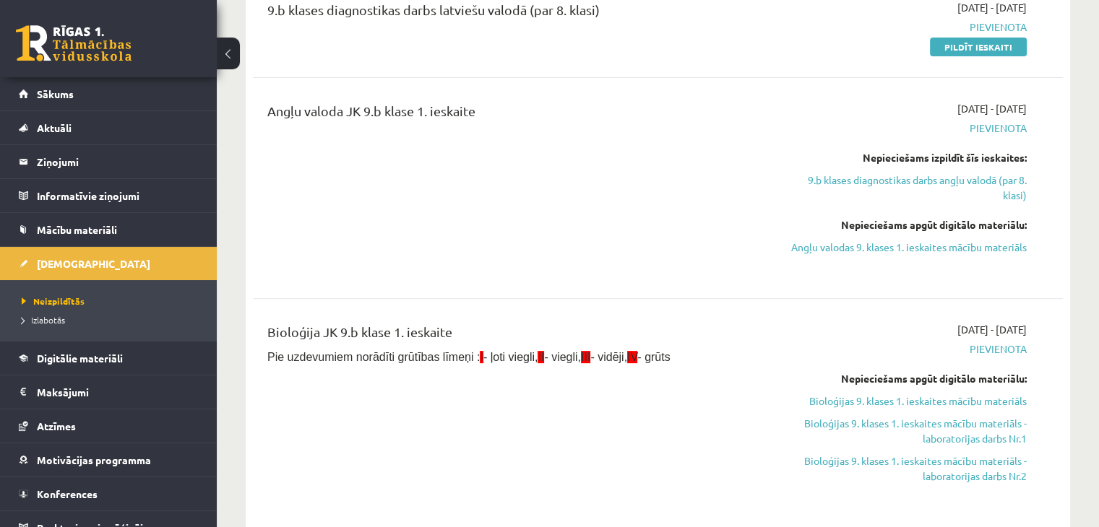
click at [843, 289] on div "9.b klases diagnostikas darbs angļu valodā (par 8. klasi) [DATE] - [DATE] [GEOG…" at bounding box center [658, 355] width 810 height 1144
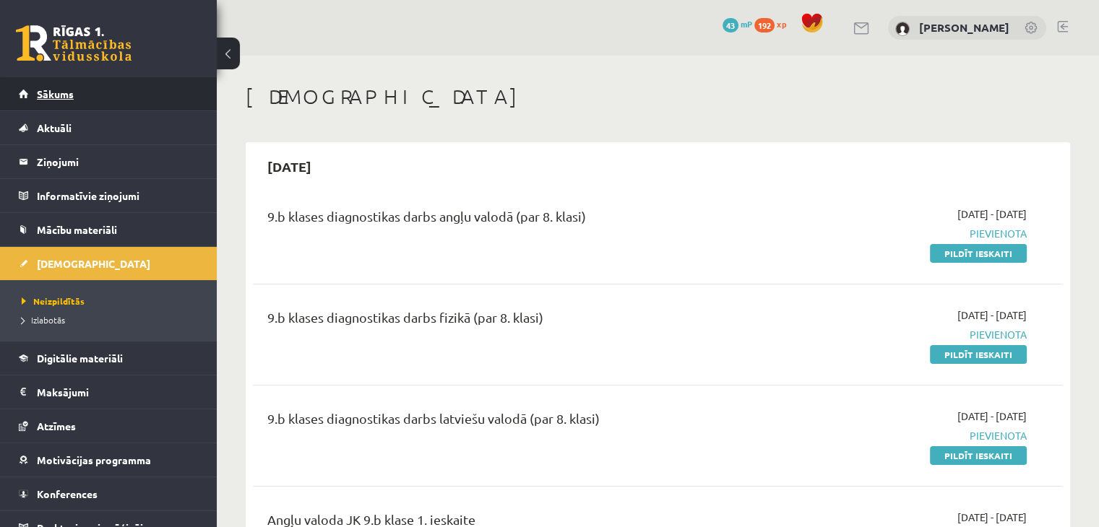
click at [52, 95] on span "Sākums" at bounding box center [55, 93] width 37 height 13
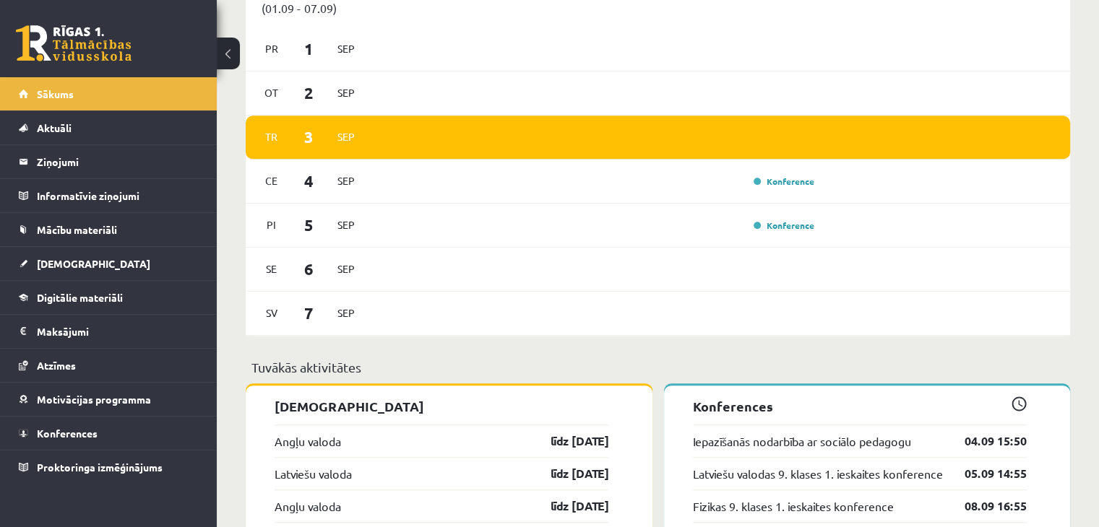
scroll to position [1080, 0]
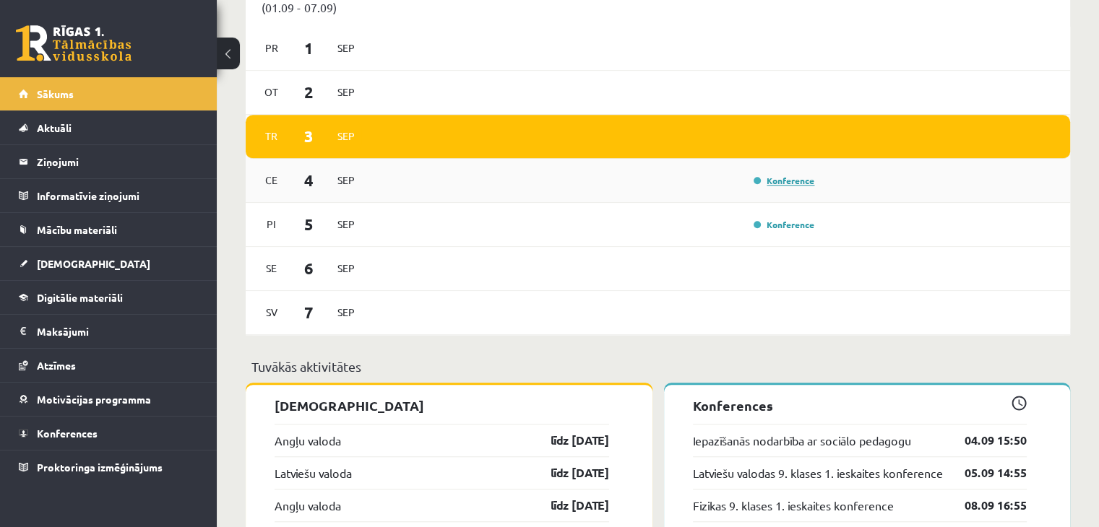
click at [767, 184] on link "Konference" at bounding box center [784, 181] width 61 height 12
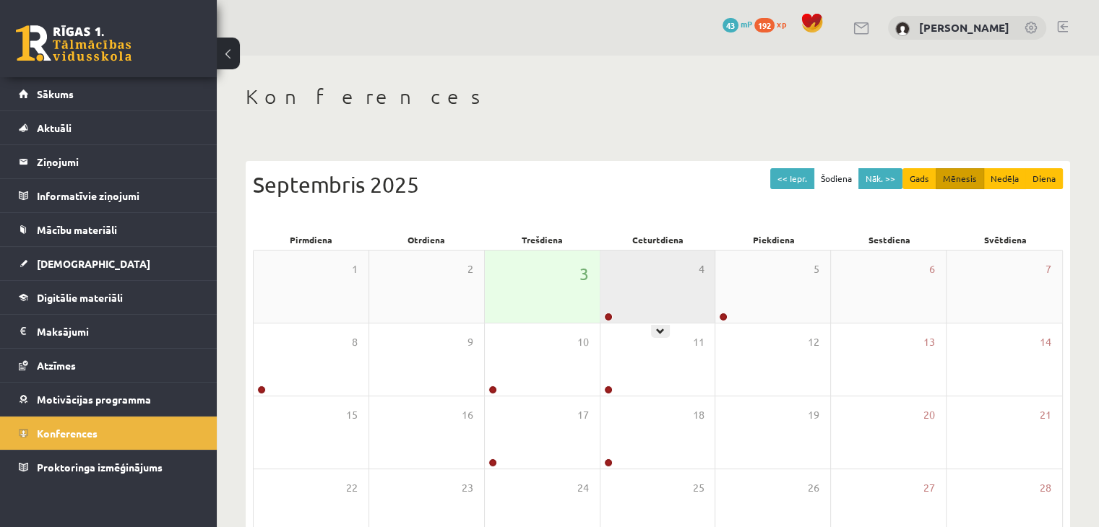
click at [647, 290] on div "4" at bounding box center [657, 287] width 115 height 72
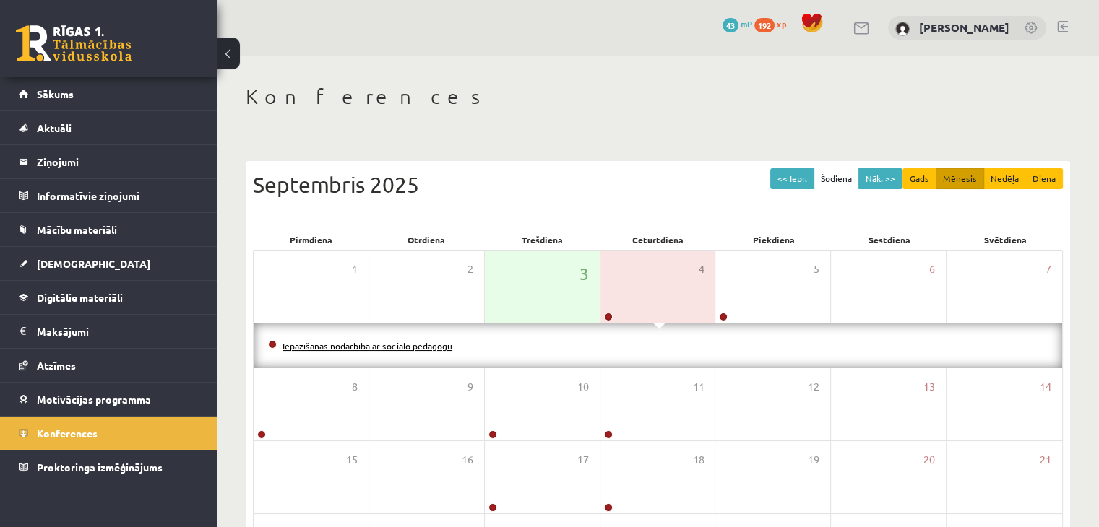
click at [316, 342] on link "Iepazīšanās nodarbība ar sociālo pedagogu" at bounding box center [368, 346] width 170 height 12
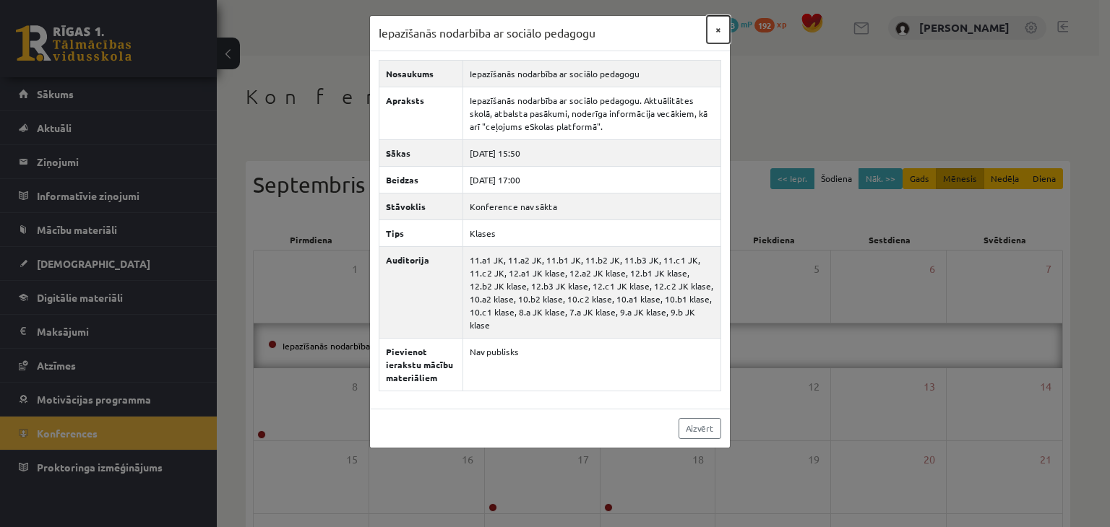
click at [717, 30] on button "×" at bounding box center [718, 29] width 23 height 27
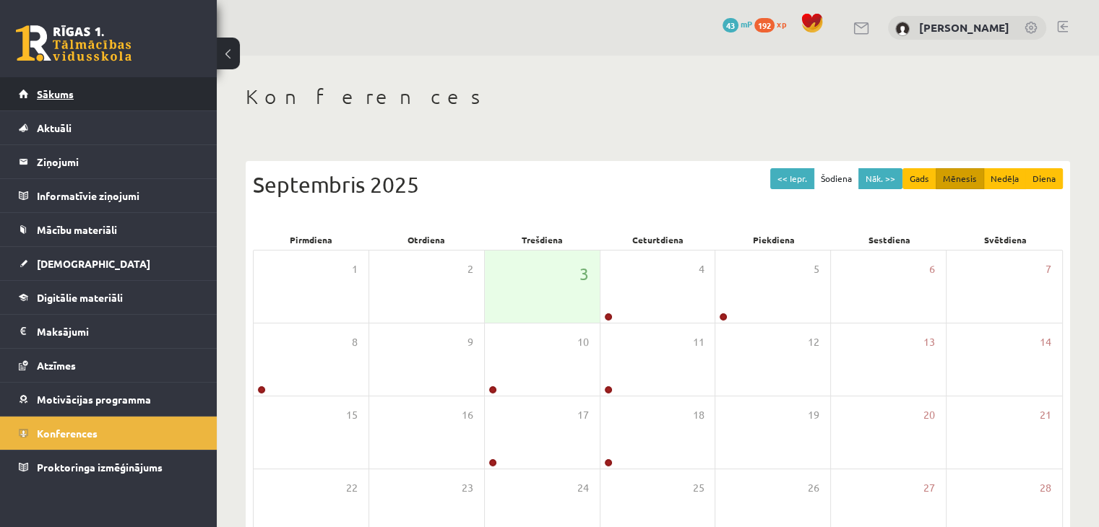
click at [49, 95] on span "Sākums" at bounding box center [55, 93] width 37 height 13
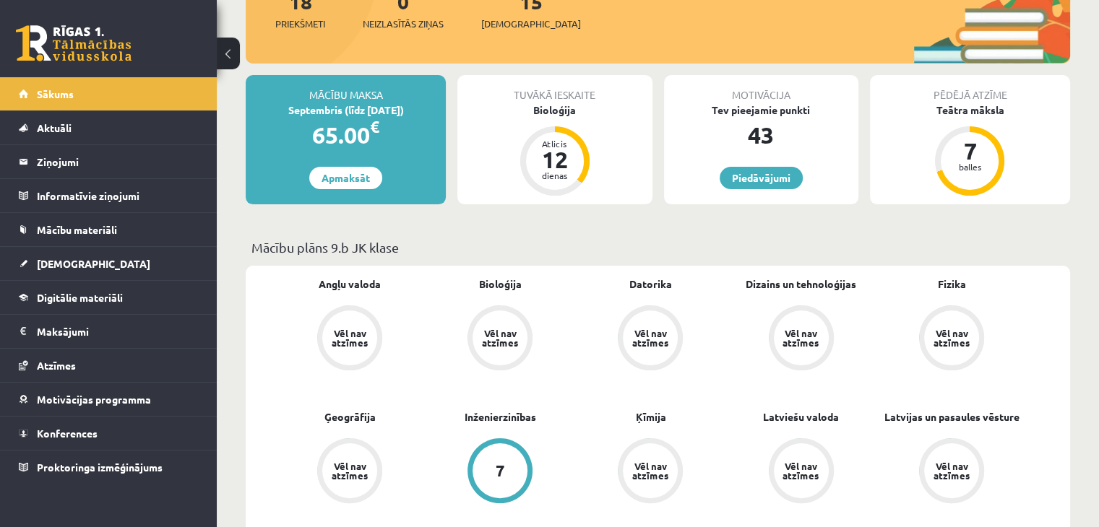
scroll to position [202, 0]
click at [118, 307] on link "Digitālie materiāli" at bounding box center [109, 297] width 180 height 33
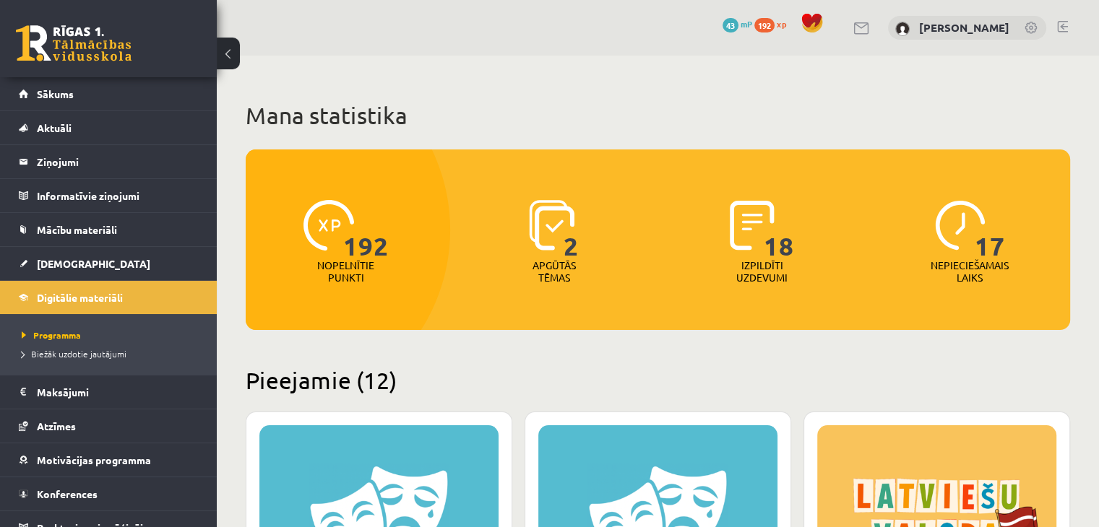
click at [336, 385] on h2 "Pieejamie (12)" at bounding box center [658, 380] width 824 height 28
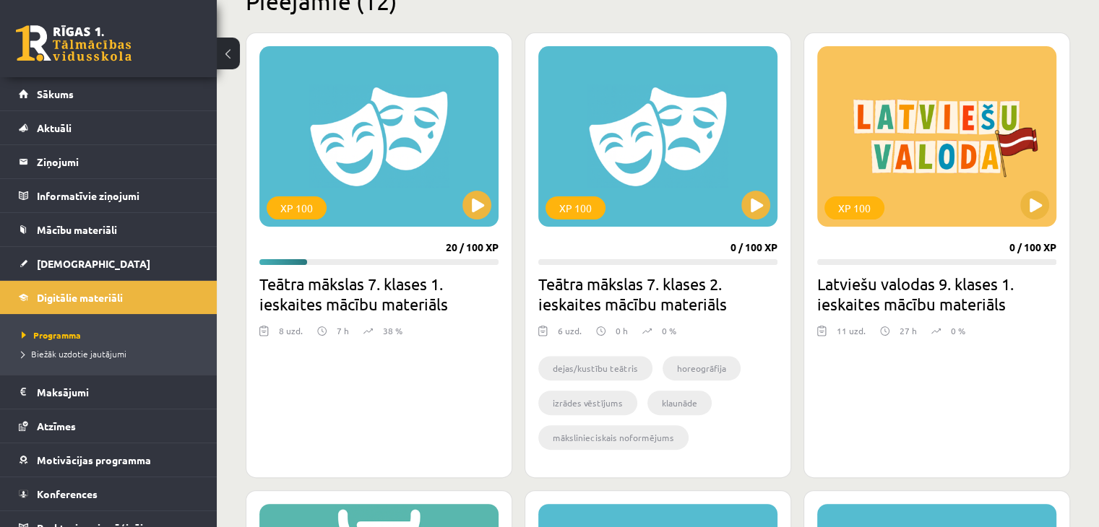
scroll to position [379, 0]
click at [942, 173] on div "XP 100" at bounding box center [936, 137] width 239 height 181
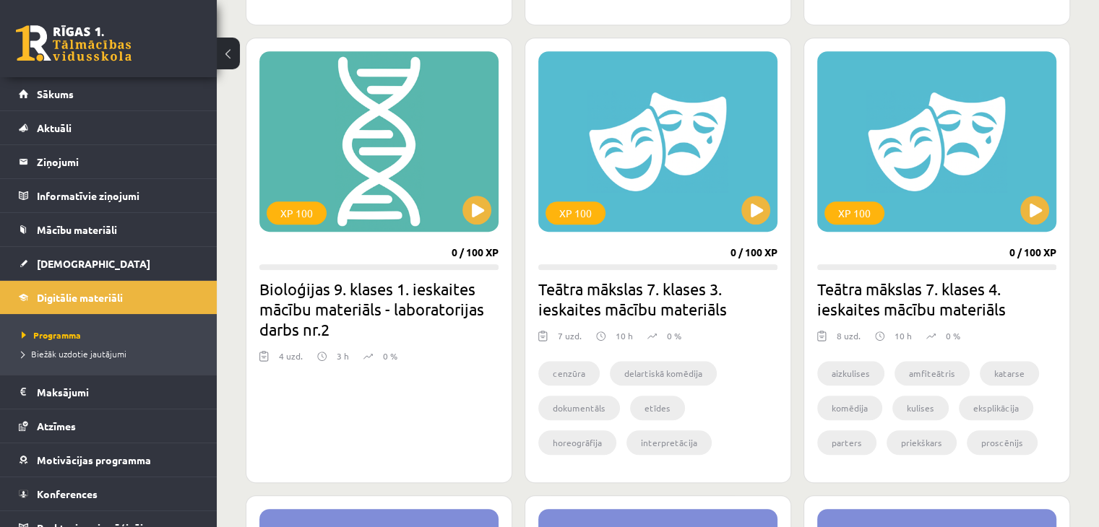
scroll to position [832, 0]
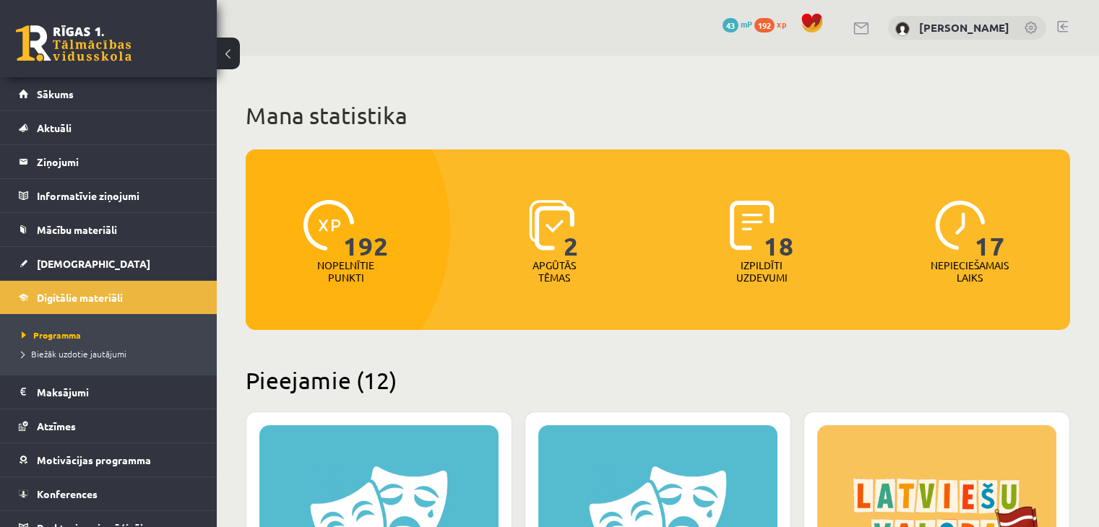
scroll to position [832, 0]
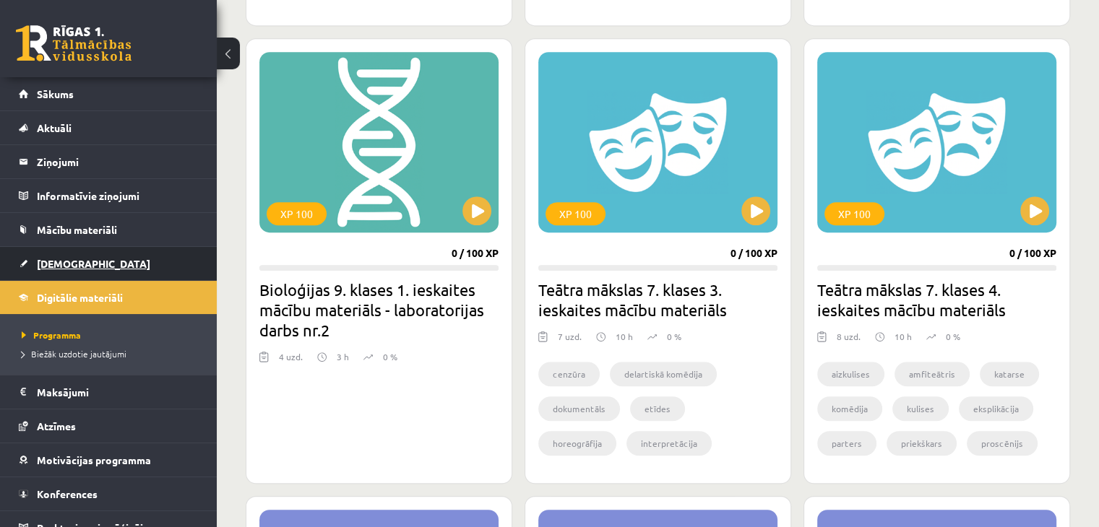
click at [66, 267] on span "[DEMOGRAPHIC_DATA]" at bounding box center [93, 263] width 113 height 13
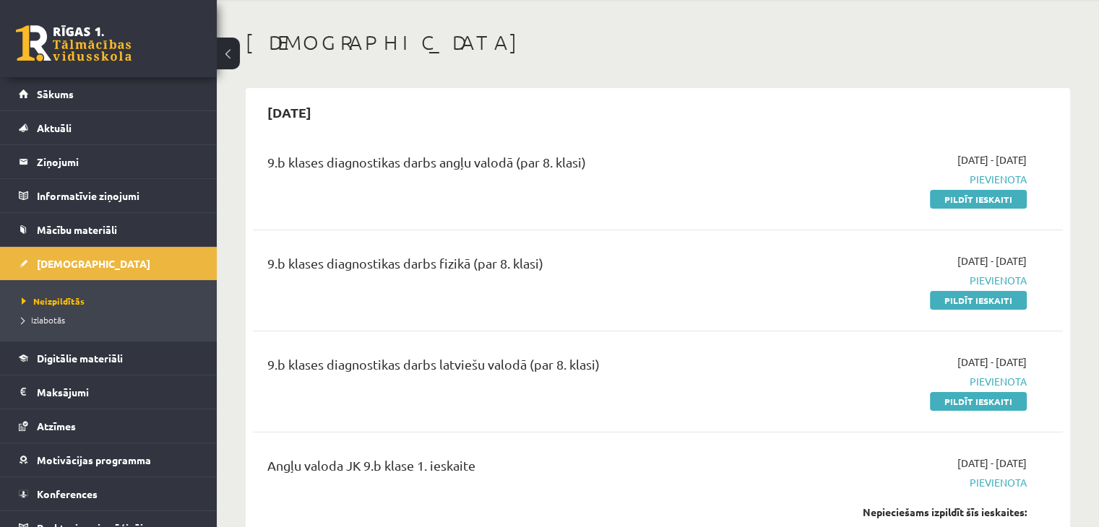
scroll to position [55, 0]
click at [144, 355] on link "Digitālie materiāli" at bounding box center [109, 358] width 180 height 33
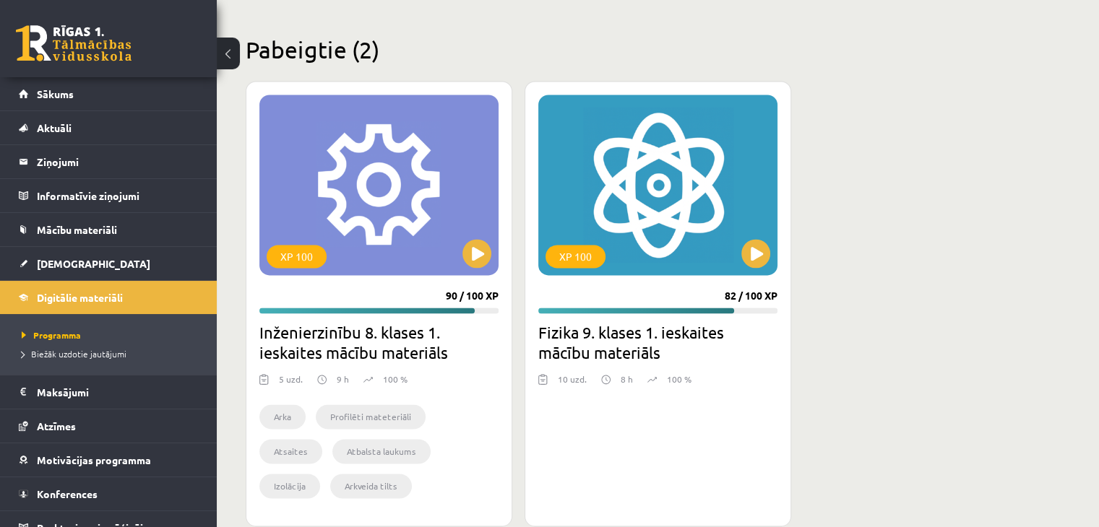
scroll to position [2077, 0]
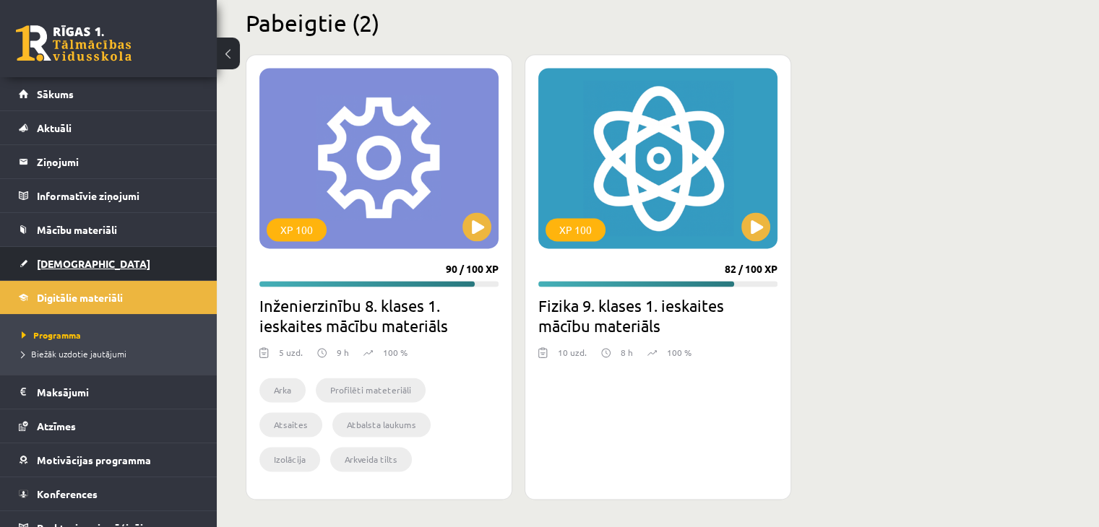
click at [99, 267] on link "[DEMOGRAPHIC_DATA]" at bounding box center [109, 263] width 180 height 33
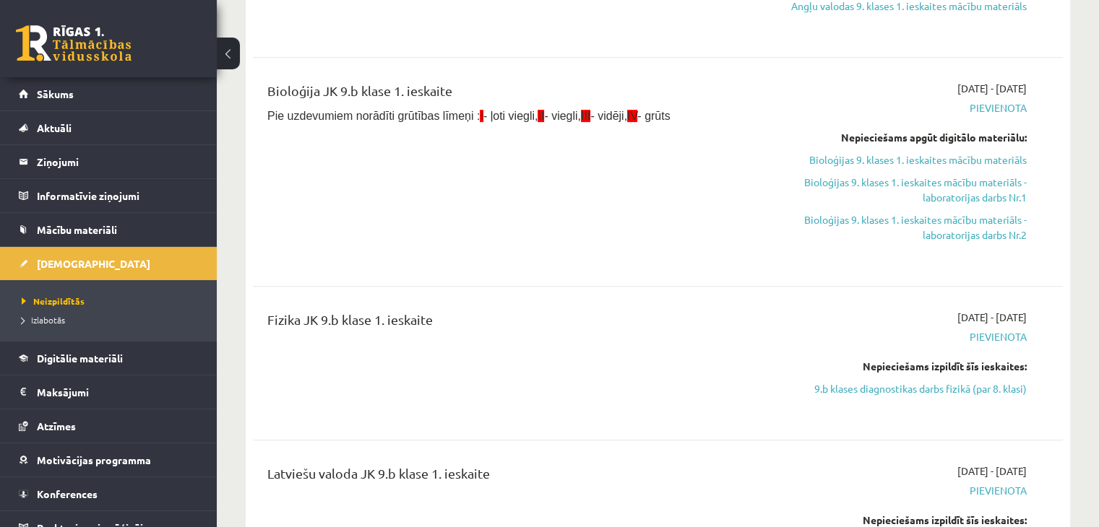
scroll to position [652, 0]
click at [549, 424] on div "Fizika JK 9.b klase 1. ieskaite 2025-09-01 - 2025-09-15 Pievienota Nepieciešams…" at bounding box center [658, 362] width 810 height 136
drag, startPoint x: 365, startPoint y: 236, endPoint x: 38, endPoint y: 7, distance: 399.5
click at [247, 147] on div "2025-09-15 9.b klases diagnostikas darbs angļu valodā (par 8. klasi) 2025-09-01…" at bounding box center [658, 91] width 824 height 1201
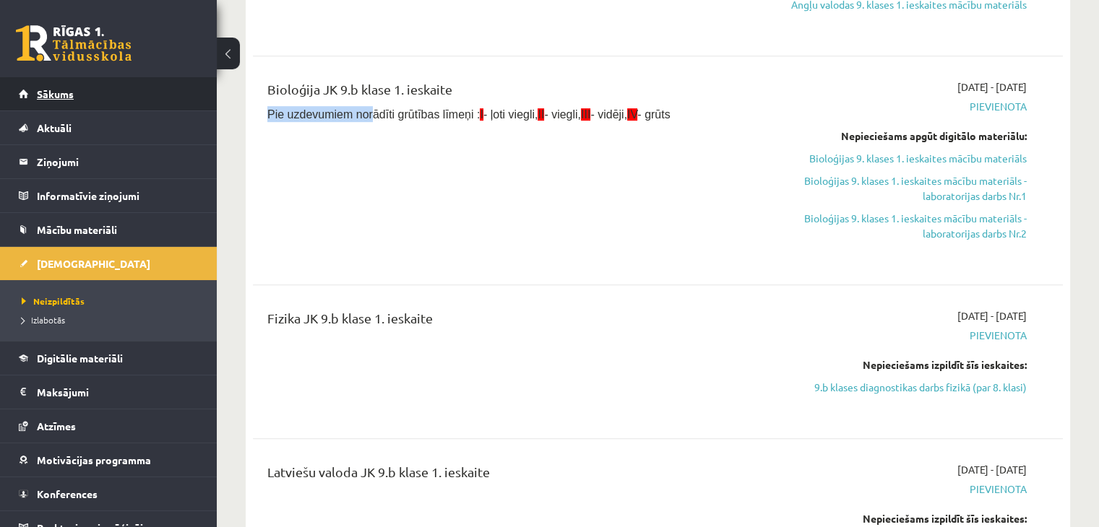
click at [53, 96] on span "Sākums" at bounding box center [55, 93] width 37 height 13
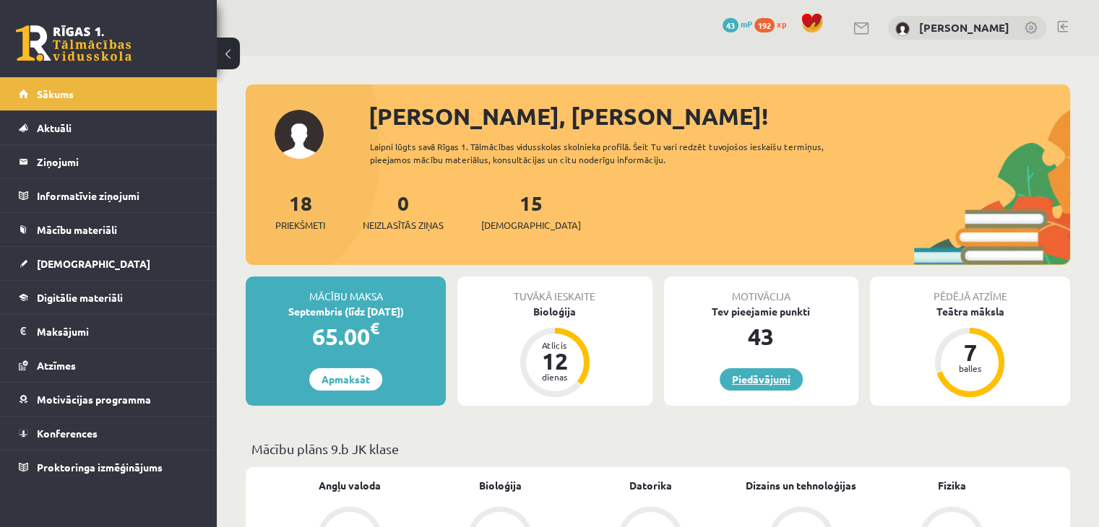
click at [746, 385] on link "Piedāvājumi" at bounding box center [761, 379] width 83 height 22
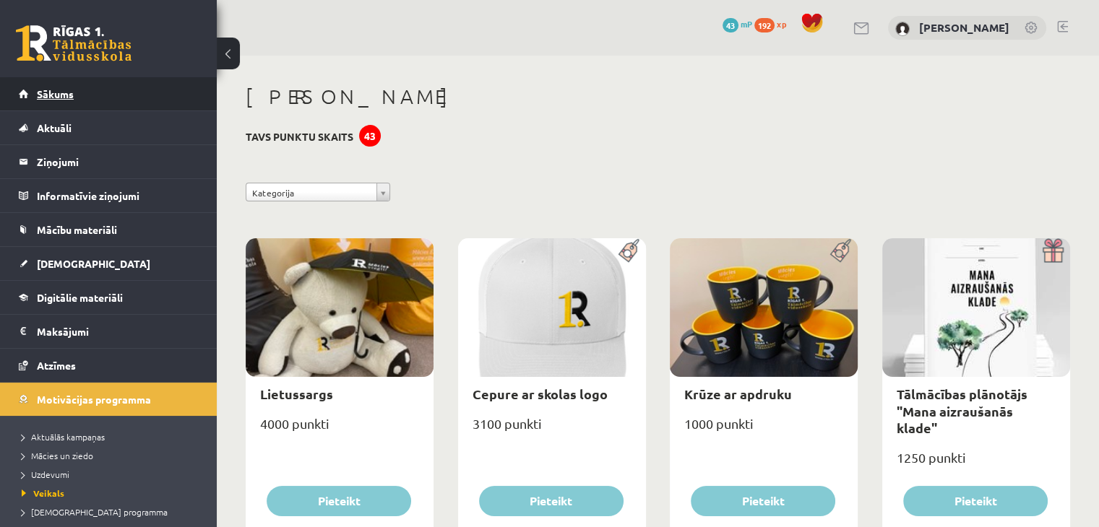
click at [64, 95] on span "Sākums" at bounding box center [55, 93] width 37 height 13
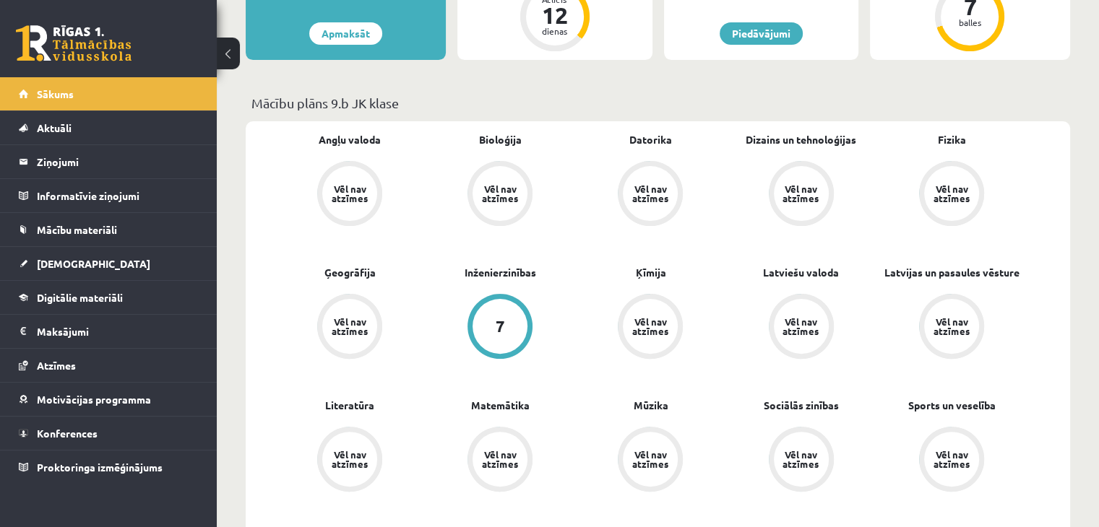
scroll to position [347, 0]
click at [780, 23] on link "Piedāvājumi" at bounding box center [761, 33] width 83 height 22
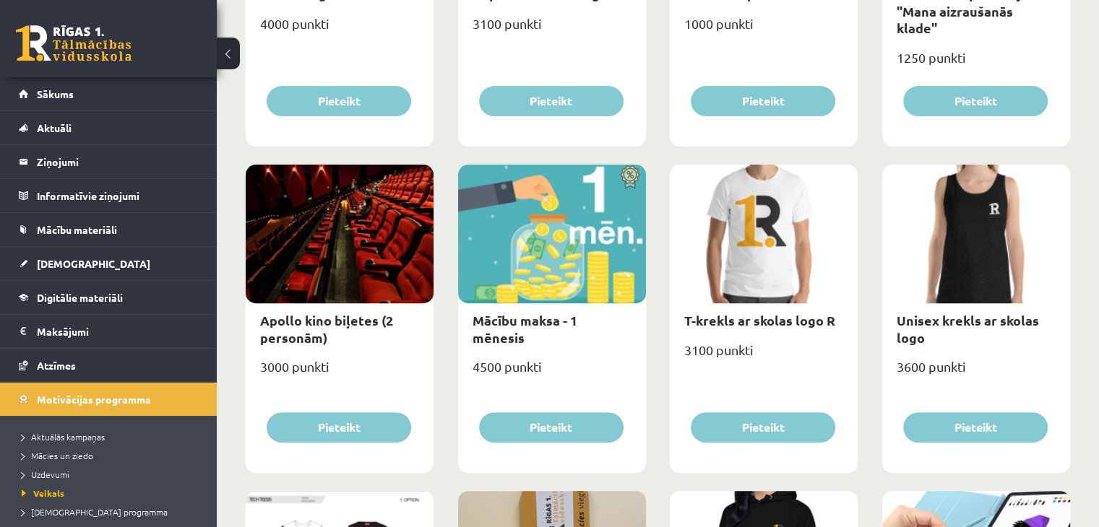
scroll to position [401, 0]
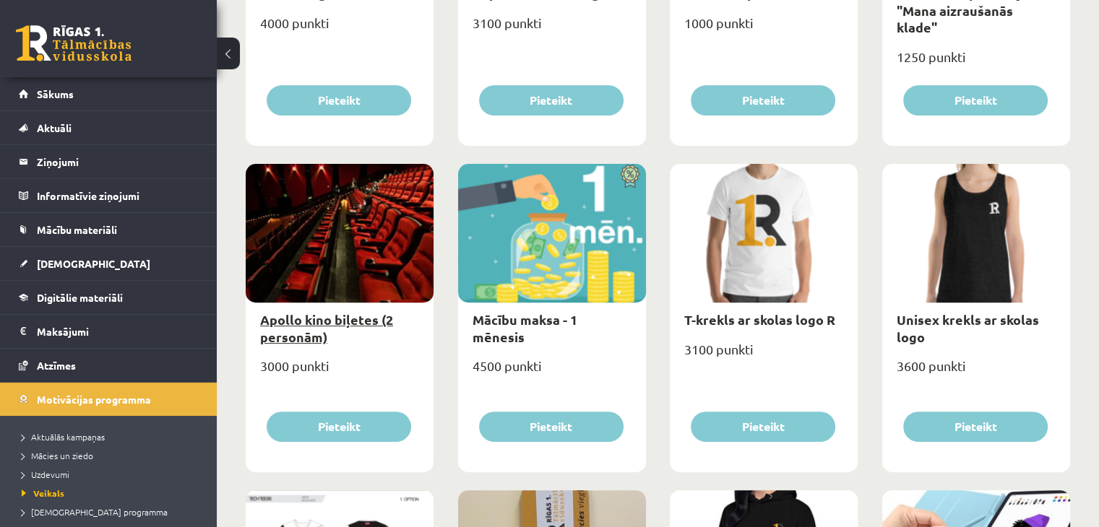
click at [324, 343] on link "Apollo kino biļetes (2 personām)" at bounding box center [326, 327] width 133 height 33
type input "*"
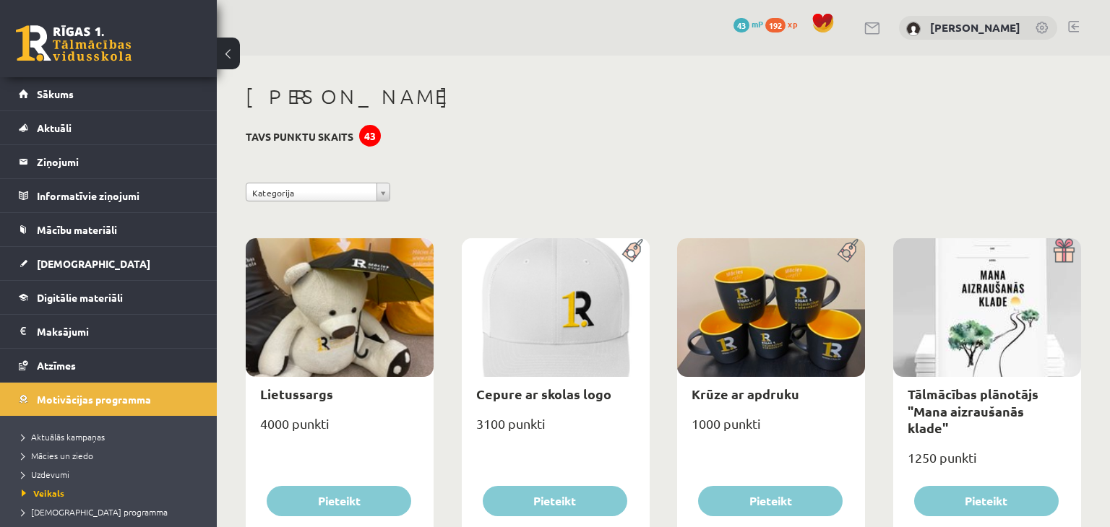
select select "**********"
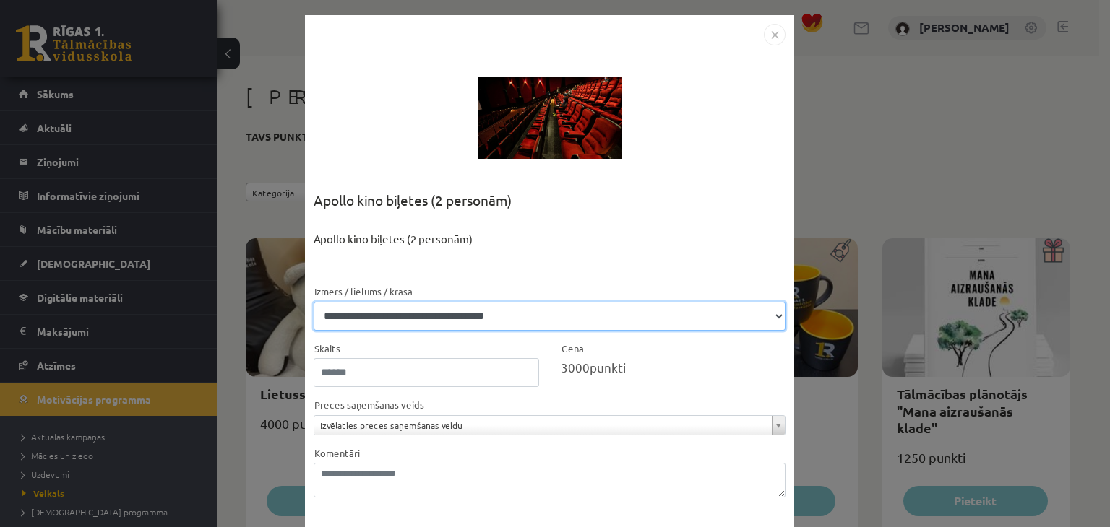
click at [544, 323] on select "**********" at bounding box center [550, 316] width 472 height 29
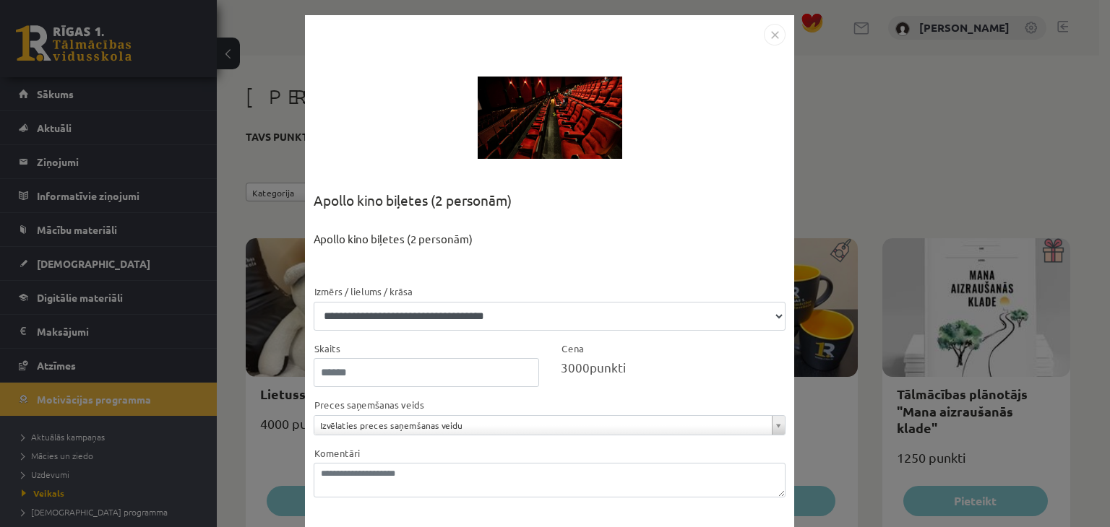
click at [777, 30] on img "Close" at bounding box center [775, 35] width 22 height 22
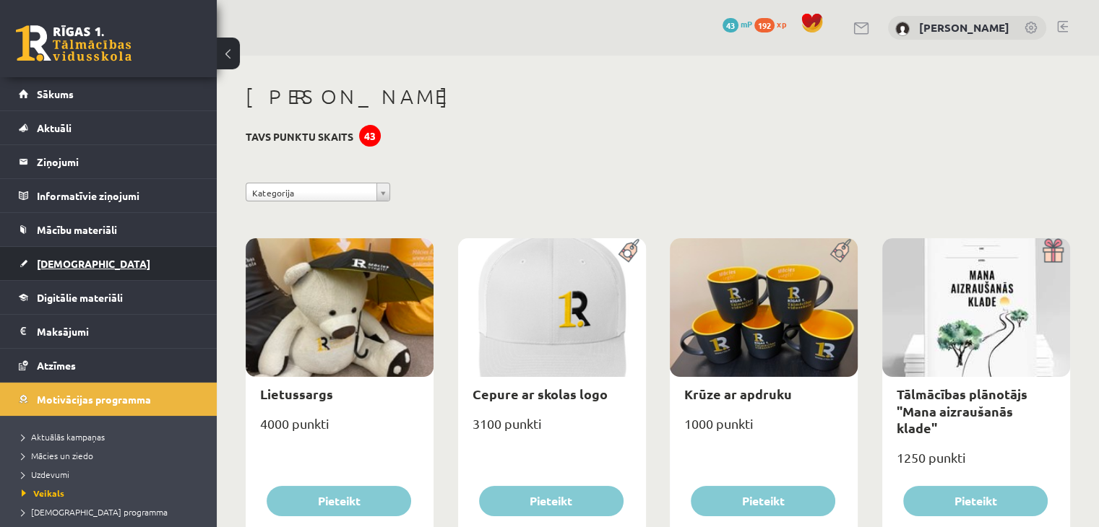
click at [117, 266] on link "[DEMOGRAPHIC_DATA]" at bounding box center [109, 263] width 180 height 33
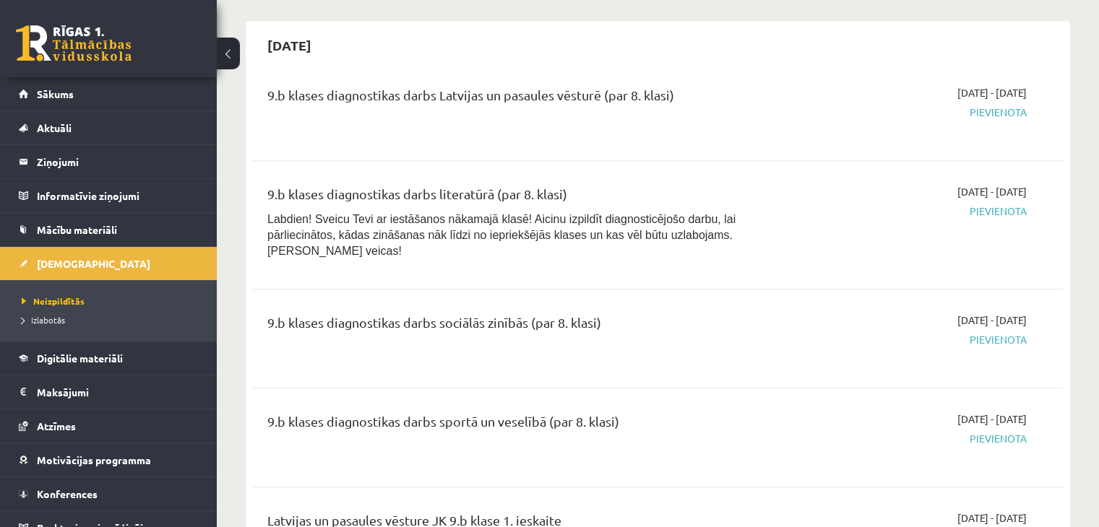
scroll to position [1357, 0]
click at [98, 358] on span "Digitālie materiāli" at bounding box center [80, 358] width 86 height 13
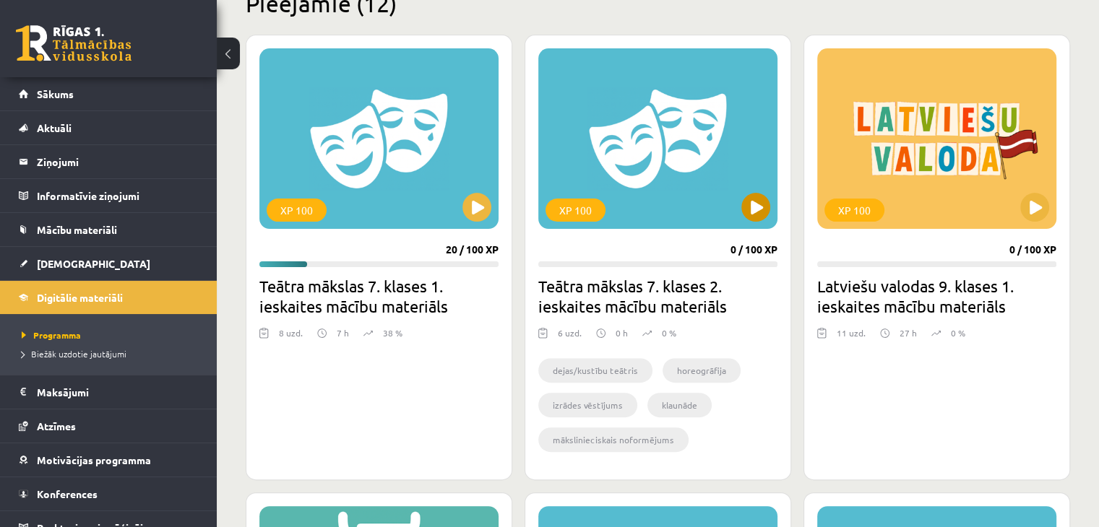
scroll to position [380, 0]
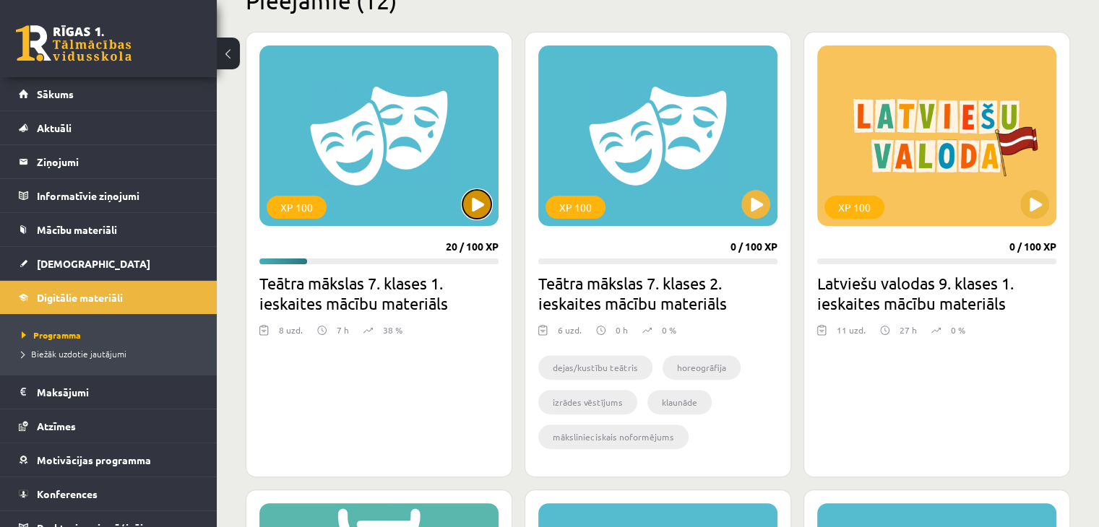
click at [472, 195] on button at bounding box center [476, 204] width 29 height 29
click at [376, 188] on div "XP 100" at bounding box center [378, 136] width 239 height 181
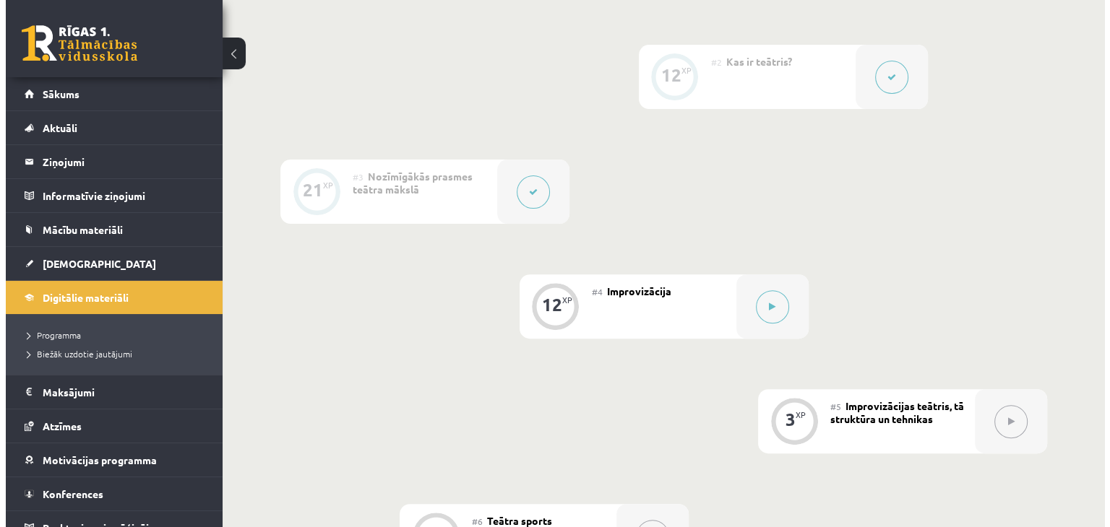
scroll to position [483, 0]
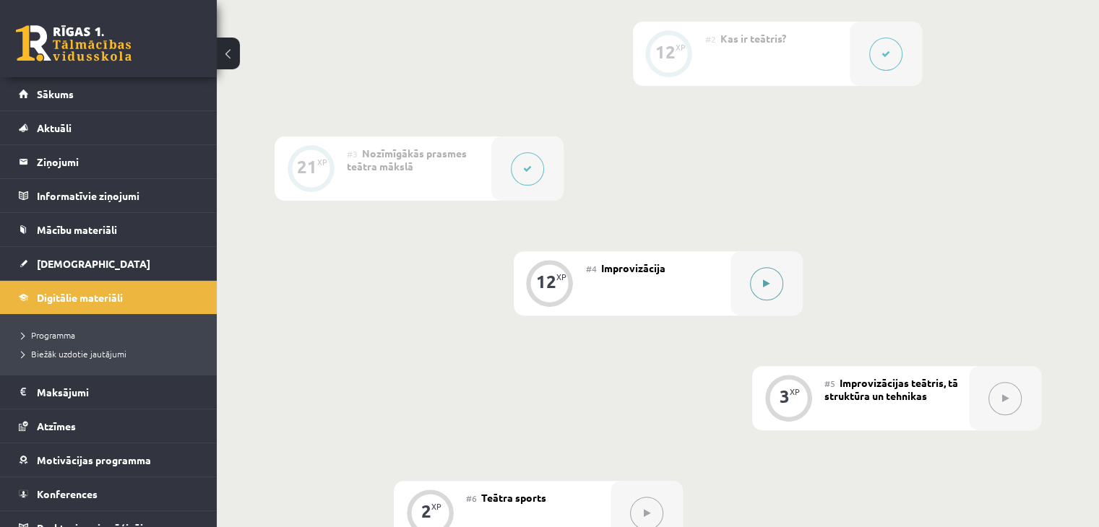
click at [786, 270] on div at bounding box center [766, 283] width 72 height 64
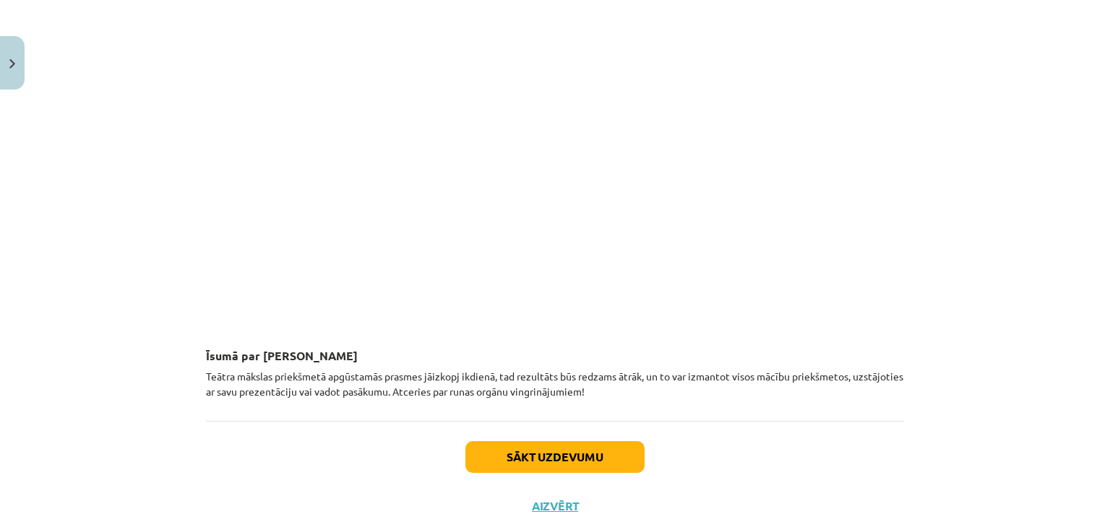
scroll to position [1499, 0]
click at [566, 449] on button "Sākt uzdevumu" at bounding box center [554, 457] width 179 height 32
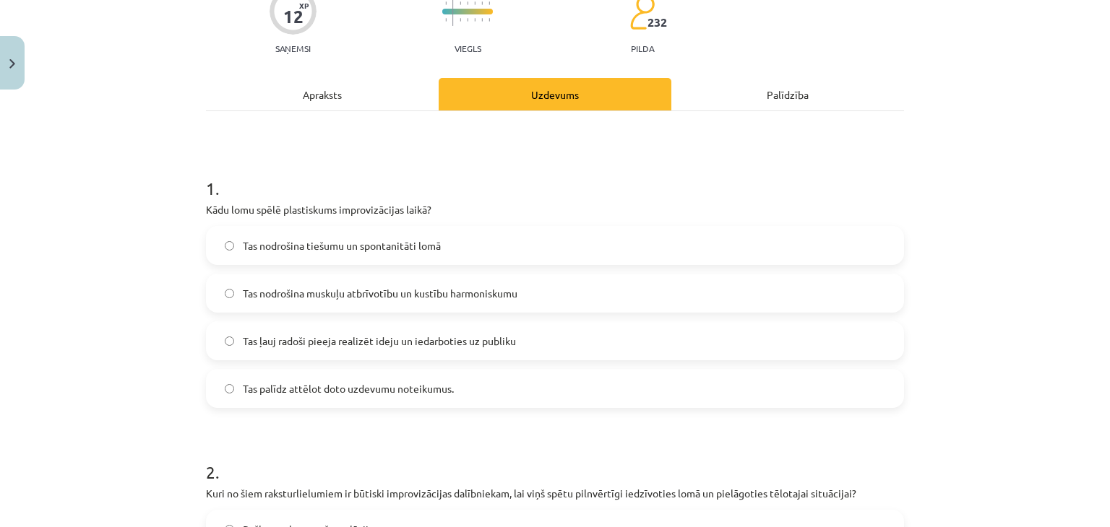
scroll to position [133, 0]
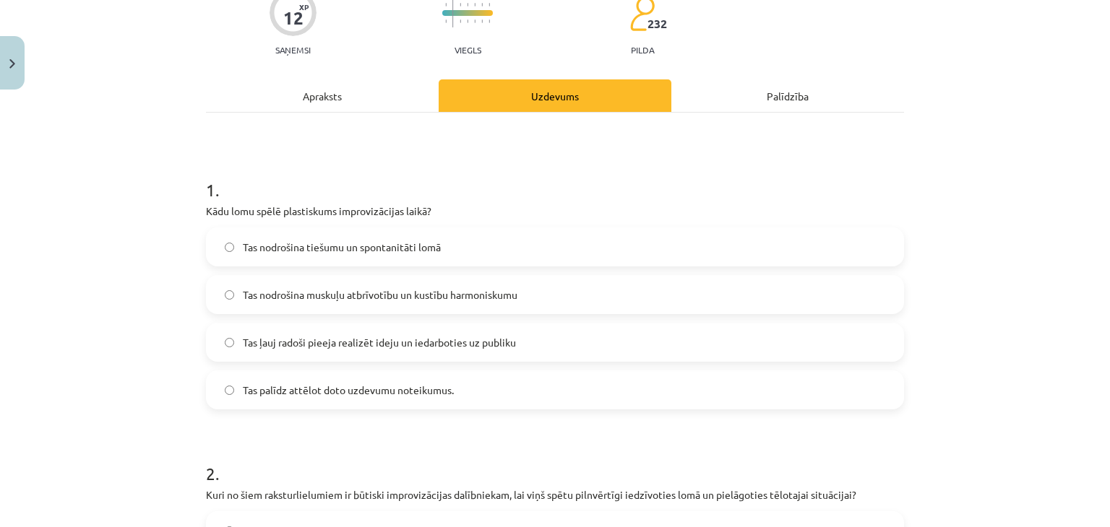
click at [431, 302] on label "Tas nodrošina muskuļu atbrīvotību un kustību harmoniskumu" at bounding box center [554, 295] width 695 height 36
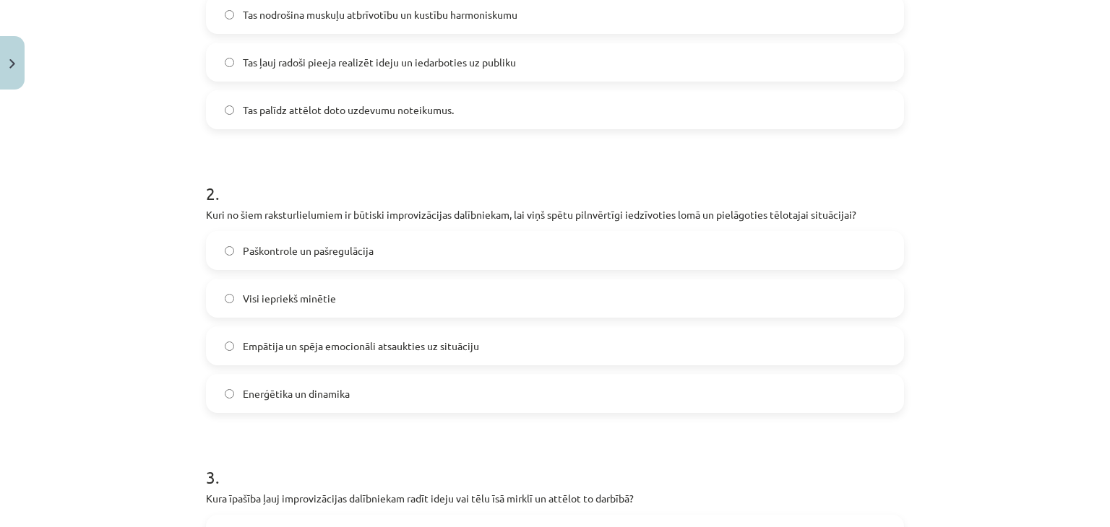
scroll to position [416, 0]
click at [374, 310] on label "Visi iepriekš minētie" at bounding box center [554, 295] width 695 height 36
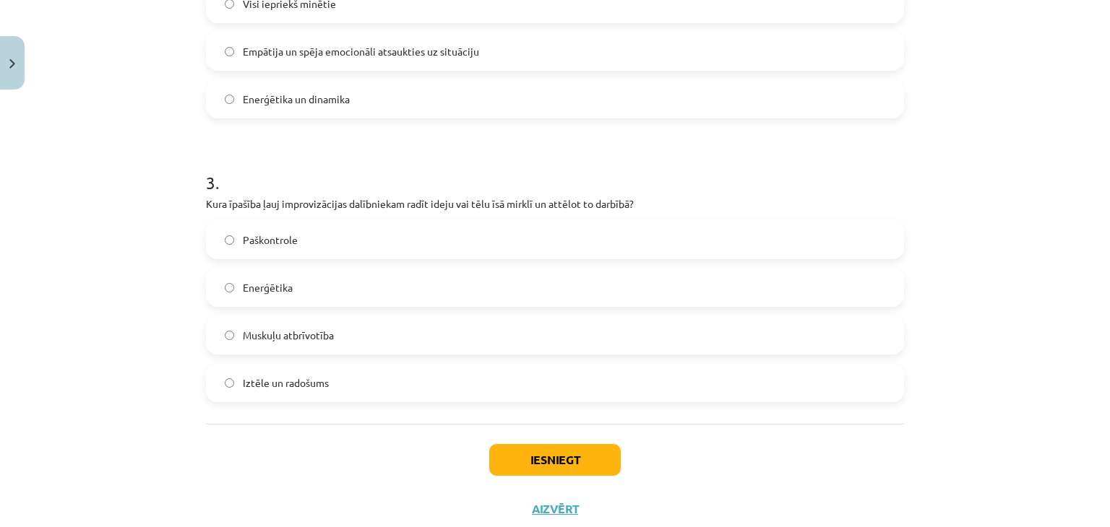
scroll to position [717, 0]
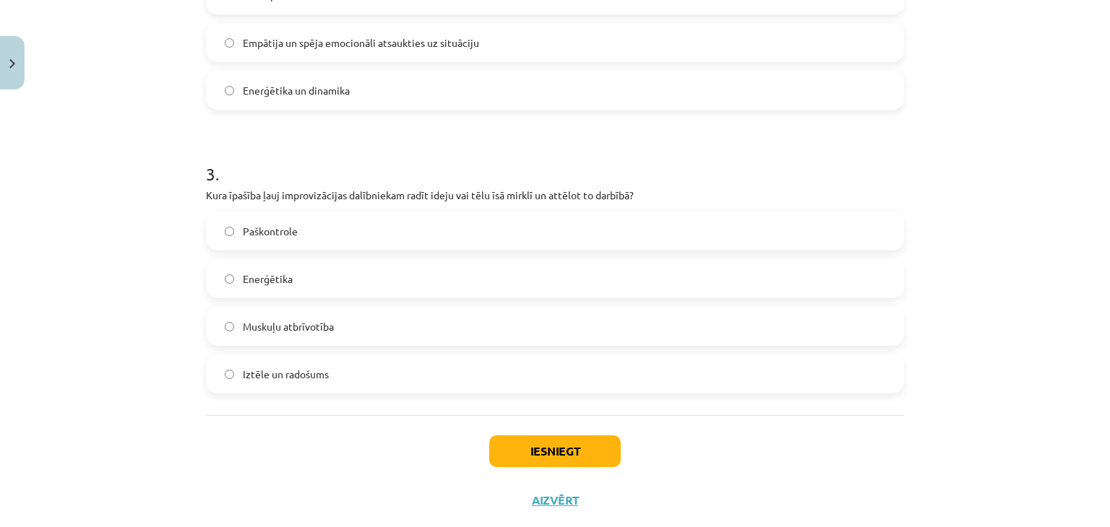
click at [316, 376] on span "Iztēle un radošums" at bounding box center [286, 374] width 86 height 15
click at [509, 443] on button "Iesniegt" at bounding box center [555, 452] width 132 height 32
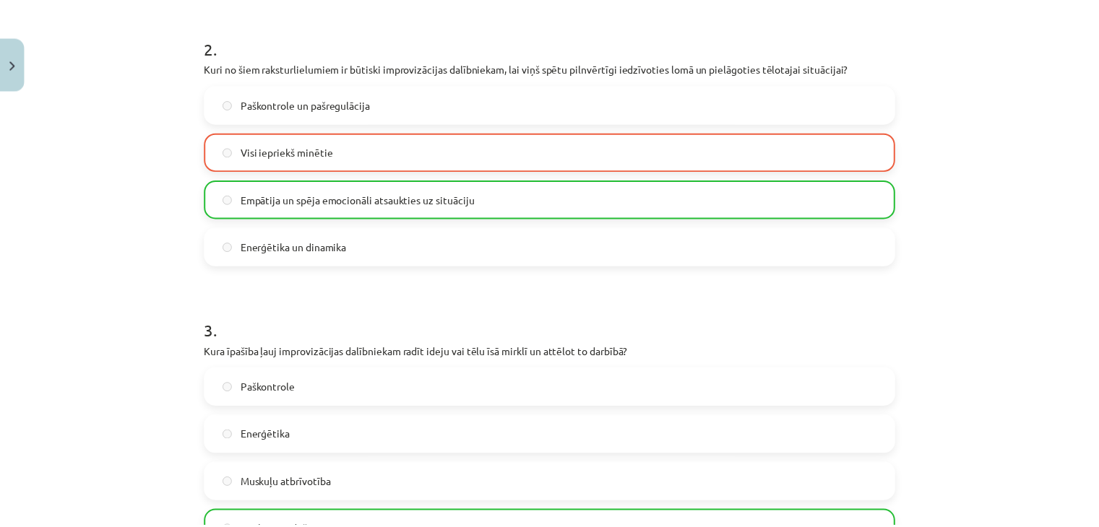
scroll to position [796, 0]
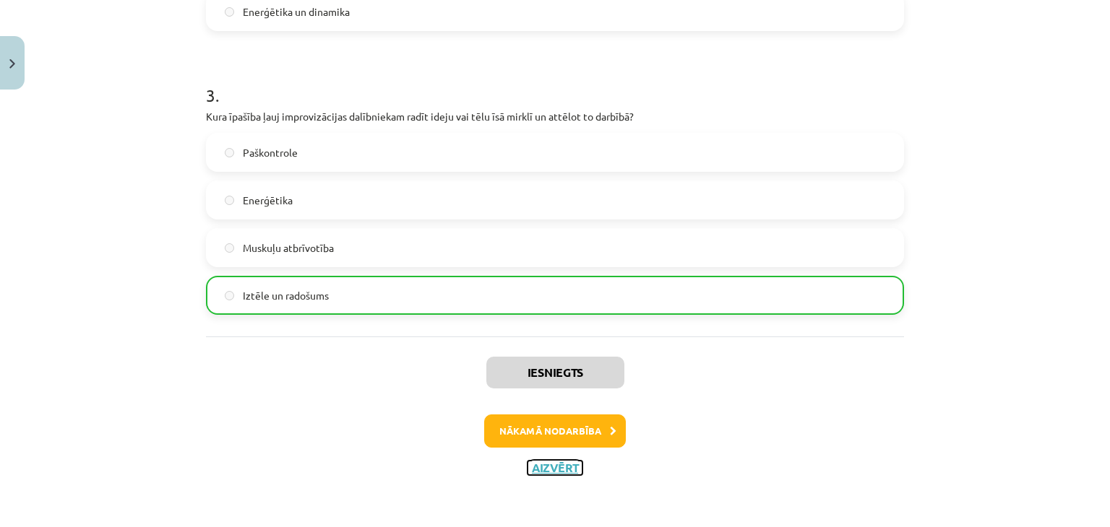
click at [538, 467] on button "Aizvērt" at bounding box center [554, 468] width 55 height 14
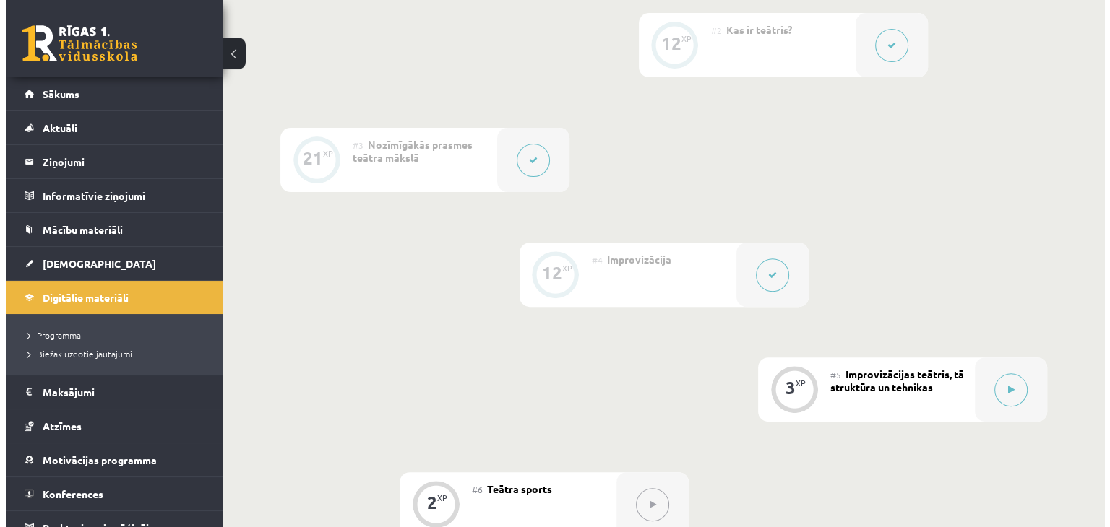
scroll to position [540, 0]
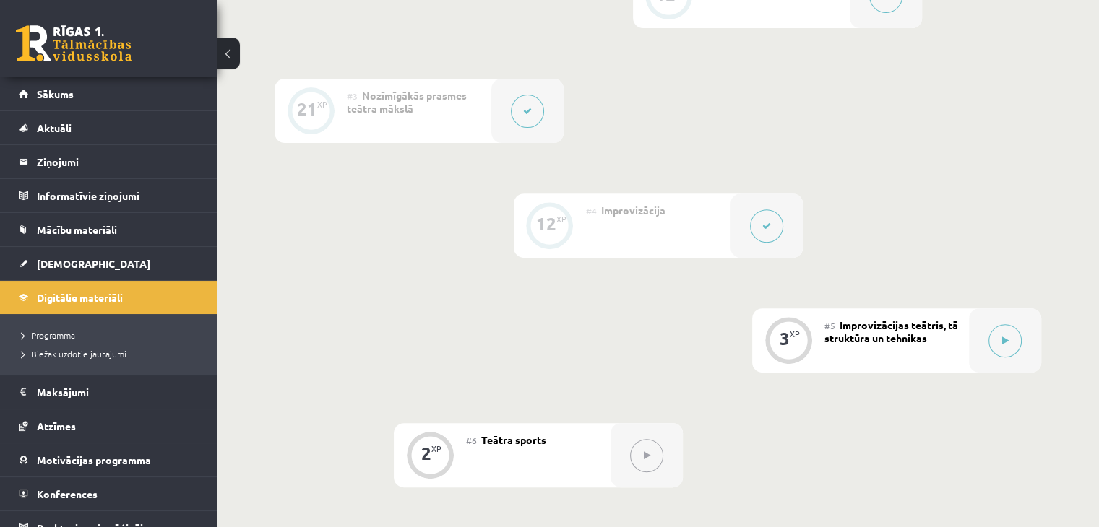
click at [665, 243] on div "#4 Improvizācija" at bounding box center [658, 226] width 145 height 64
click at [763, 233] on button at bounding box center [766, 226] width 33 height 33
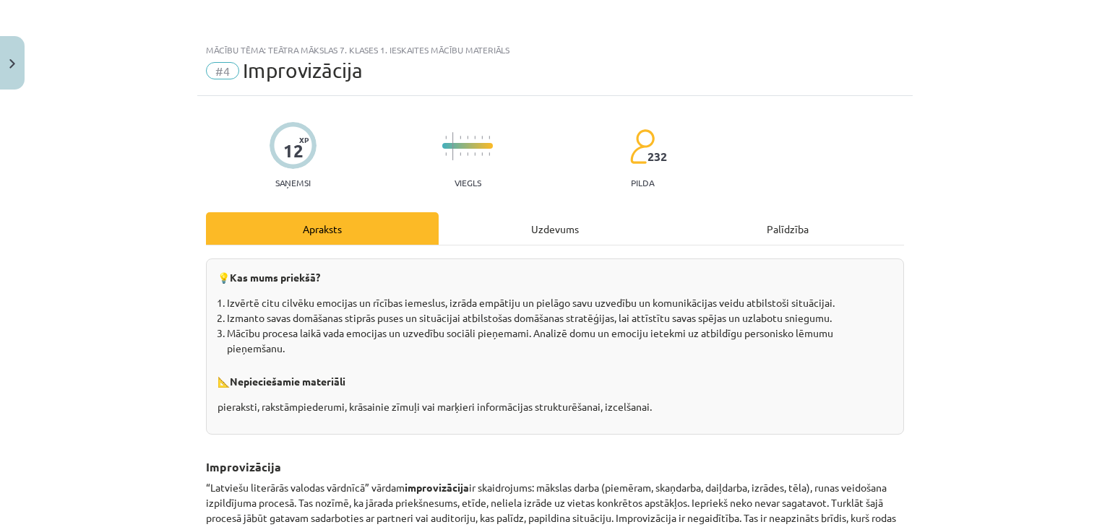
click at [582, 219] on div "Uzdevums" at bounding box center [555, 228] width 233 height 33
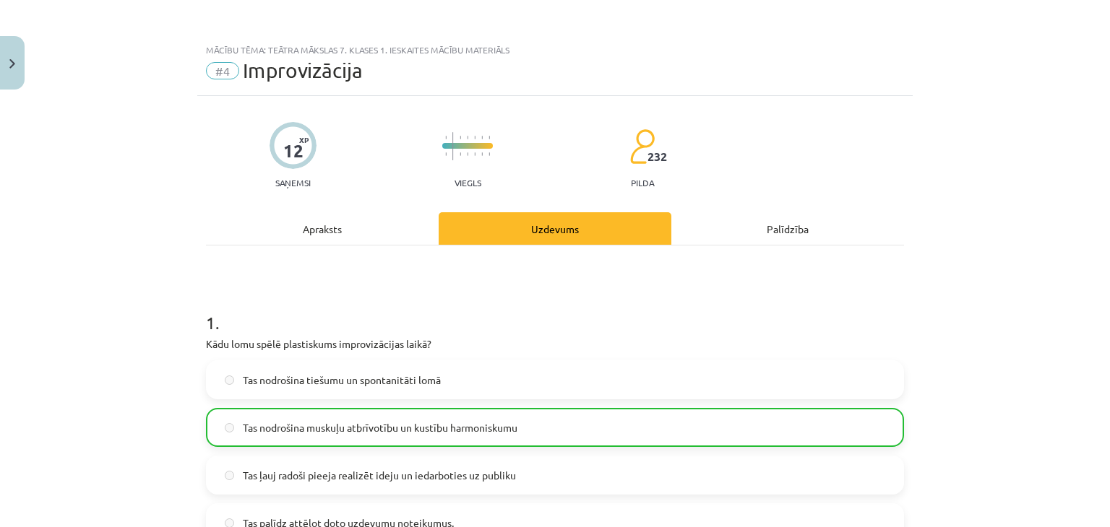
scroll to position [36, 0]
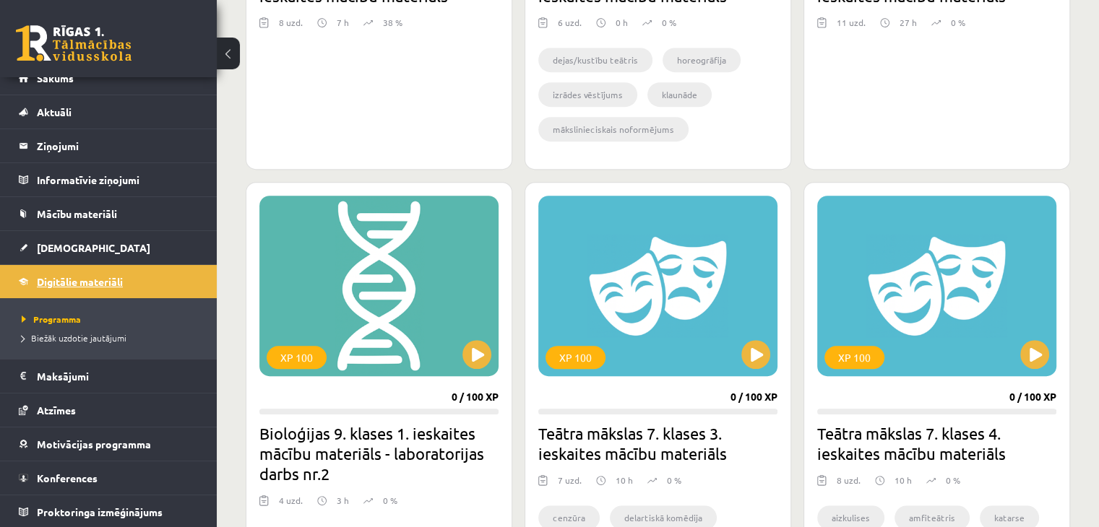
scroll to position [689, 0]
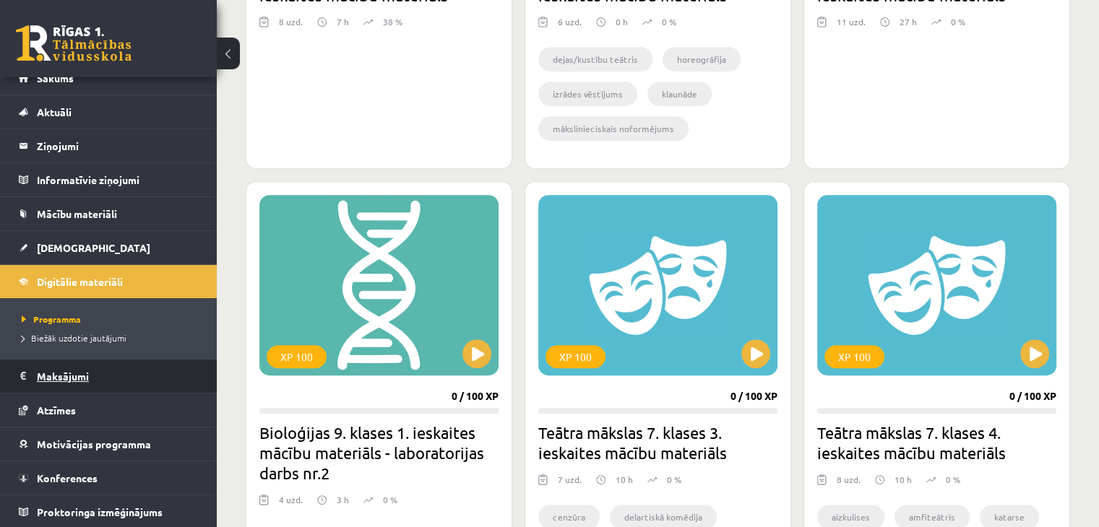
click at [88, 389] on legend "Maksājumi 0" at bounding box center [118, 376] width 162 height 33
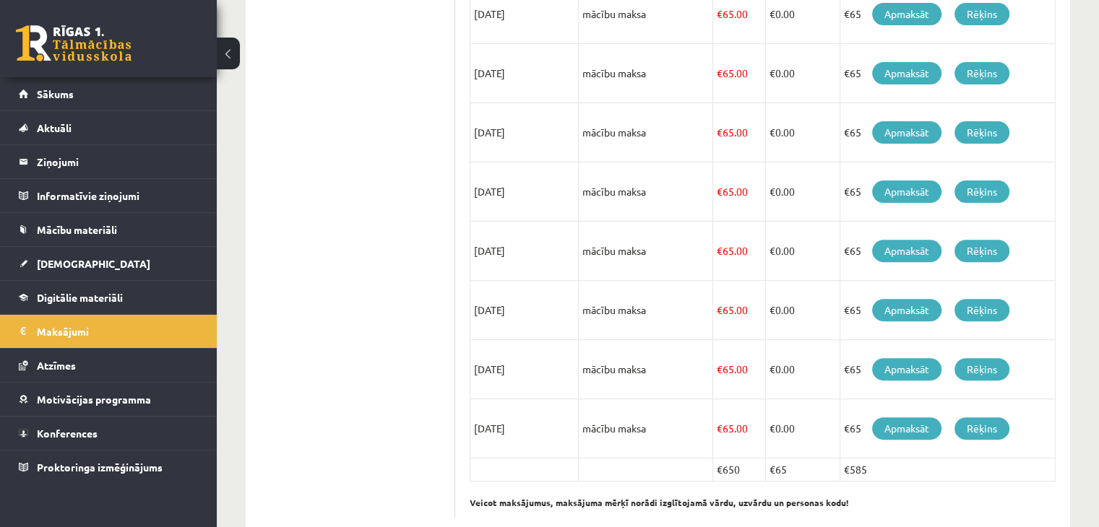
scroll to position [465, 0]
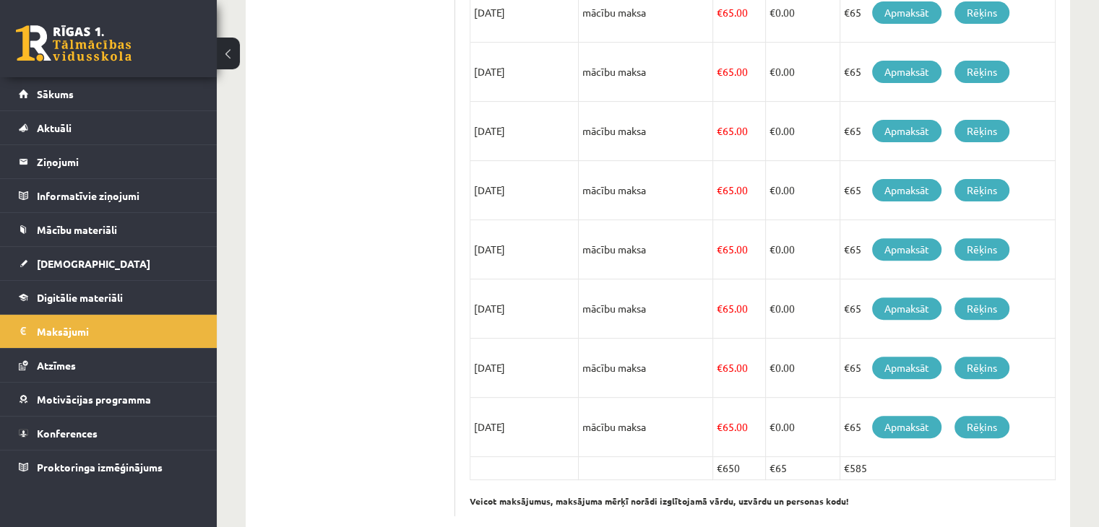
drag, startPoint x: 721, startPoint y: 464, endPoint x: 741, endPoint y: 467, distance: 19.8
click at [741, 467] on td "€650" at bounding box center [739, 468] width 53 height 23
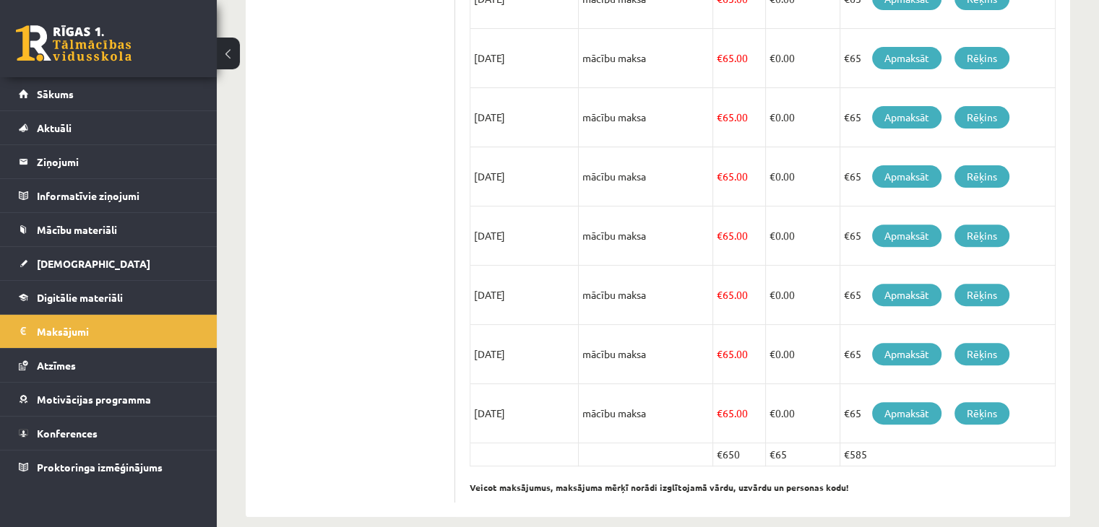
scroll to position [482, 0]
